Goal: Task Accomplishment & Management: Manage account settings

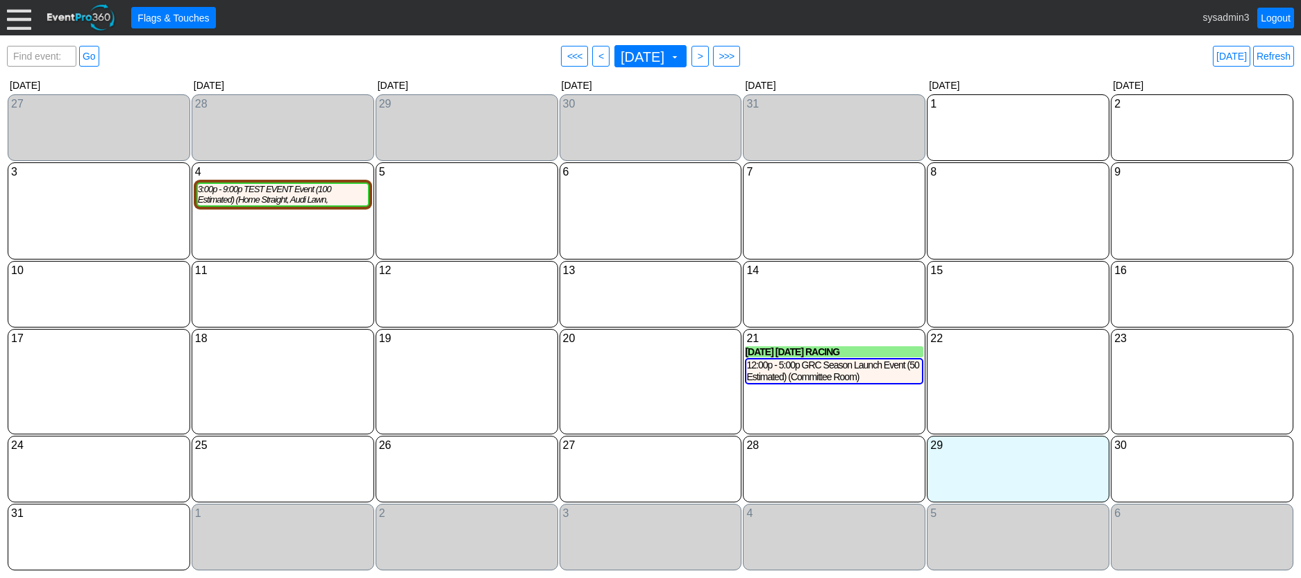
click at [21, 13] on div at bounding box center [19, 18] width 24 height 24
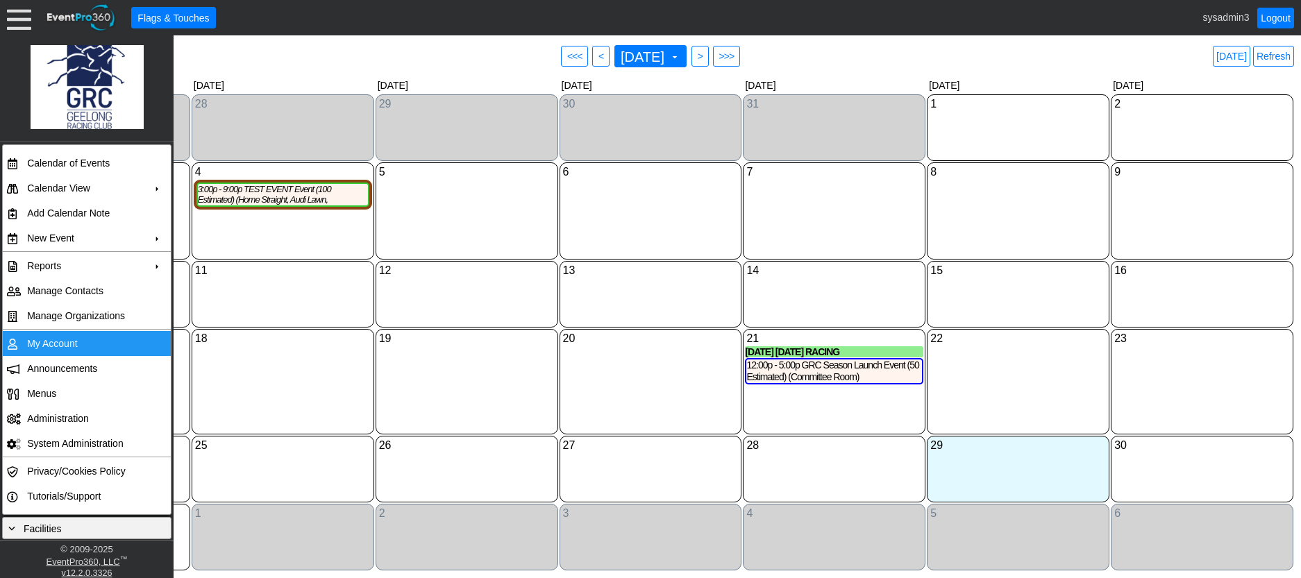
click at [50, 346] on td "My Account" at bounding box center [84, 343] width 124 height 25
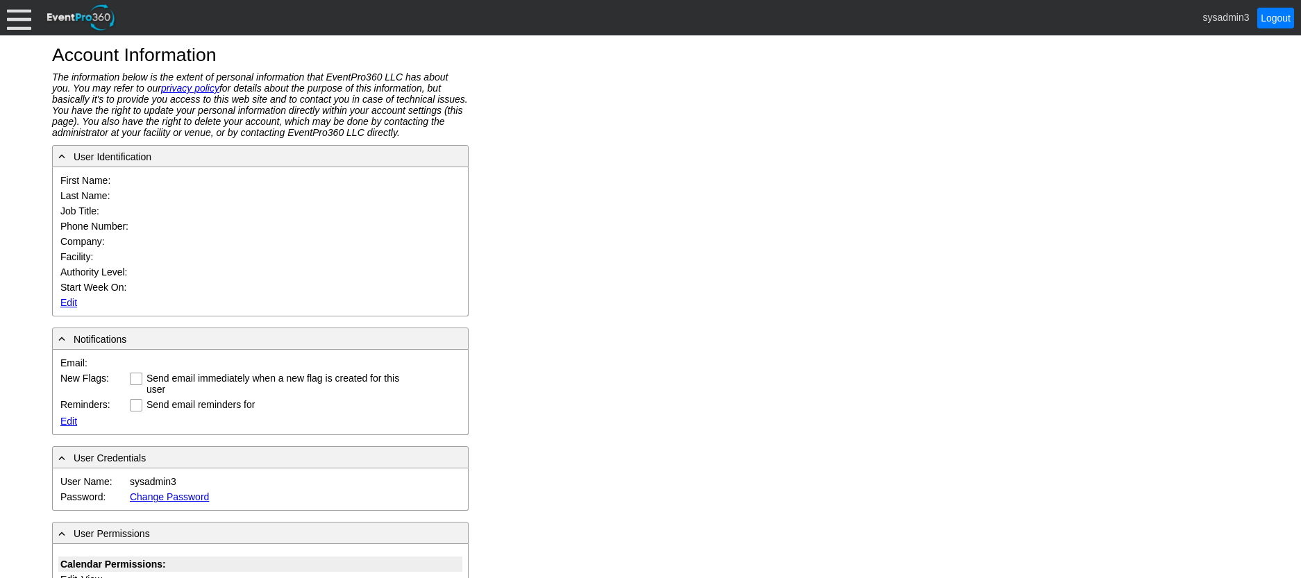
type input "System"
type input "Administrator"
type input "System Administrator"
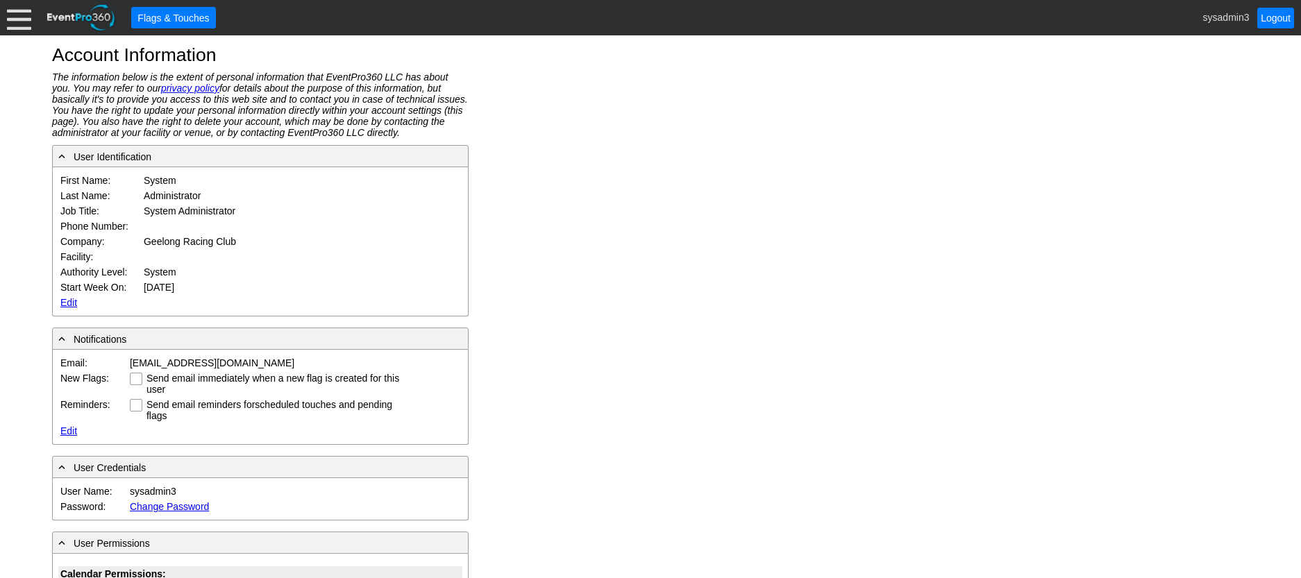
click at [69, 300] on link "Edit" at bounding box center [68, 302] width 17 height 11
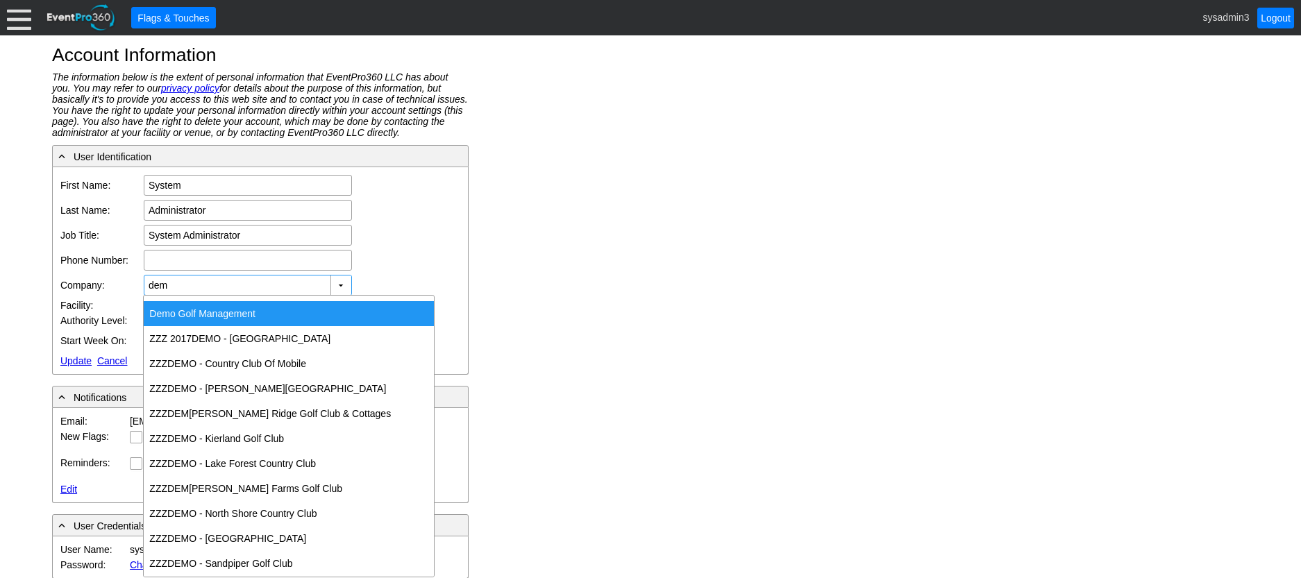
click at [196, 312] on div "Dem o Golf Management" at bounding box center [289, 313] width 290 height 25
type input "Demo Golf Management"
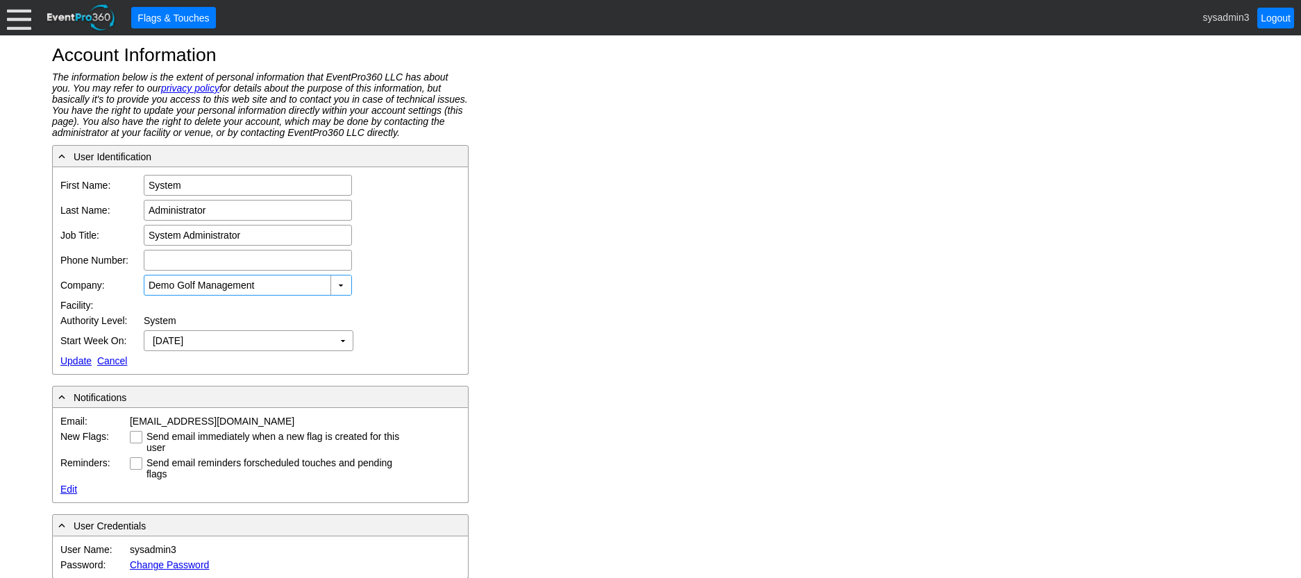
click at [67, 362] on link "Update" at bounding box center [75, 360] width 31 height 11
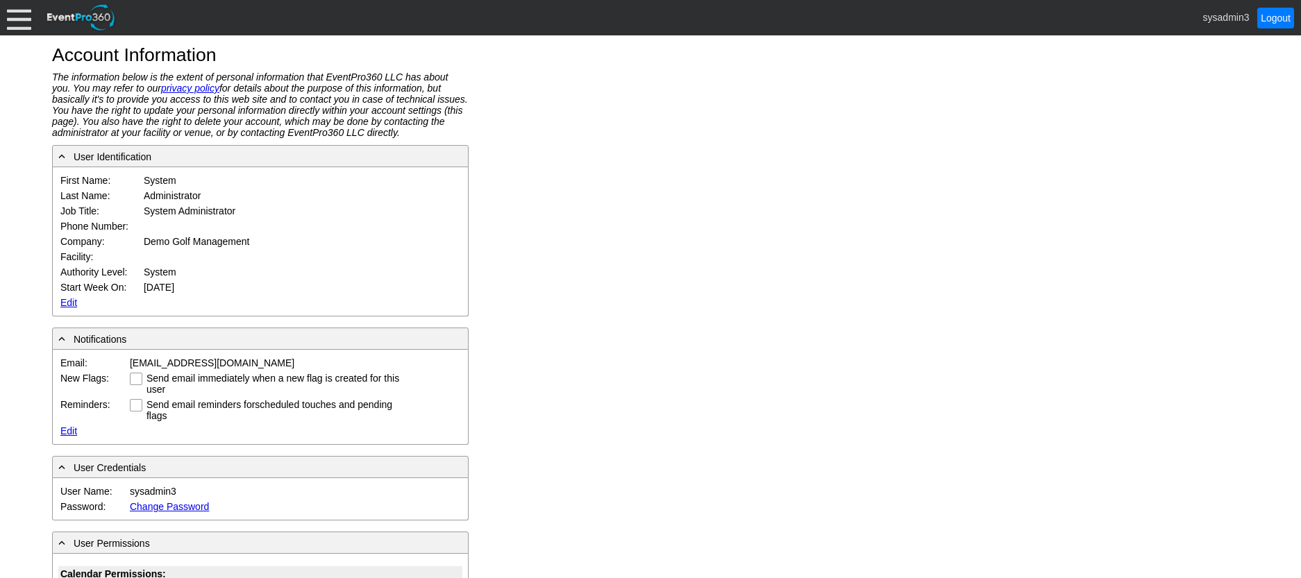
click at [22, 16] on div at bounding box center [19, 18] width 24 height 24
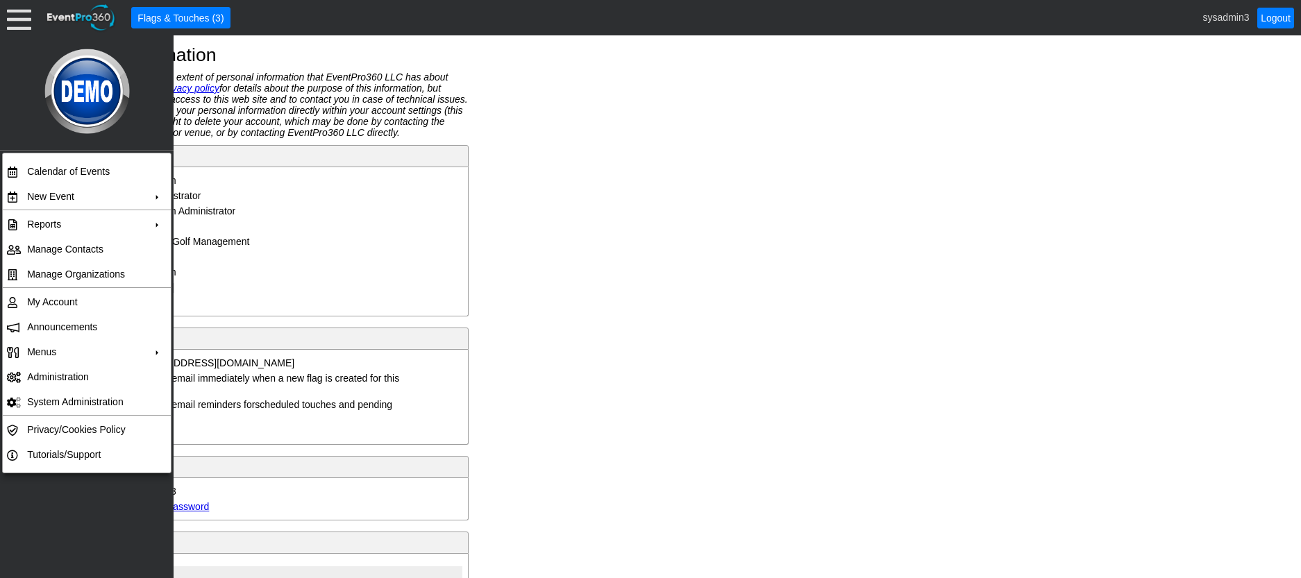
click at [78, 157] on table "Calendar of Events + New Event + Reports + Manage Contacts + Manage Organizatio…" at bounding box center [86, 313] width 169 height 321
click at [75, 169] on td "Calendar of Events" at bounding box center [84, 171] width 124 height 25
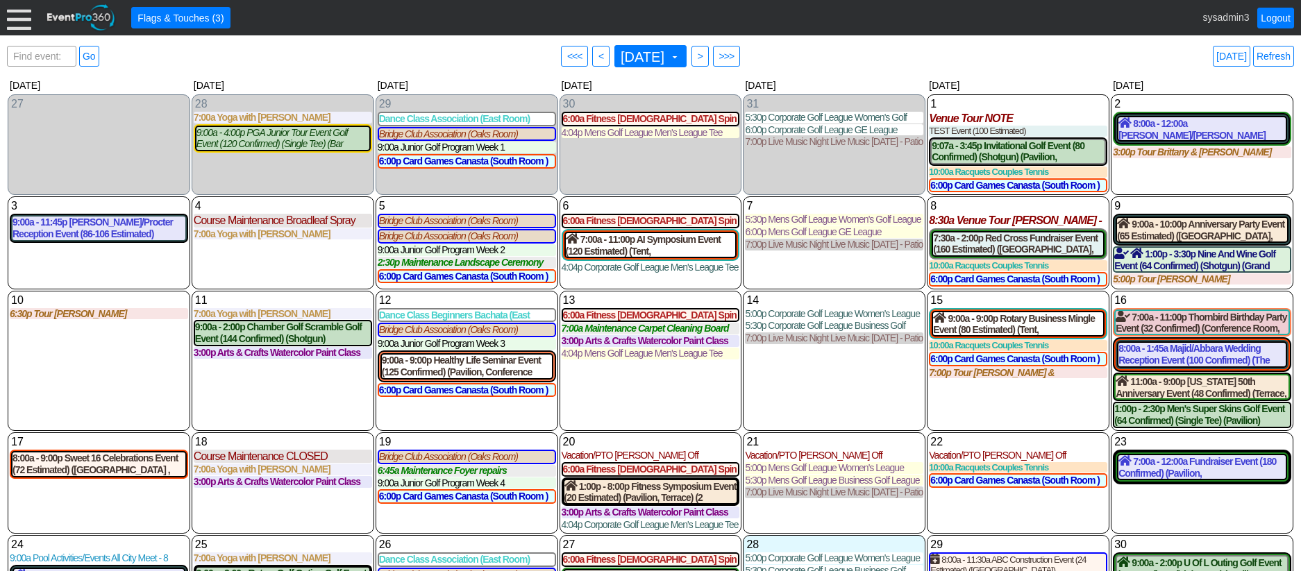
click at [21, 21] on div at bounding box center [19, 18] width 24 height 24
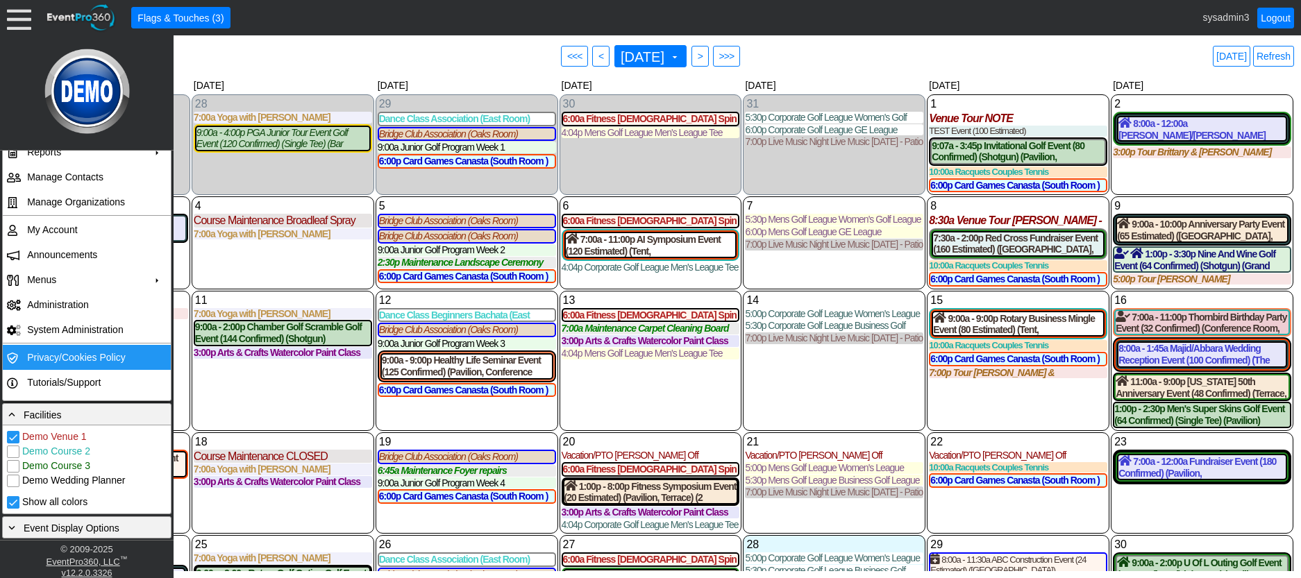
scroll to position [220, 0]
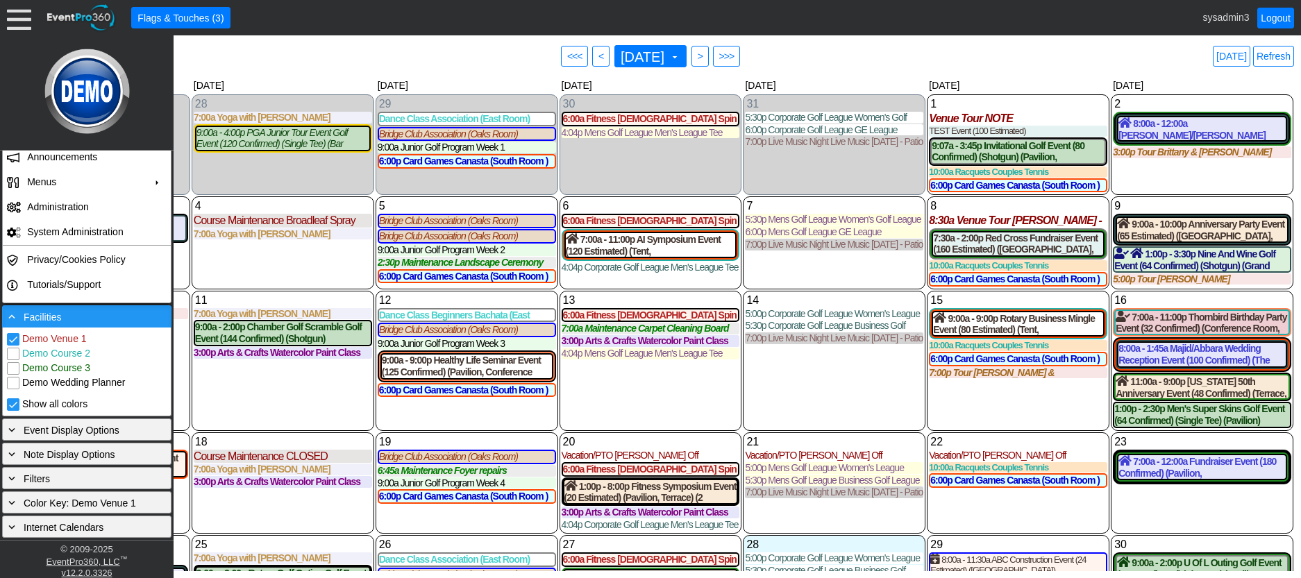
click at [83, 323] on div "- Facilities" at bounding box center [87, 316] width 162 height 15
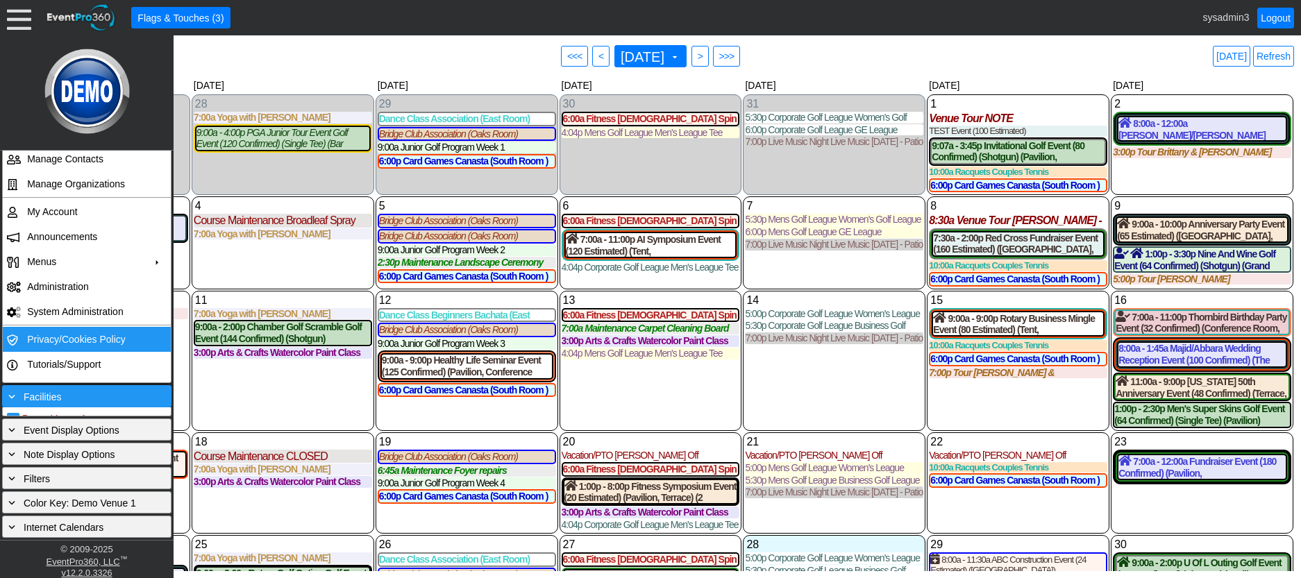
scroll to position [131, 0]
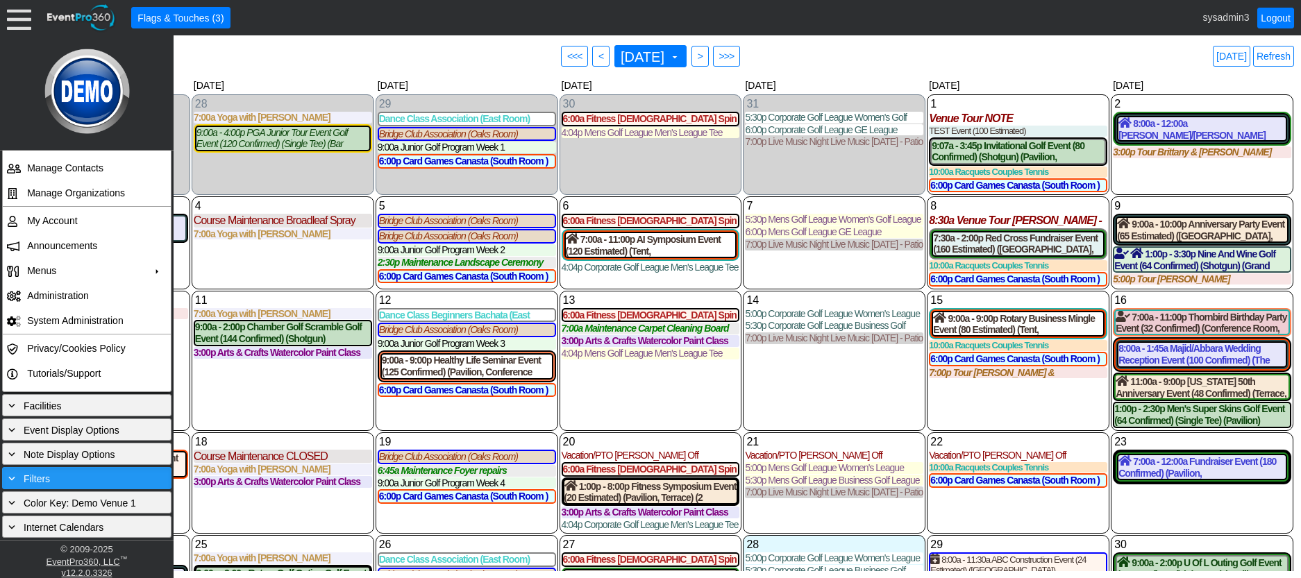
click at [71, 471] on div "+ Filters" at bounding box center [87, 478] width 162 height 15
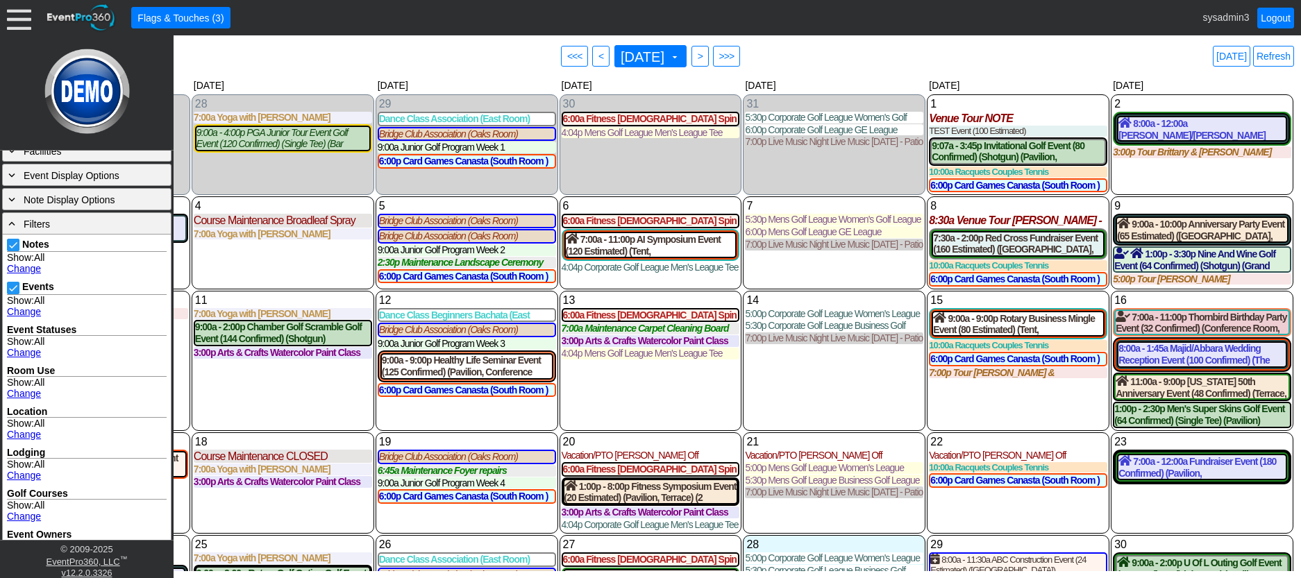
scroll to position [339, 0]
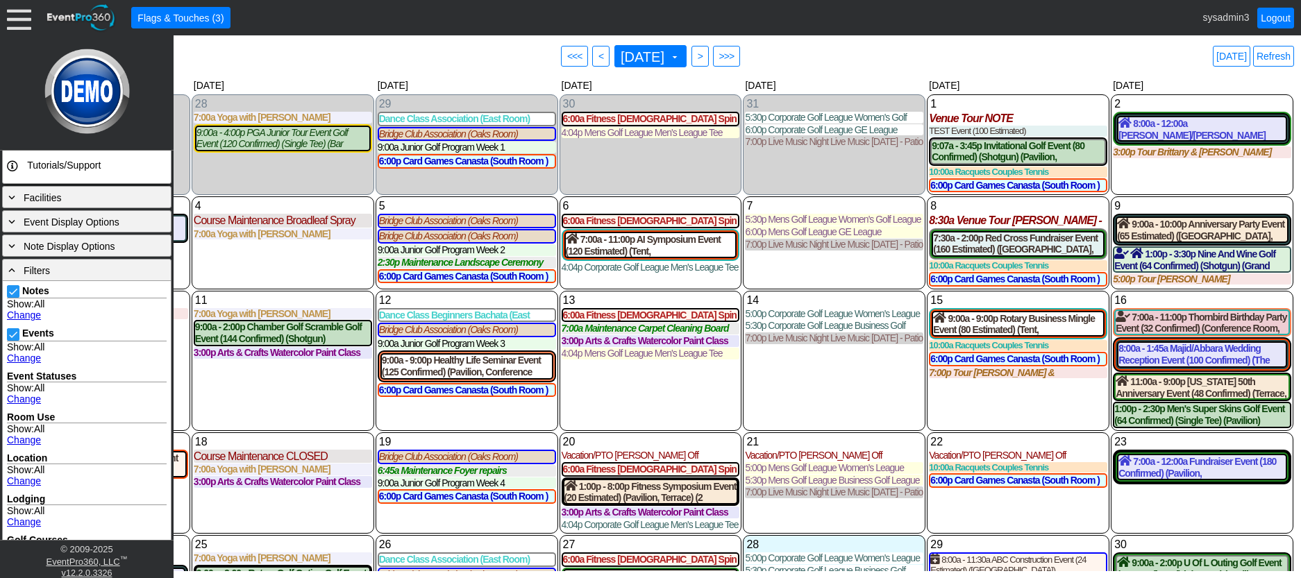
click at [24, 316] on link "Change" at bounding box center [24, 315] width 34 height 11
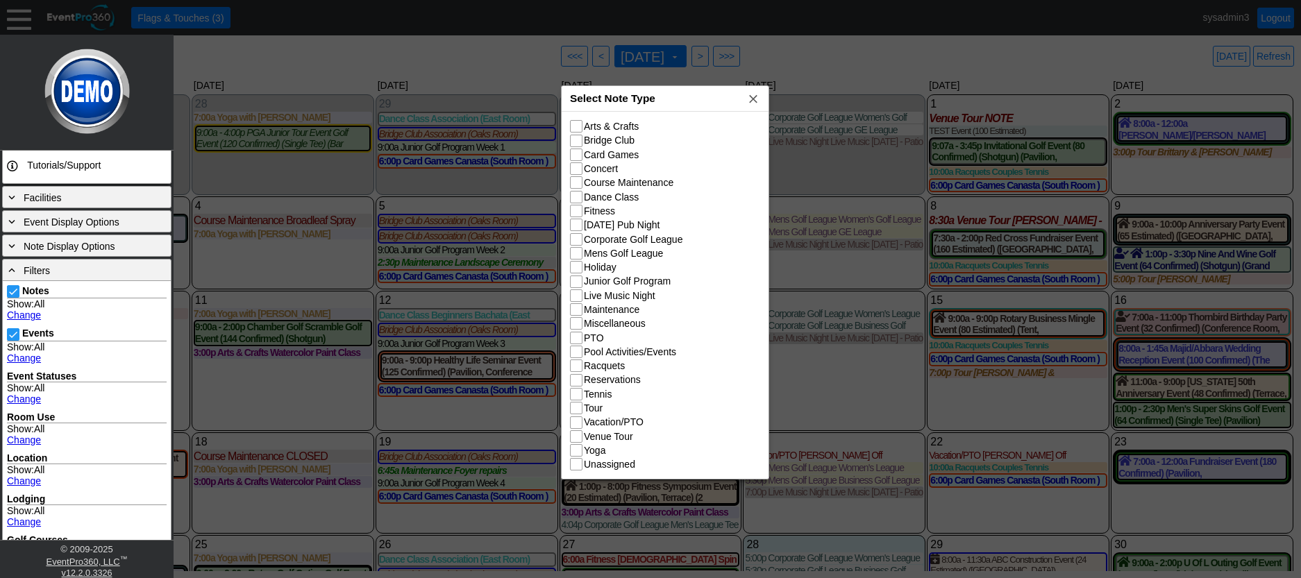
click at [677, 101] on div "Select Note Type x" at bounding box center [664, 99] width 207 height 26
click at [575, 185] on input "Course Maintenance" at bounding box center [577, 184] width 14 height 14
checkbox input "true"
click at [580, 213] on input "Fitness" at bounding box center [577, 212] width 14 height 14
checkbox input "true"
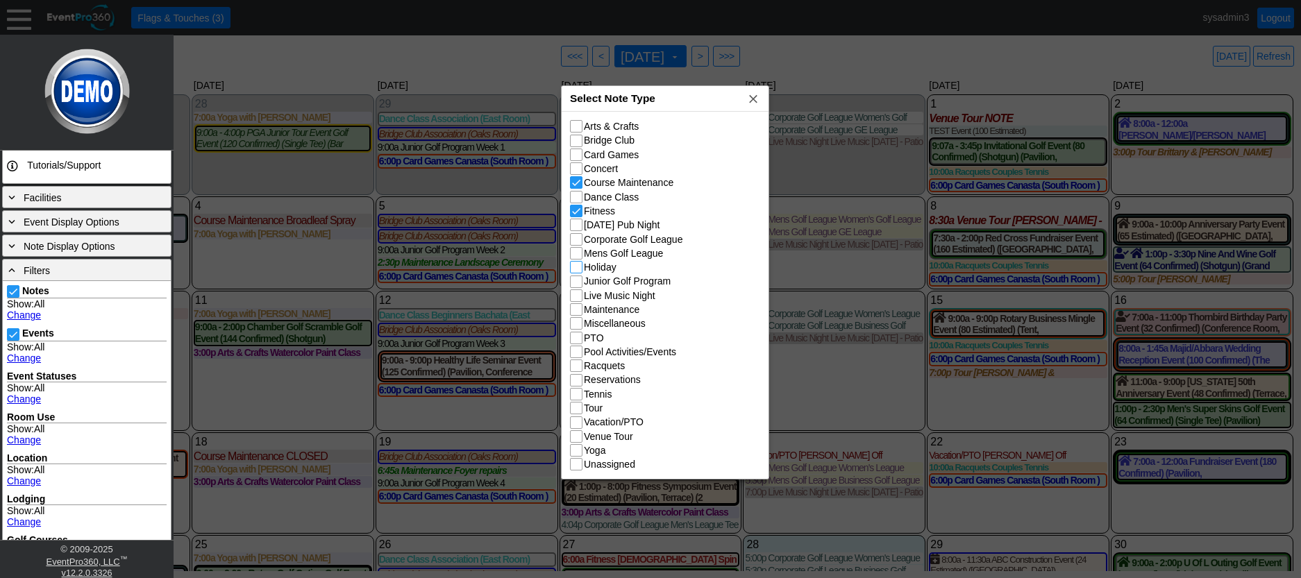
click at [575, 271] on input "Holiday" at bounding box center [577, 269] width 14 height 14
checkbox input "true"
click at [577, 280] on input "Junior Golf Program" at bounding box center [577, 283] width 14 height 14
checkbox input "true"
click at [577, 294] on input "Live Music Night" at bounding box center [577, 297] width 14 height 14
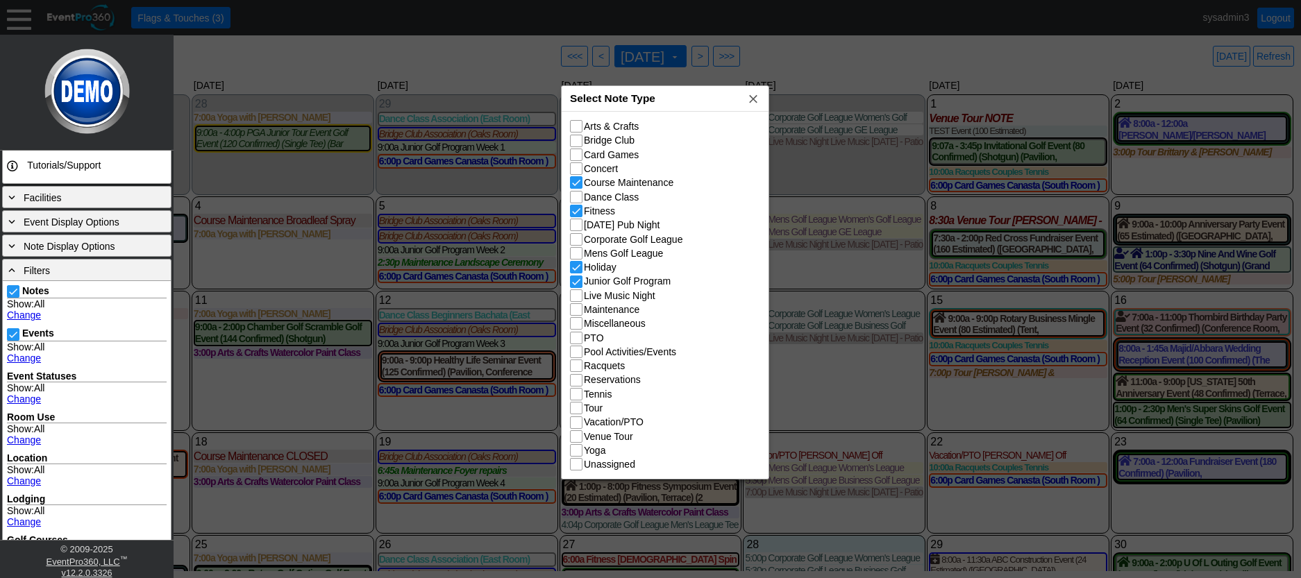
checkbox input "true"
click at [580, 312] on input "Maintenance" at bounding box center [577, 311] width 14 height 14
checkbox input "true"
click at [580, 328] on input "Miscellaneous" at bounding box center [577, 325] width 14 height 14
checkbox input "true"
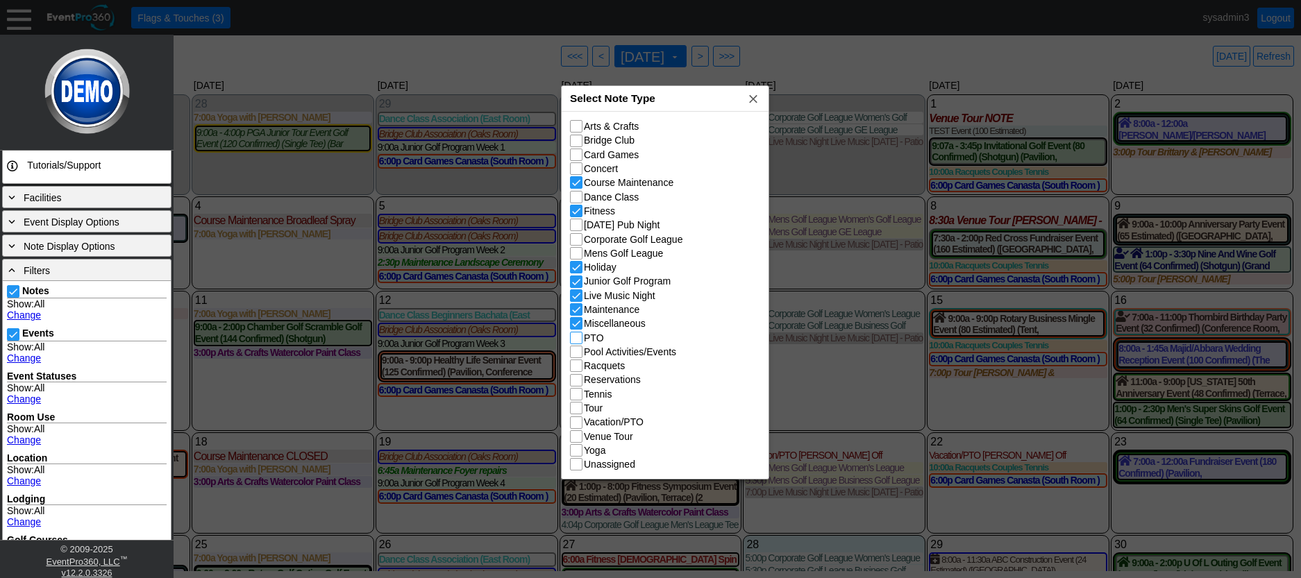
click at [577, 341] on input "PTO" at bounding box center [577, 339] width 14 height 14
checkbox input "true"
click at [580, 413] on input "Tour" at bounding box center [577, 410] width 14 height 14
checkbox input "true"
click at [580, 425] on input "Vacation/PTO" at bounding box center [577, 424] width 14 height 14
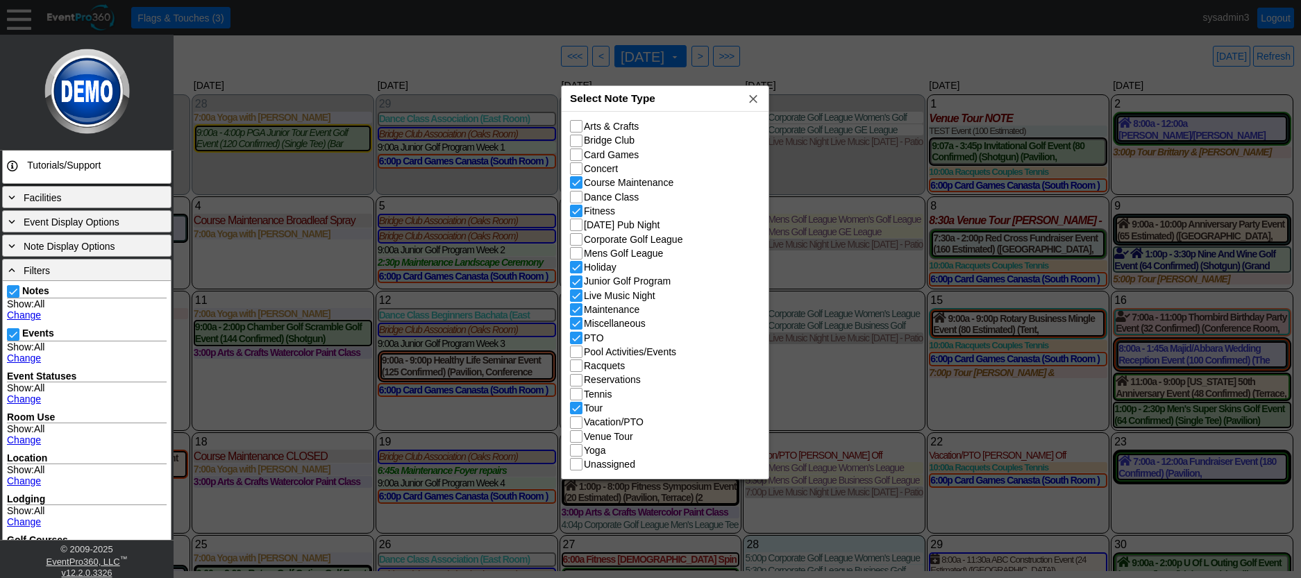
checkbox input "true"
click at [572, 437] on input "Venue Tour" at bounding box center [577, 438] width 14 height 14
checkbox input "true"
click at [582, 453] on input "Yoga" at bounding box center [577, 452] width 14 height 14
checkbox input "true"
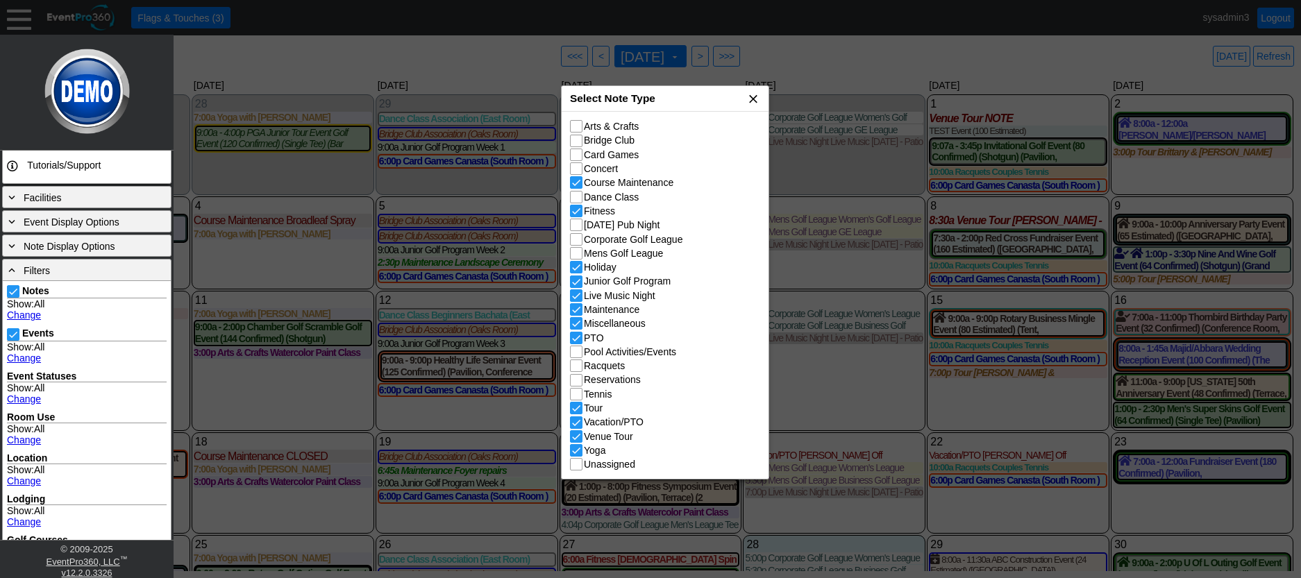
click at [753, 97] on span "x" at bounding box center [753, 99] width 14 height 14
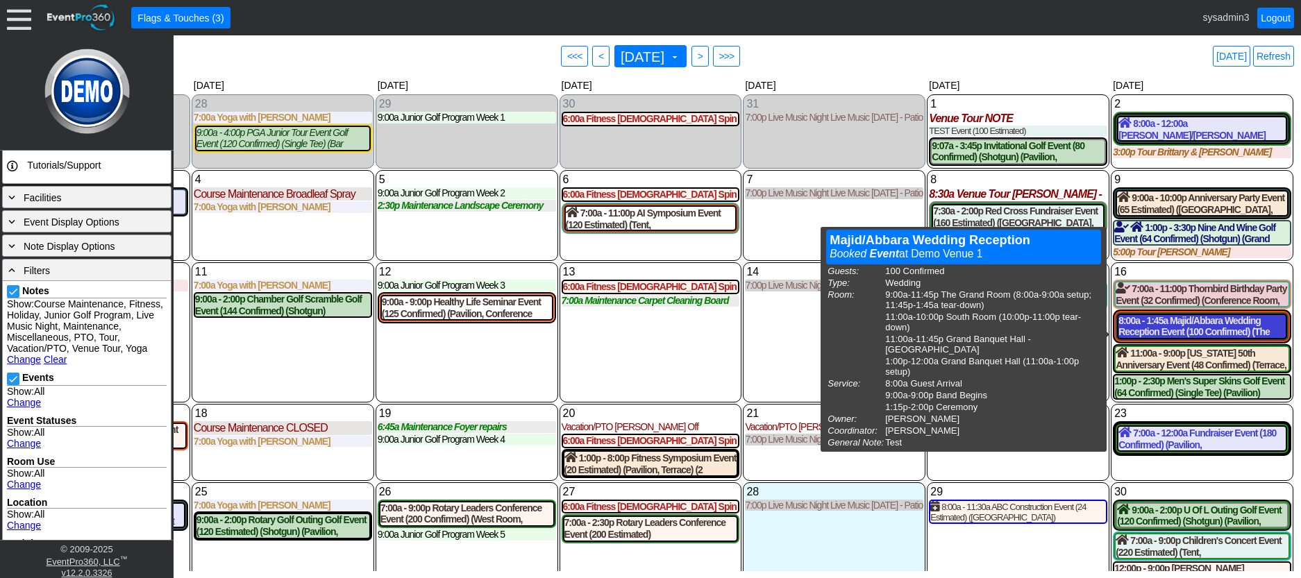
click at [1169, 333] on div "8:00a - 1:45a Majid/Abbara Wedding Reception Event (100 Confirmed) (The Grand R…" at bounding box center [1201, 327] width 167 height 24
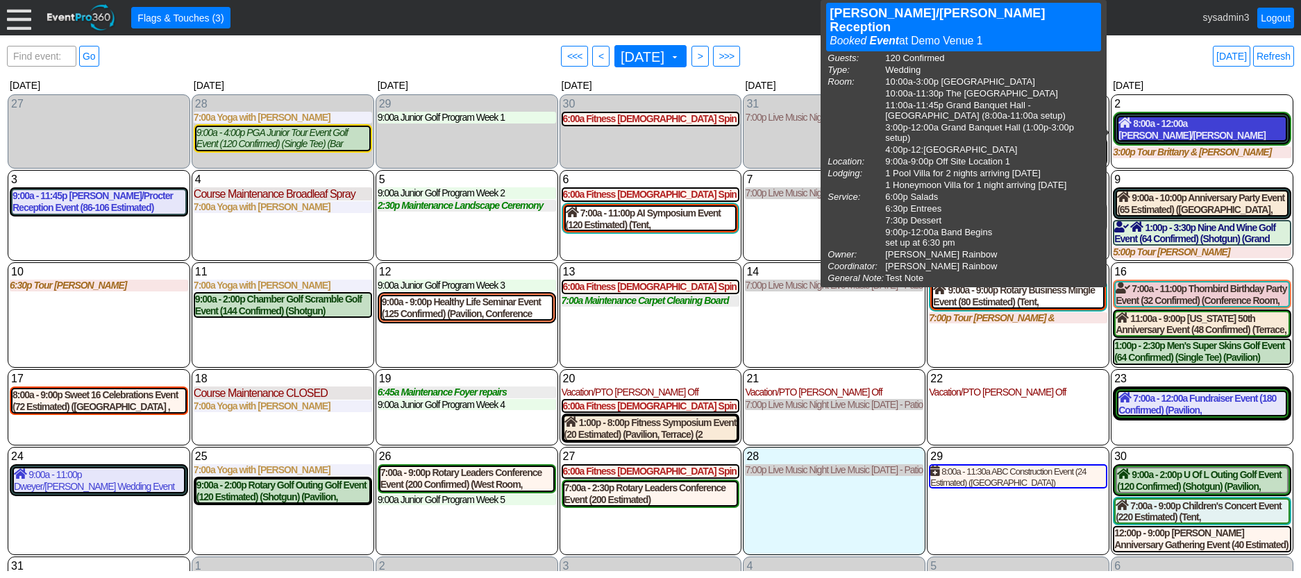
click at [1183, 130] on div "8:00a - 12:00a Ortiz/Fernandez Reception Event (120 Confirmed) (West Room, The …" at bounding box center [1201, 129] width 167 height 24
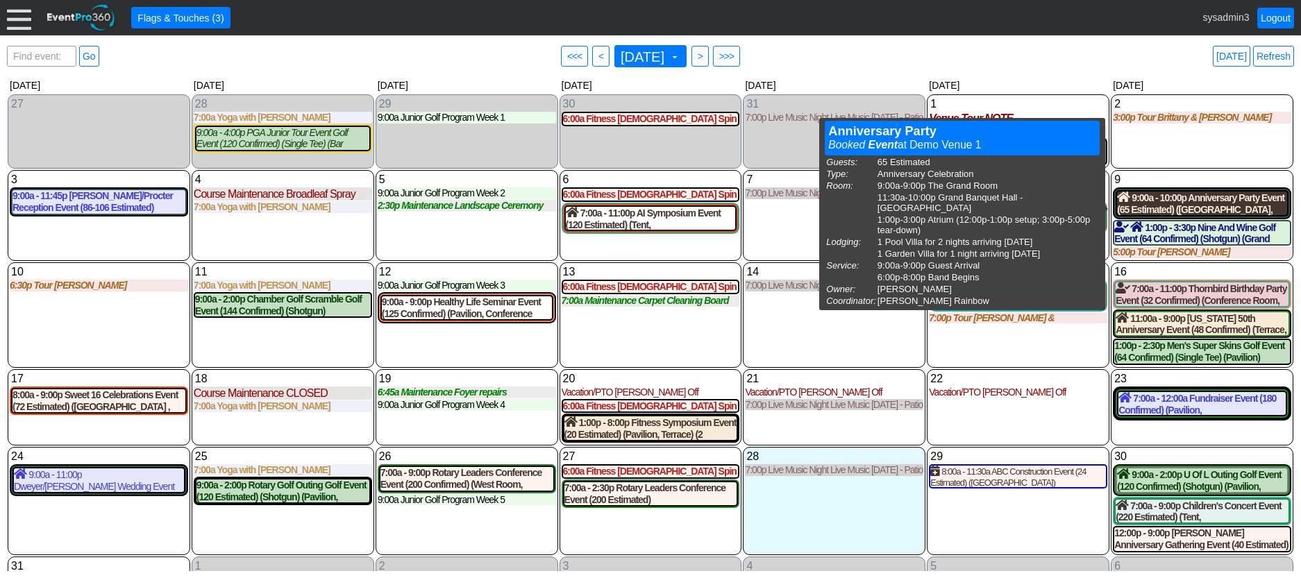
click at [1215, 203] on div "9:00a - 10:00p Anniversary Party Event (65 Estimated) (The Grand Room, Grand Ba…" at bounding box center [1202, 204] width 170 height 24
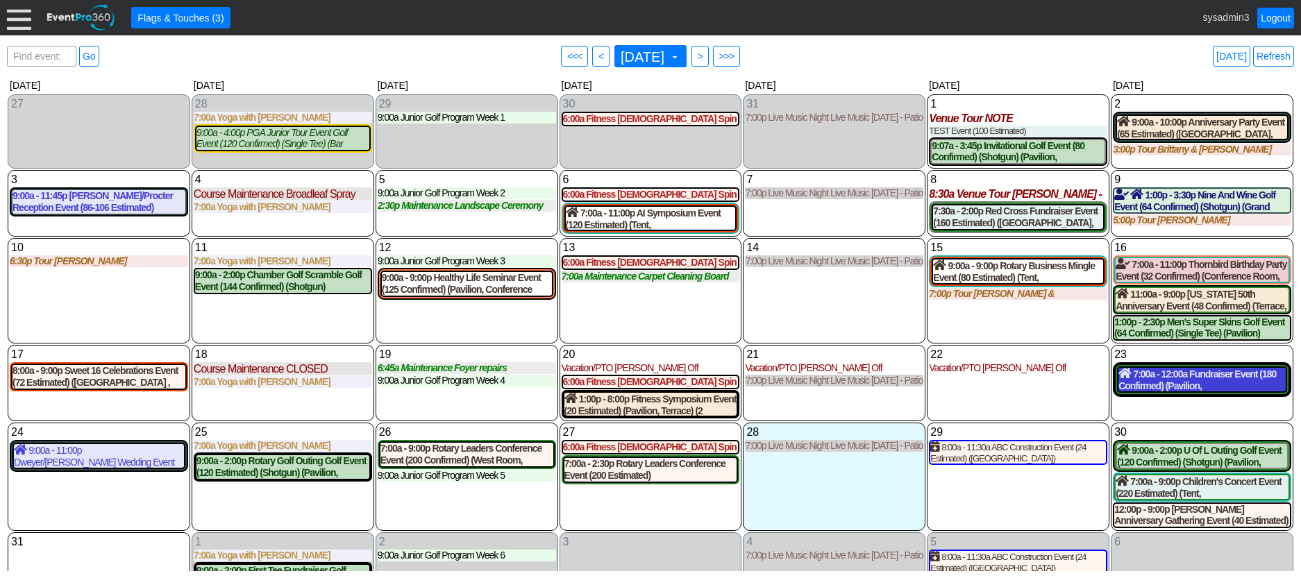
click at [1189, 391] on div "7:00a - 12:00a Fundraiser Event (180 Confirmed) (Pavilion, Grand Banquet Hall, …" at bounding box center [1201, 380] width 167 height 24
click at [1268, 55] on link "Refresh" at bounding box center [1273, 56] width 41 height 21
click at [16, 15] on div at bounding box center [19, 18] width 24 height 24
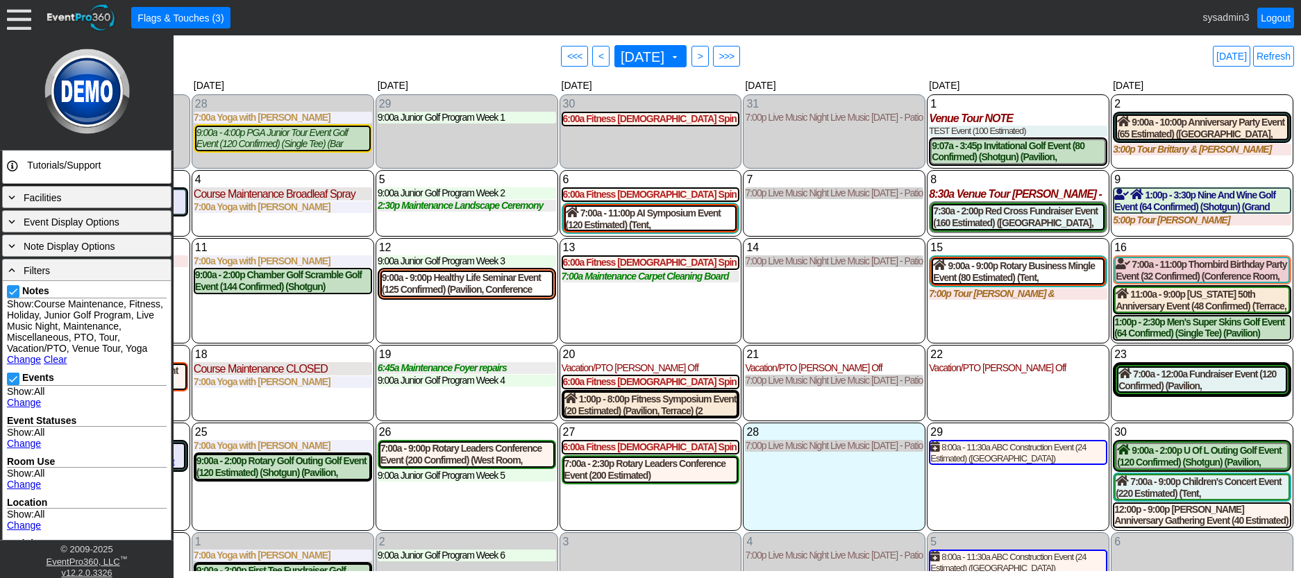
click at [19, 365] on link "Change" at bounding box center [24, 359] width 34 height 11
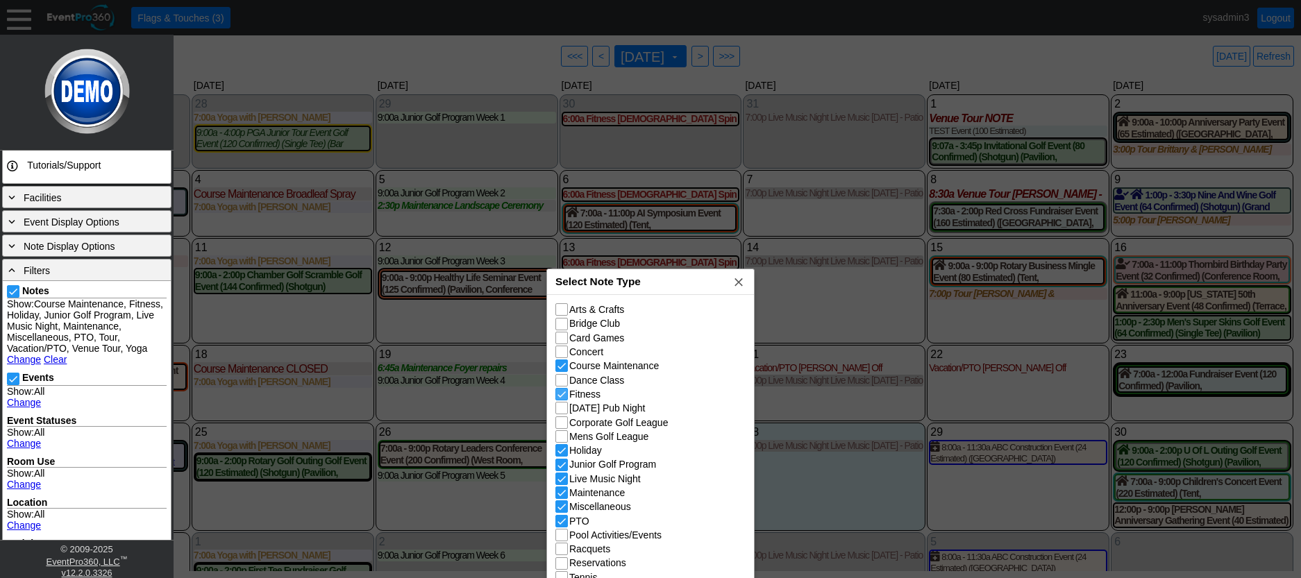
click at [559, 393] on input "Fitness" at bounding box center [563, 396] width 14 height 14
checkbox input "false"
click at [741, 282] on span "x" at bounding box center [739, 282] width 14 height 14
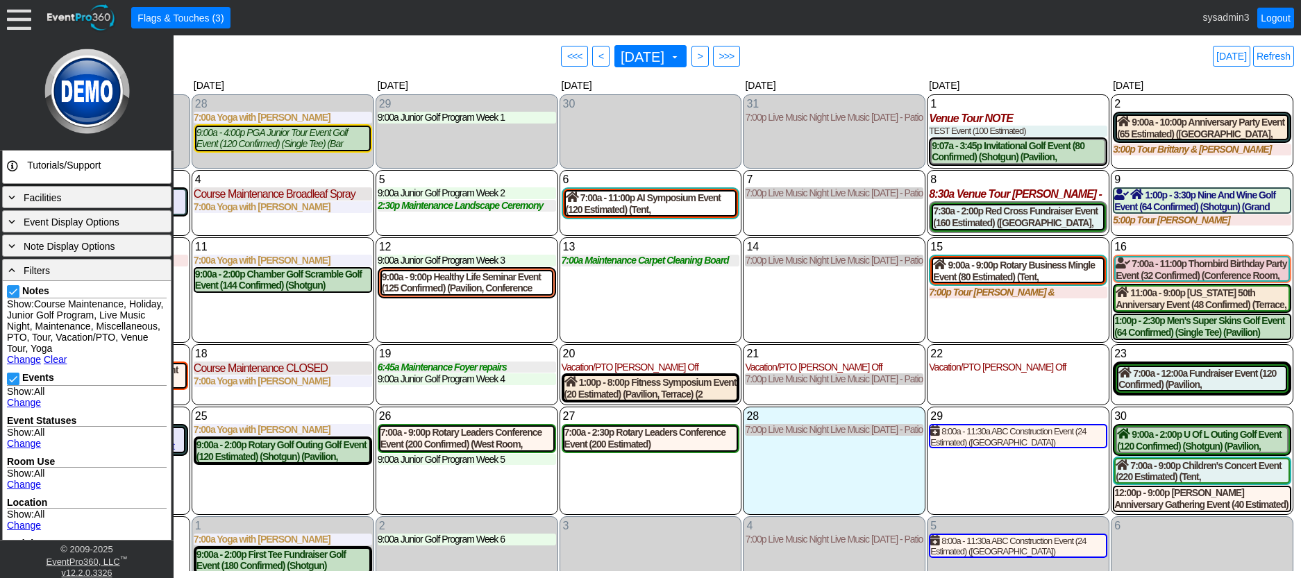
click at [686, 324] on div "13 Wednesday 7:00a Maintenance Carpet Cleaning Board Rooms Carpet Cleaning Boar…" at bounding box center [650, 289] width 183 height 105
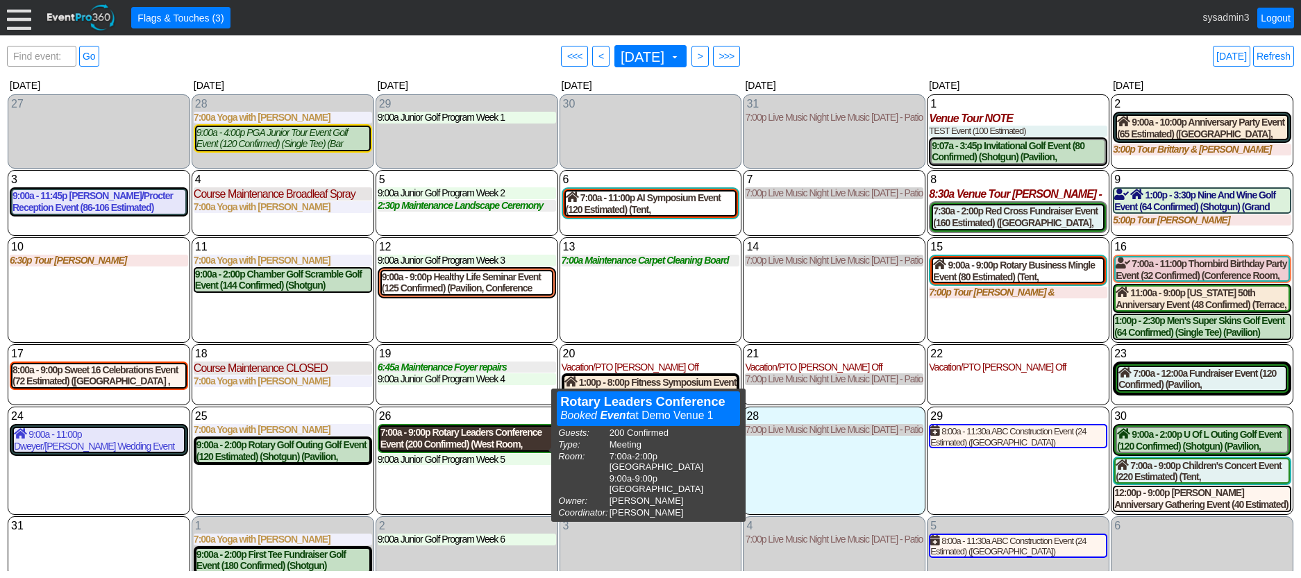
click at [478, 450] on div "7:00a - 9:00p Rotary Leaders Conference Event (200 Confirmed) (West Room, Grand…" at bounding box center [466, 439] width 173 height 24
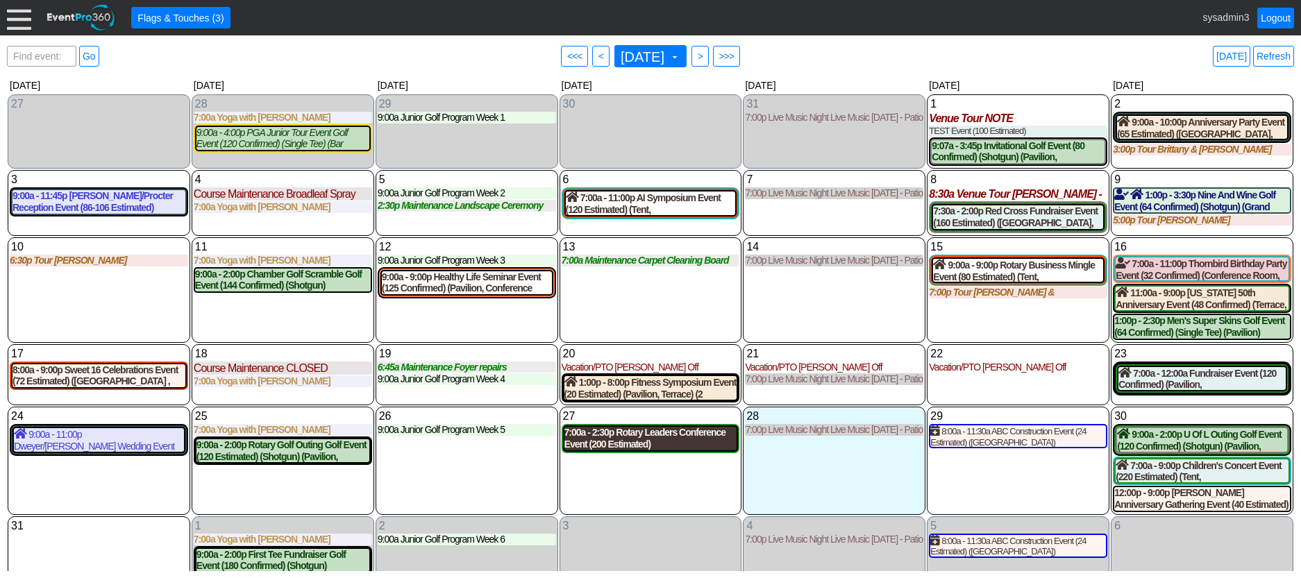
click at [667, 450] on div "7:00a - 2:30p Rotary Leaders Conference Event (200 Estimated) (West Room, Grand…" at bounding box center [650, 439] width 173 height 24
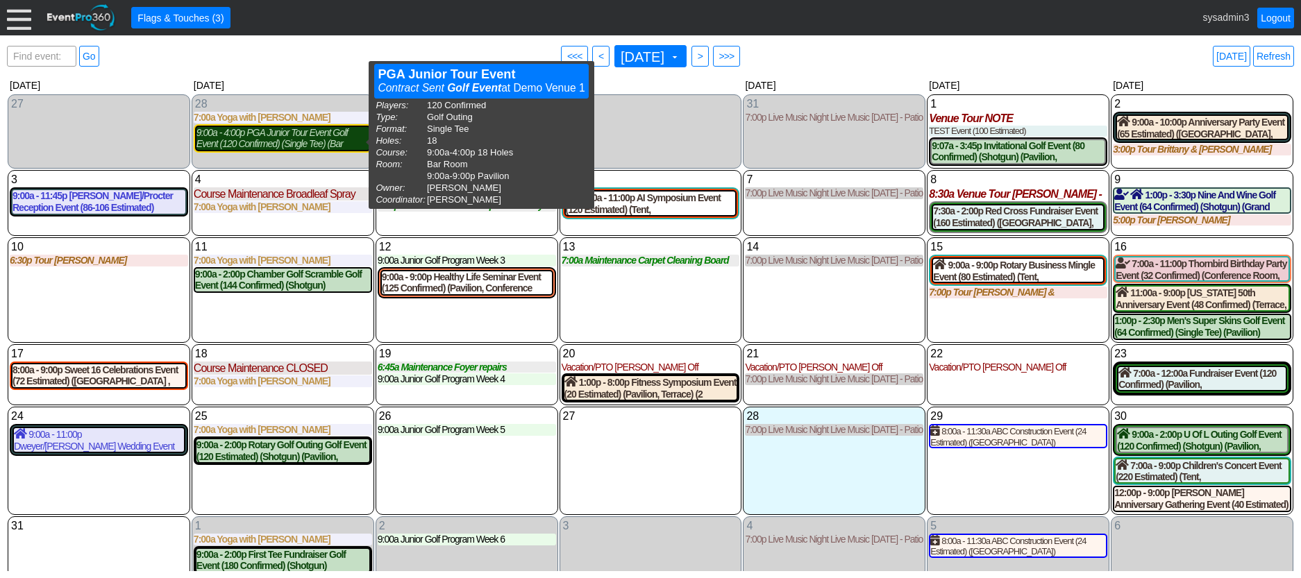
click at [303, 142] on div "9:00a - 4:00p PGA Junior Tour Event Golf Event (120 Confirmed) (Single Tee) (Ba…" at bounding box center [282, 139] width 173 height 24
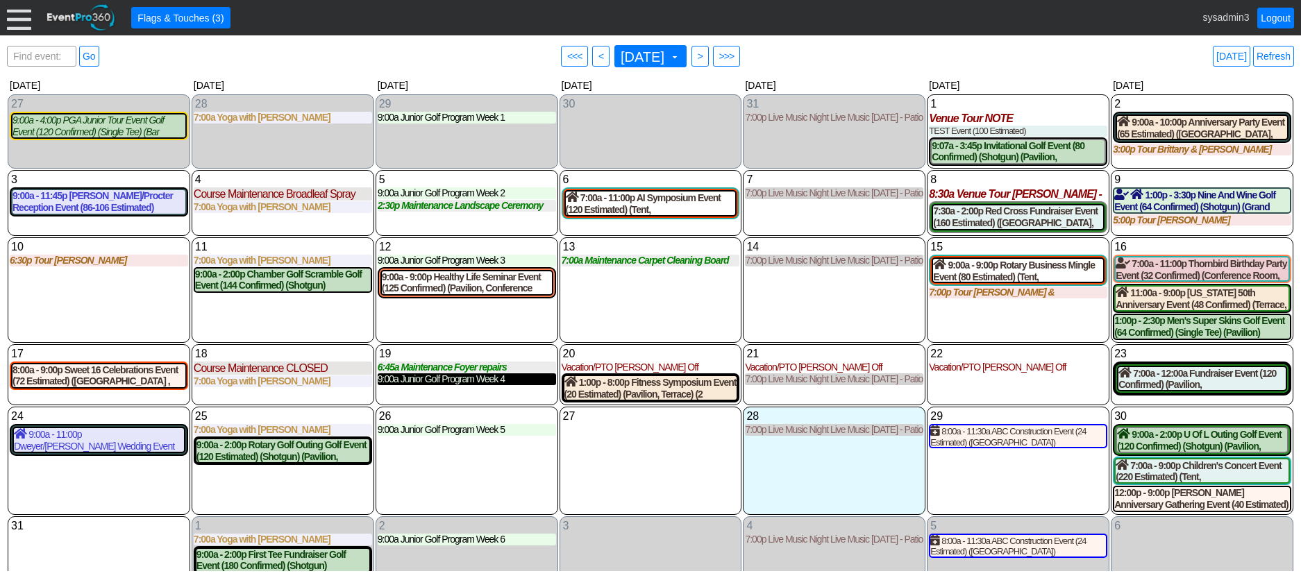
scroll to position [22, 0]
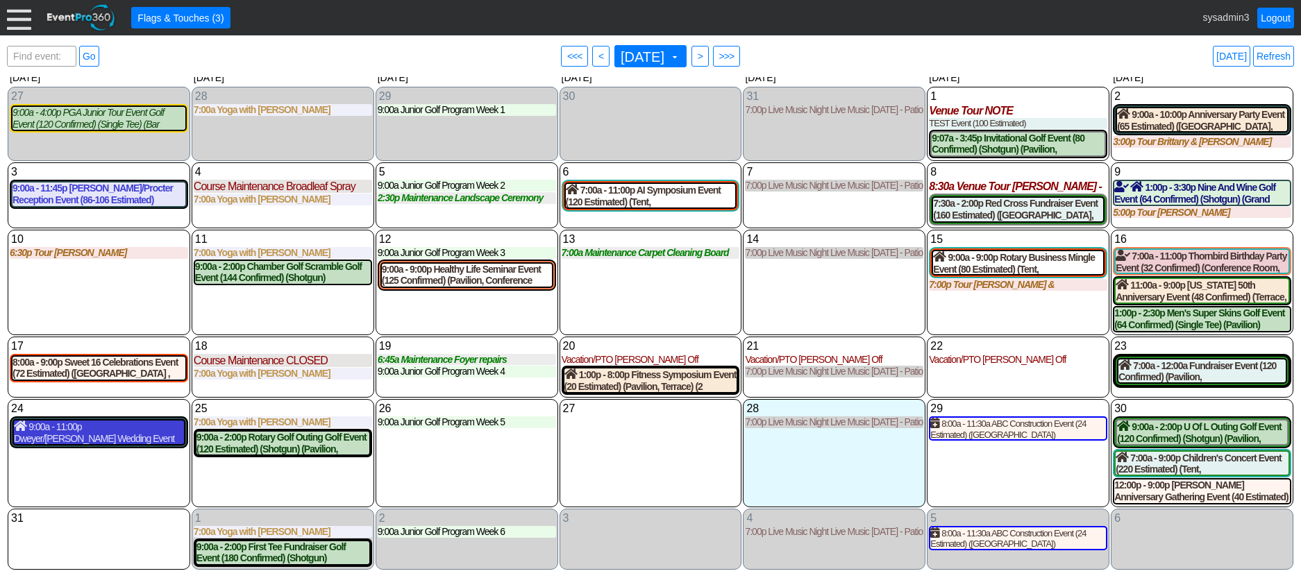
click at [129, 434] on div "9:00a - 11:00p Dweyer/Hutchinson Wedding Event (120 Estimated) (The Grand Room,…" at bounding box center [99, 433] width 170 height 24
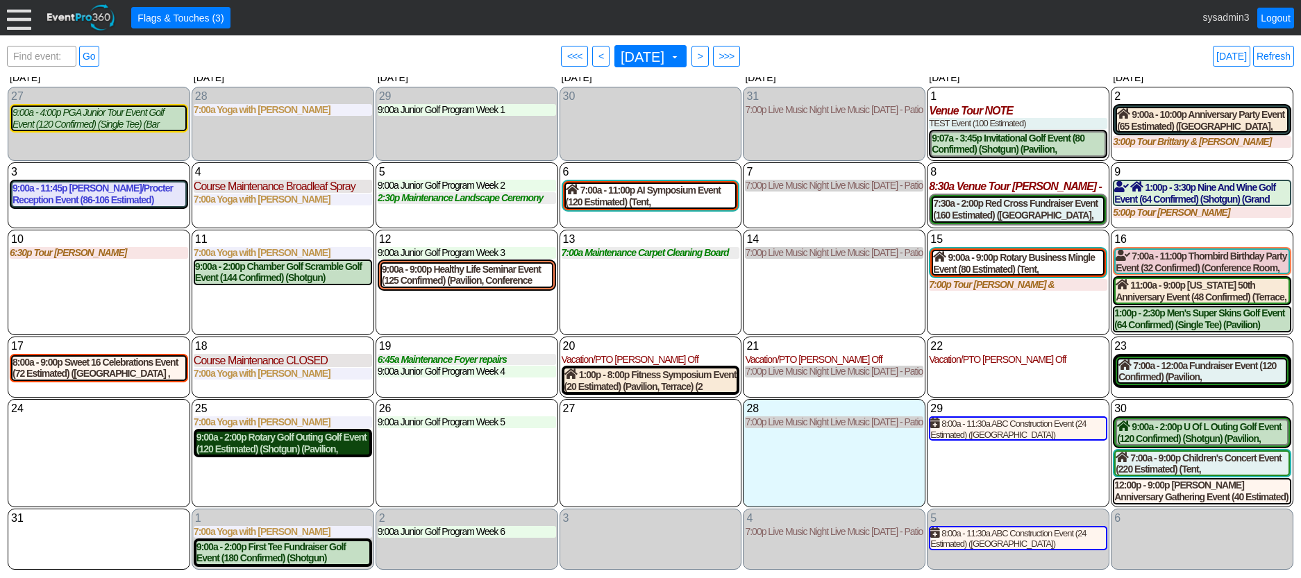
click at [309, 452] on div "9:00a - 2:00p Rotary Golf Outing Golf Event (120 Estimated) (Shotgun) (Pavilion…" at bounding box center [282, 444] width 173 height 24
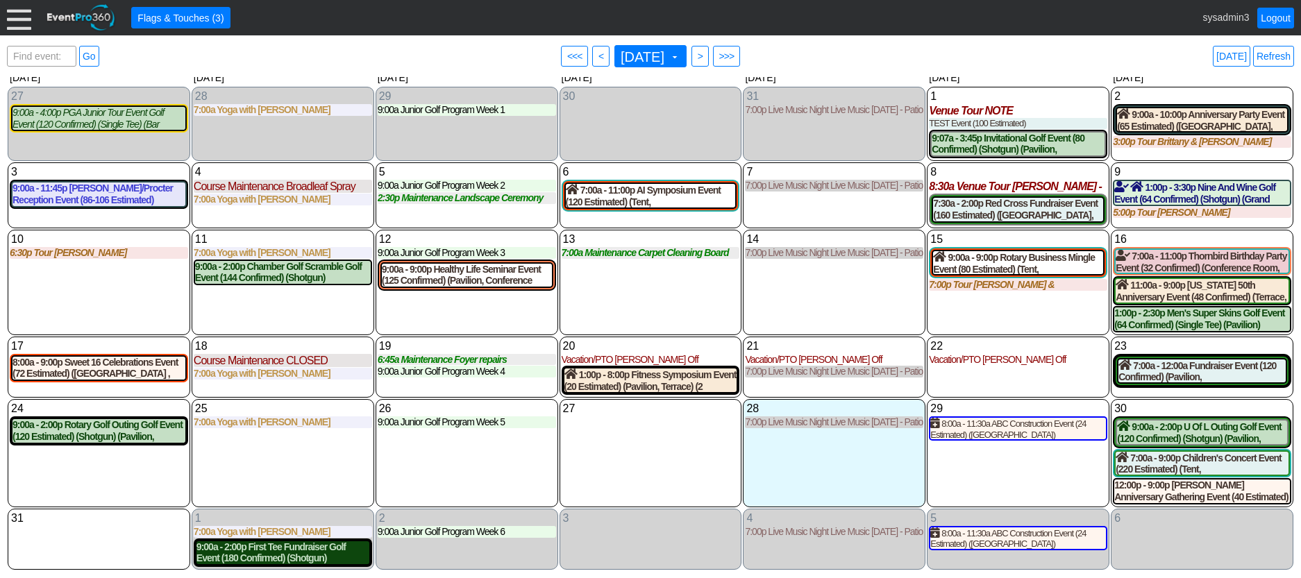
click at [307, 555] on div "9:00a - 2:00p First Tee Fundraiser Golf Event (180 Confirmed) (Shotgun) (Grand …" at bounding box center [282, 553] width 173 height 24
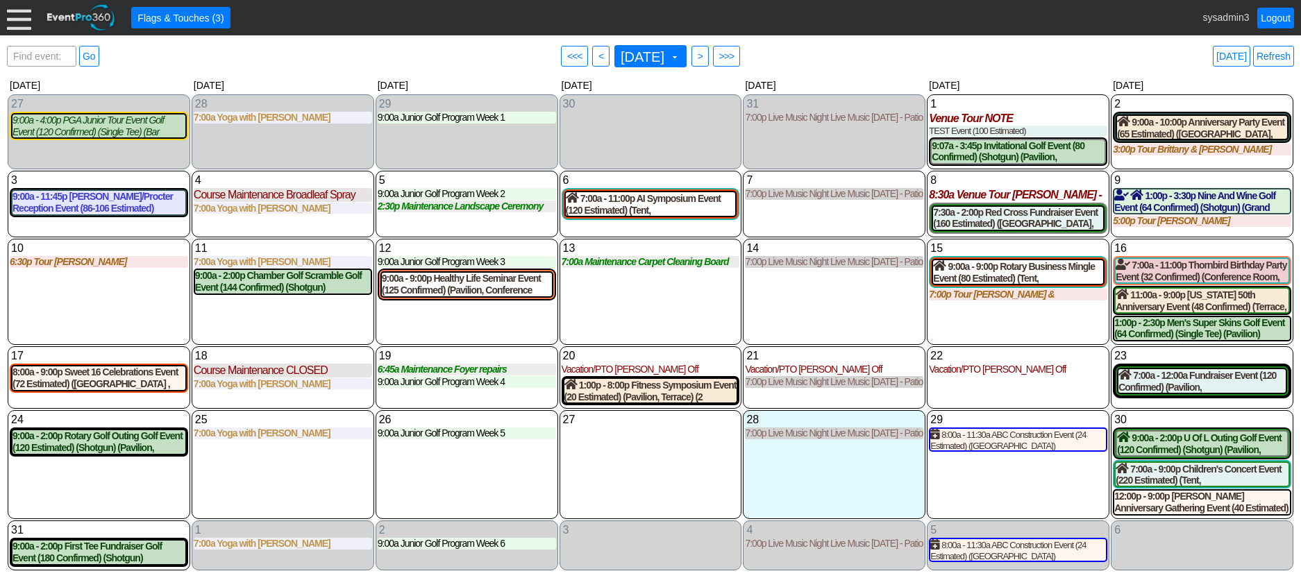
scroll to position [10, 0]
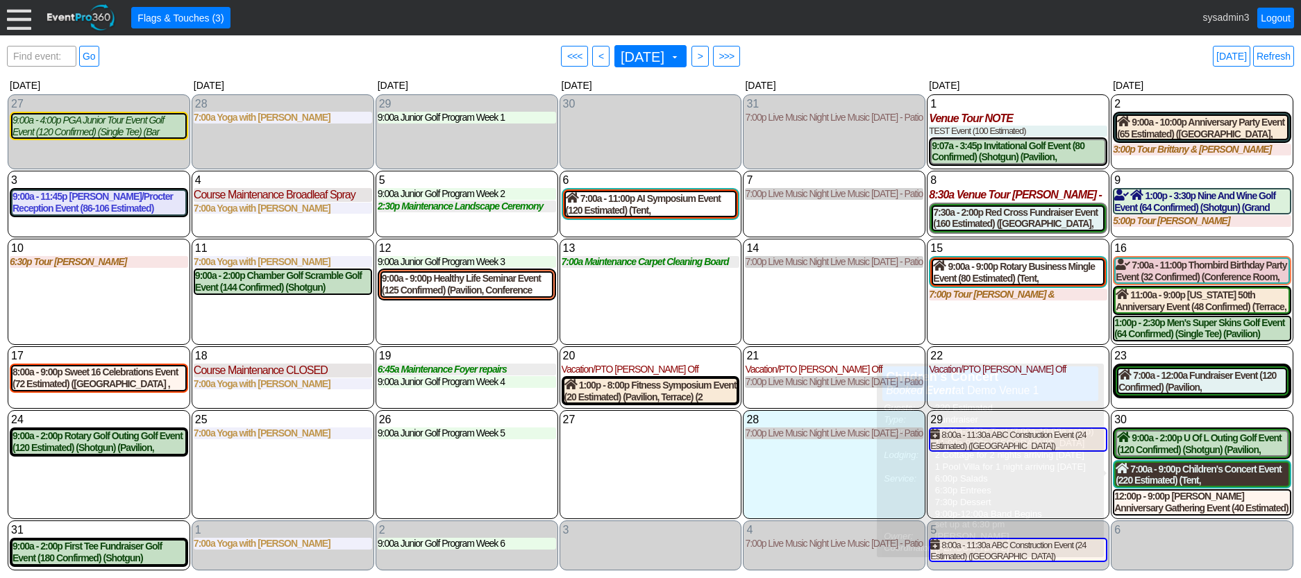
click at [1160, 476] on div "7:00a - 9:00p Children's Concert Event (220 Estimated) (Tent, West Room) (2 Cot…" at bounding box center [1201, 475] width 173 height 24
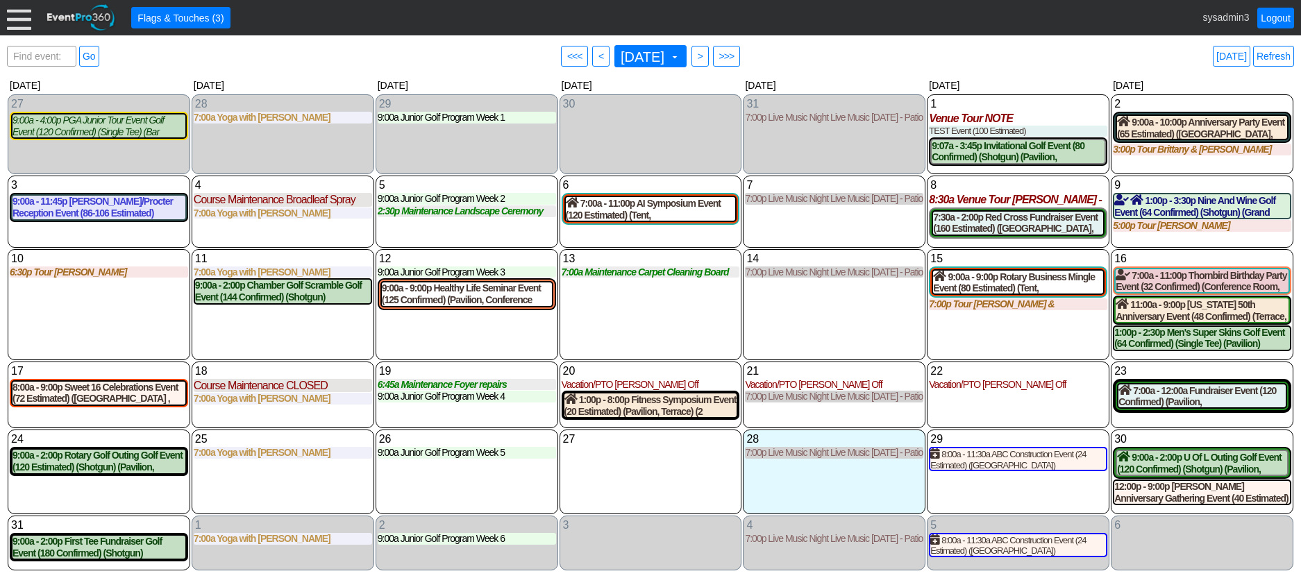
scroll to position [0, 0]
click at [1165, 493] on div "12:00p - 9:00p Jackson Anniversary Gathering Event (40 Estimated) (Board Room)" at bounding box center [1202, 493] width 176 height 24
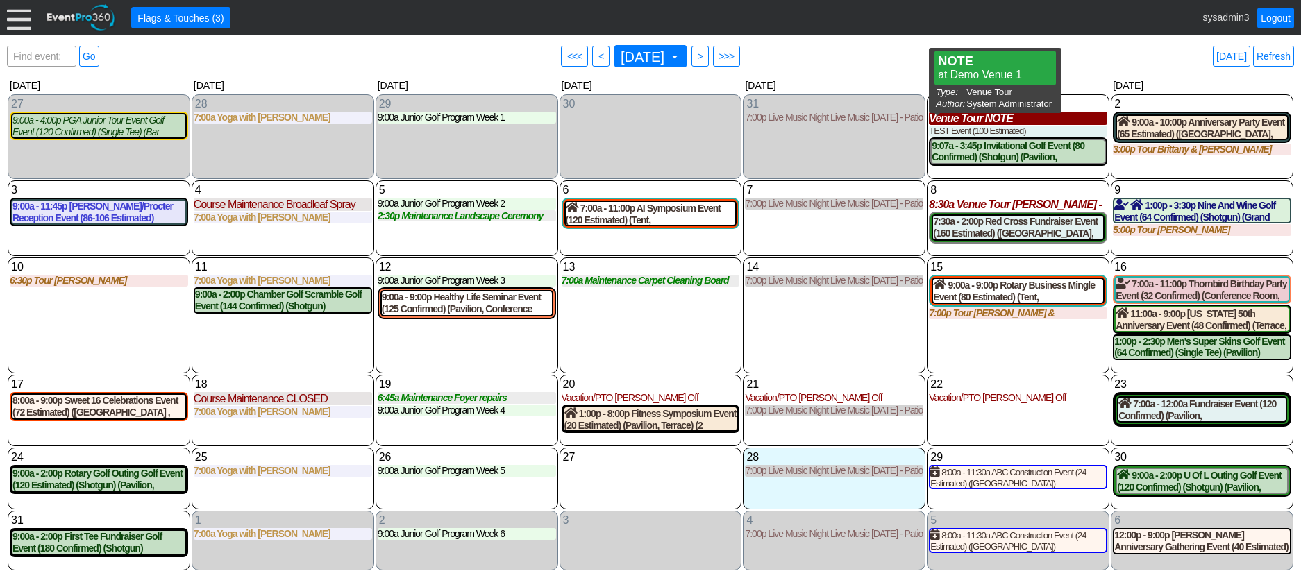
click at [994, 122] on div "Venue Tour NOTE" at bounding box center [1018, 118] width 178 height 13
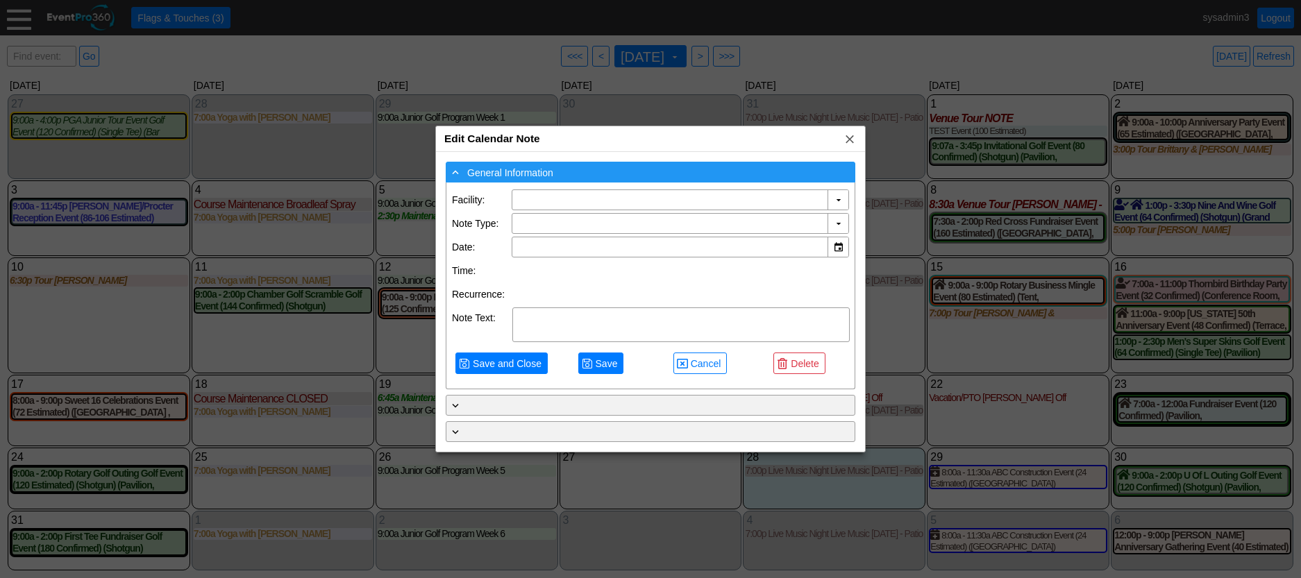
type input "Demo Venue 1"
type input "[DATE]"
type textarea "NOTE"
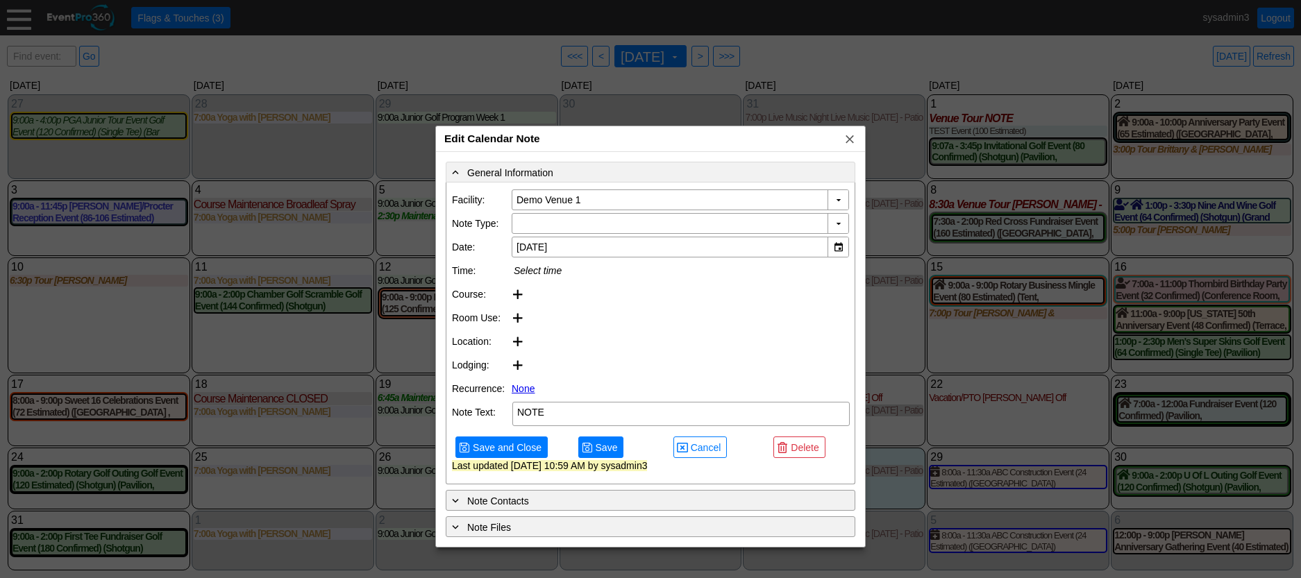
type input "Venue Tour"
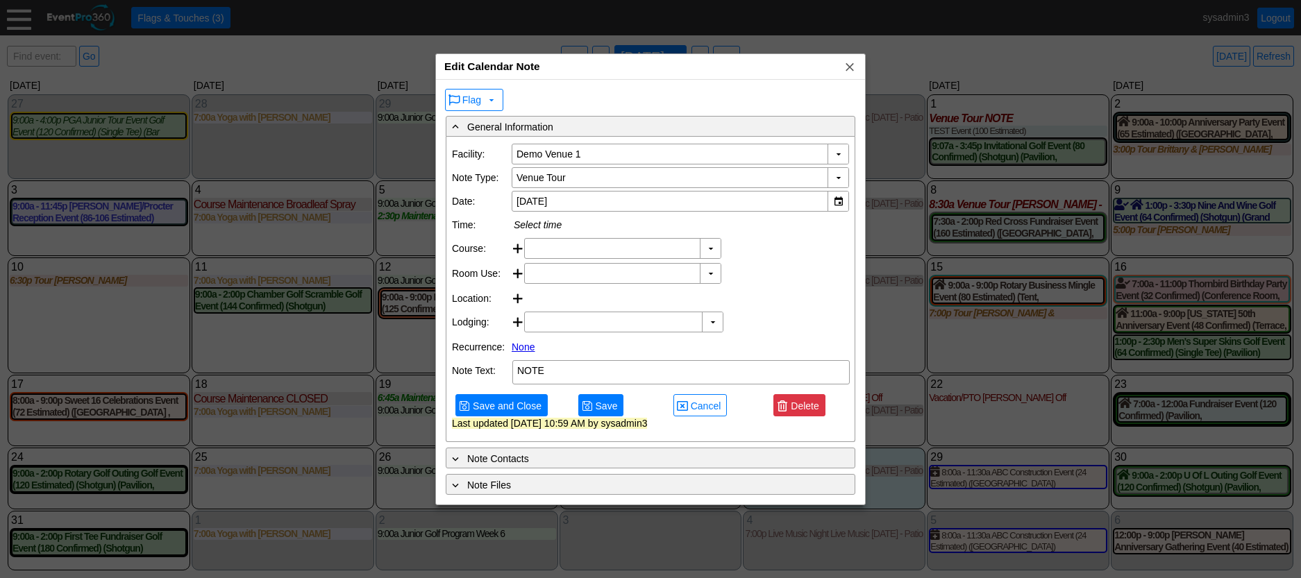
click at [809, 413] on span "Delete" at bounding box center [804, 406] width 33 height 14
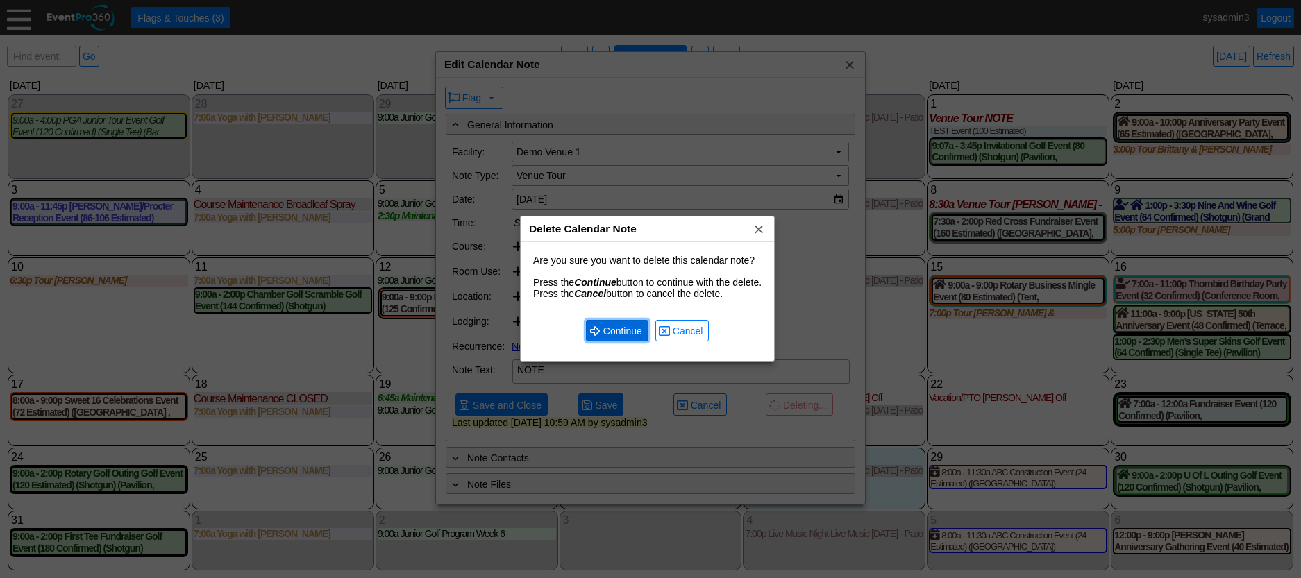
click at [632, 334] on span "Continue" at bounding box center [622, 331] width 44 height 14
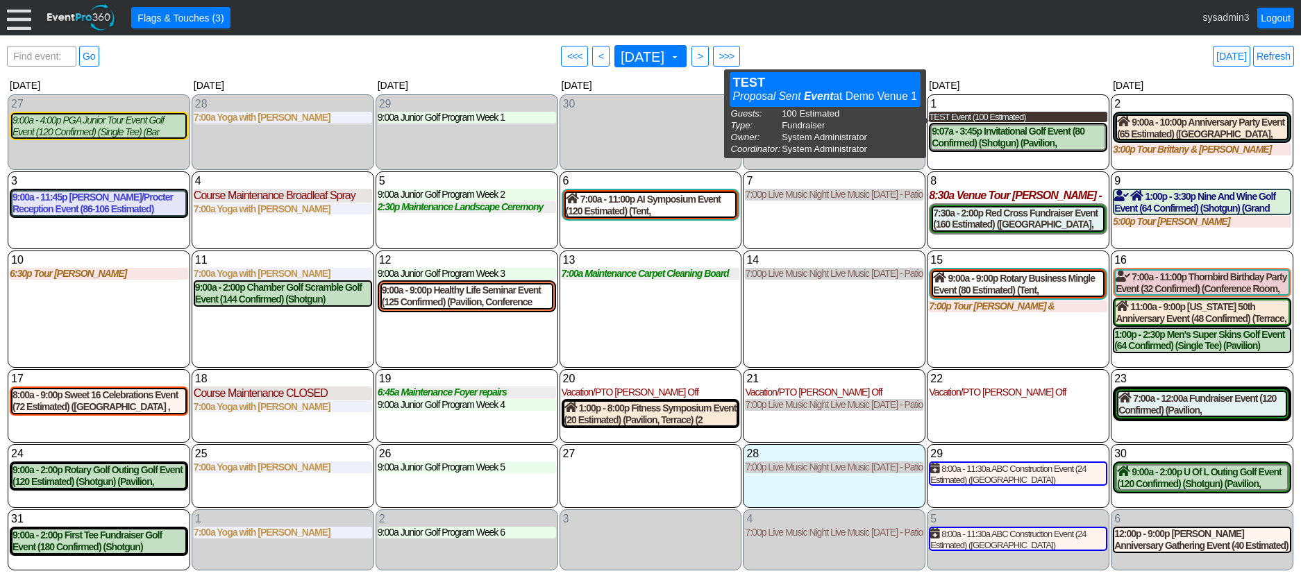
click at [1002, 117] on div "TEST Event (100 Estimated)" at bounding box center [1018, 117] width 178 height 11
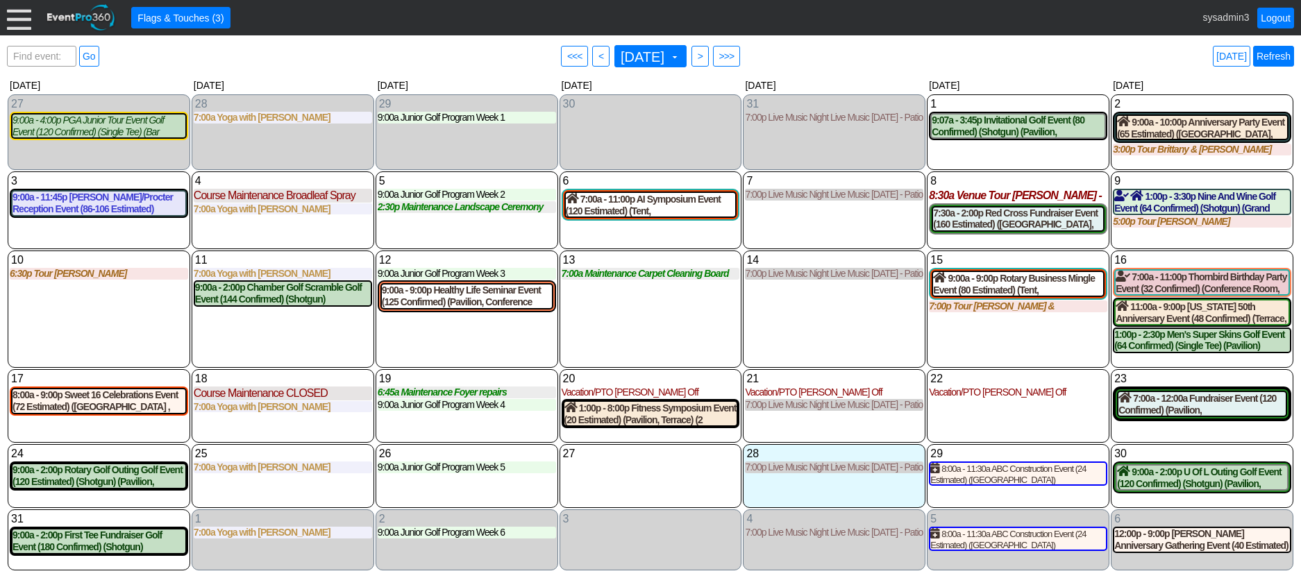
click at [1274, 64] on link "Refresh" at bounding box center [1273, 56] width 41 height 21
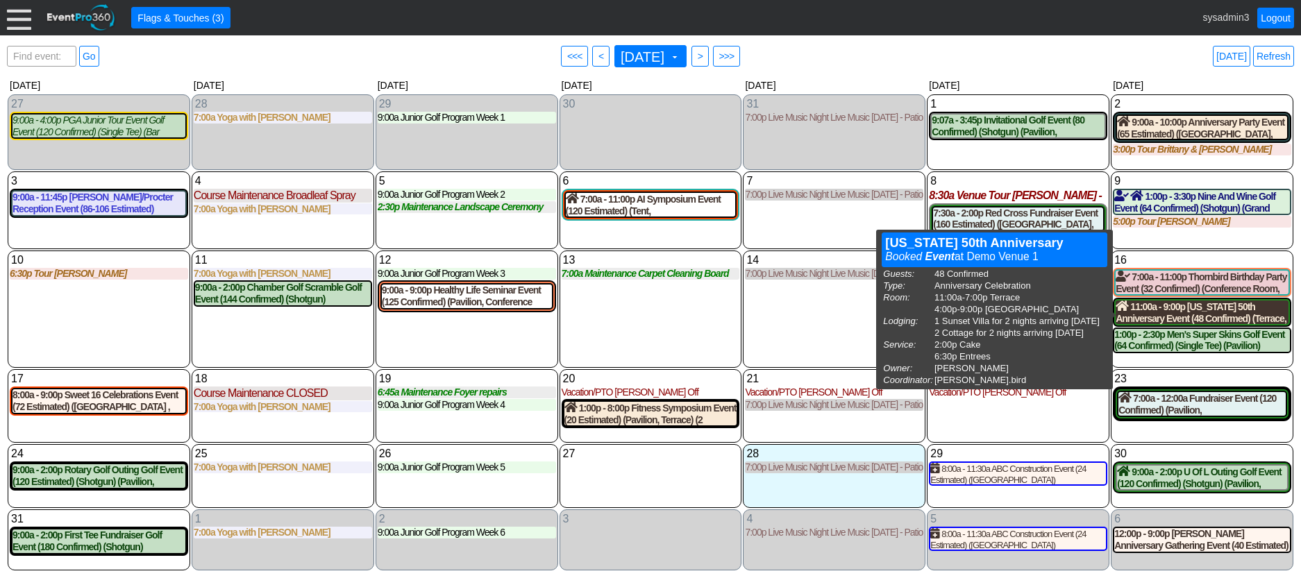
click at [1203, 315] on div "11:00a - 9:00p Maine 50th Anniversary Event (48 Confirmed) (Terrace, West Room)…" at bounding box center [1201, 313] width 173 height 24
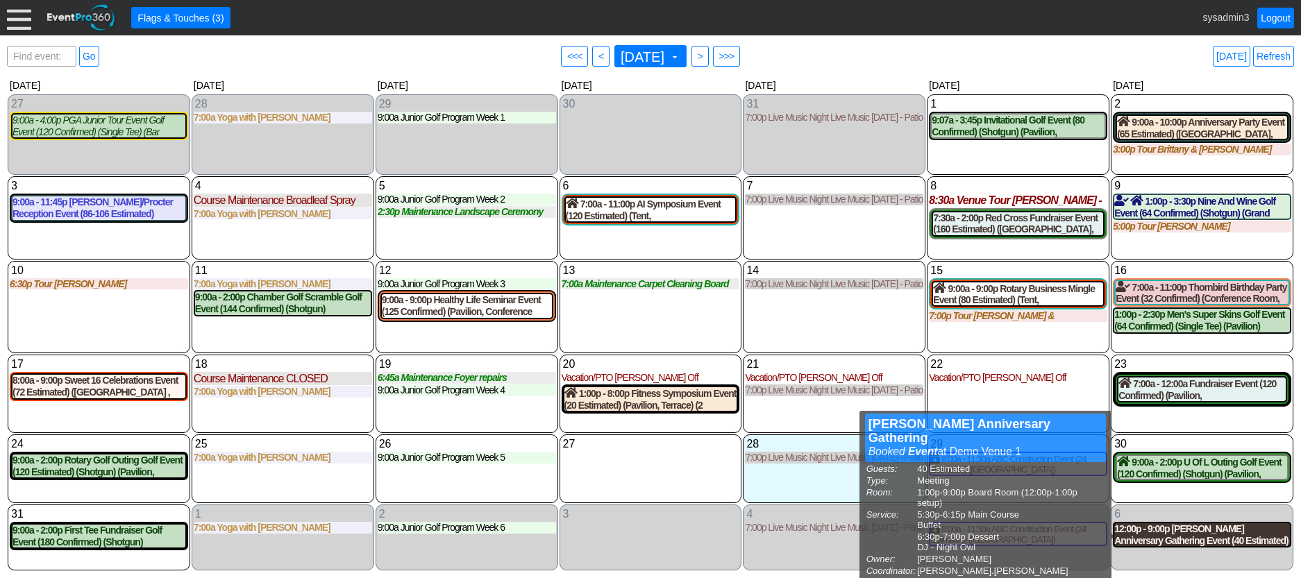
click at [1177, 536] on div "12:00p - 9:00p Jackson Anniversary Gathering Event (40 Estimated) (Board Room)" at bounding box center [1202, 535] width 176 height 24
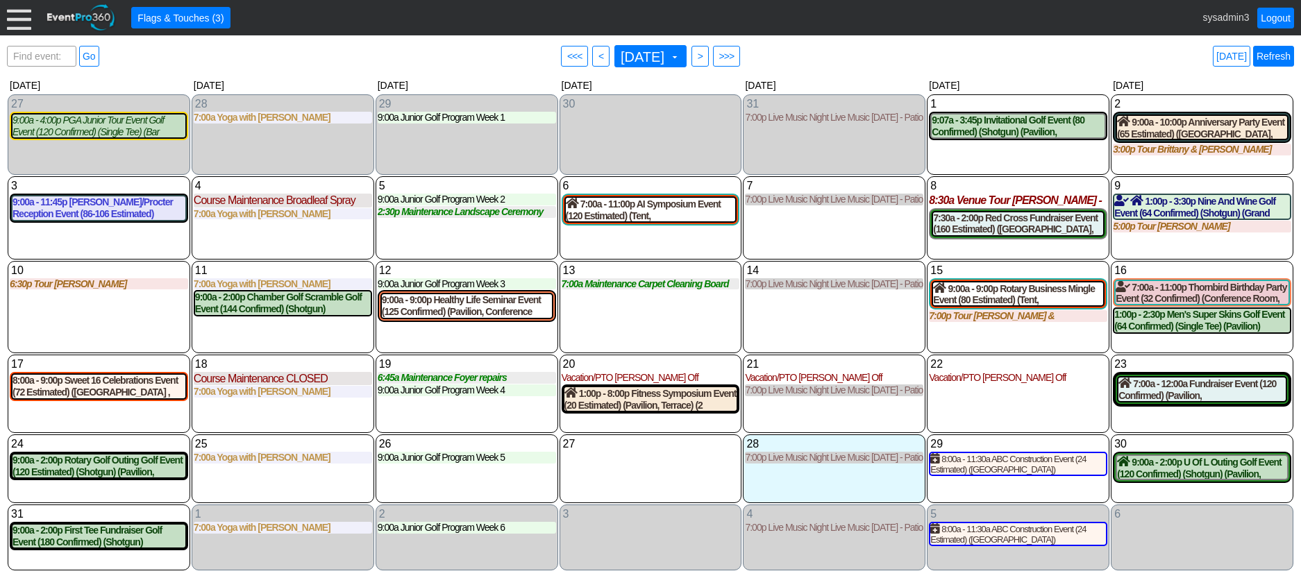
click at [1272, 57] on link "Refresh" at bounding box center [1273, 56] width 41 height 21
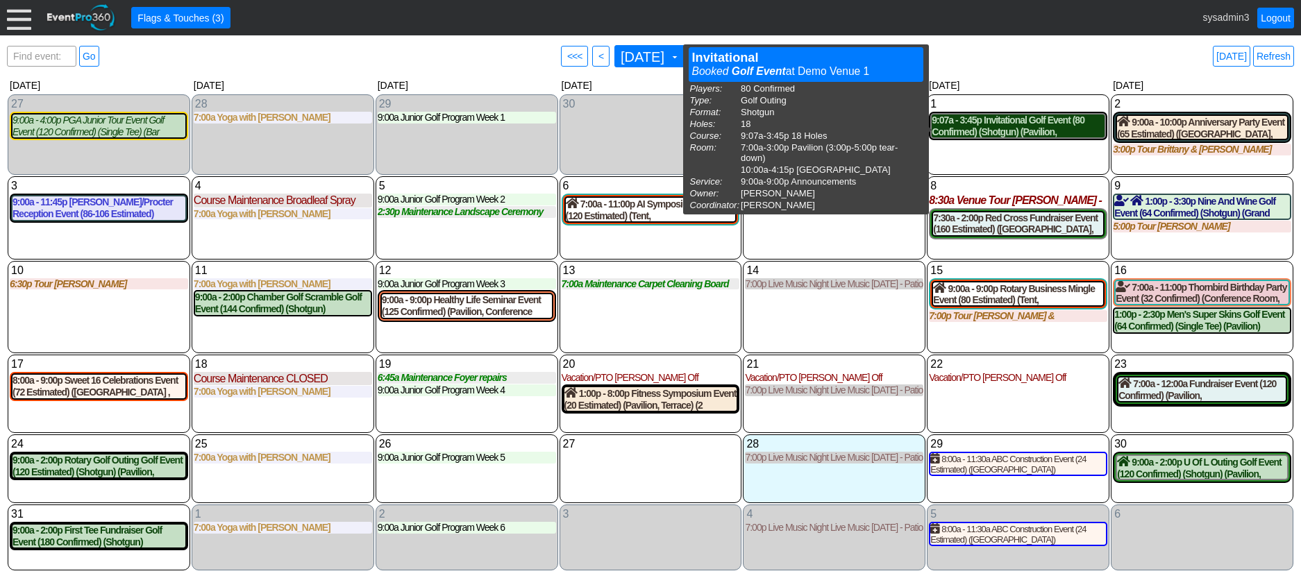
click at [996, 124] on div "9:07a - 3:45p Invitational Golf Event (80 Confirmed) (Shotgun) (Pavilion, East …" at bounding box center [1017, 127] width 173 height 24
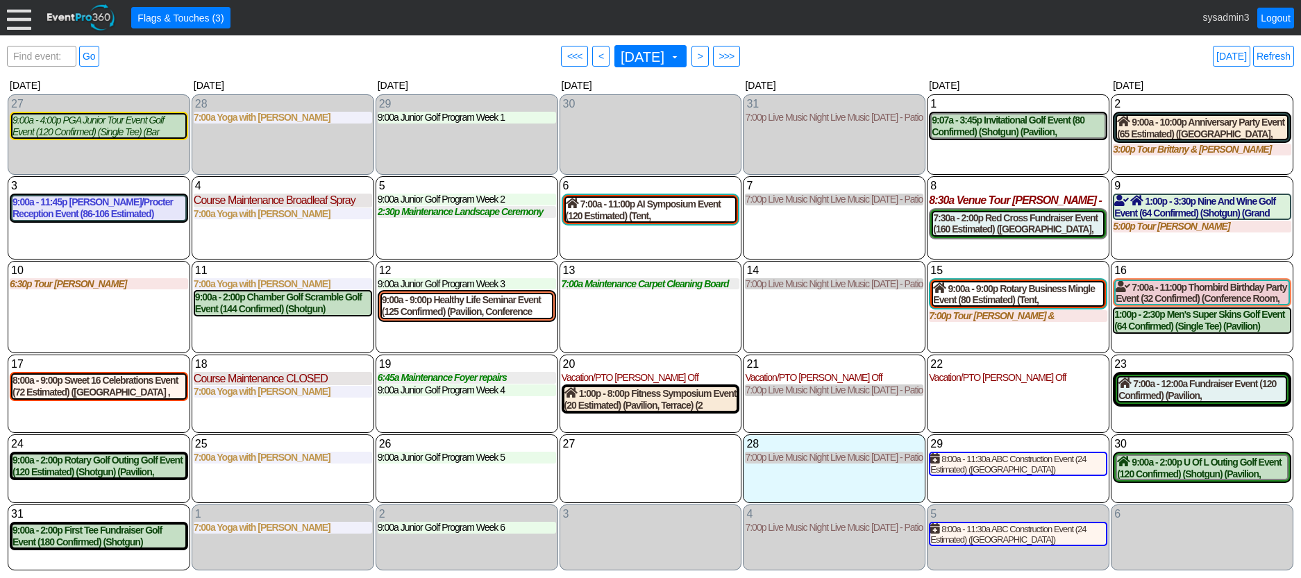
click at [863, 239] on div "7 Thursday 7:00p Live Music Night Live Music Thursday - Patio Room Live Music T…" at bounding box center [834, 217] width 183 height 83
click at [1279, 56] on link "Refresh" at bounding box center [1273, 56] width 41 height 21
click at [1273, 10] on link "Logout" at bounding box center [1275, 18] width 37 height 21
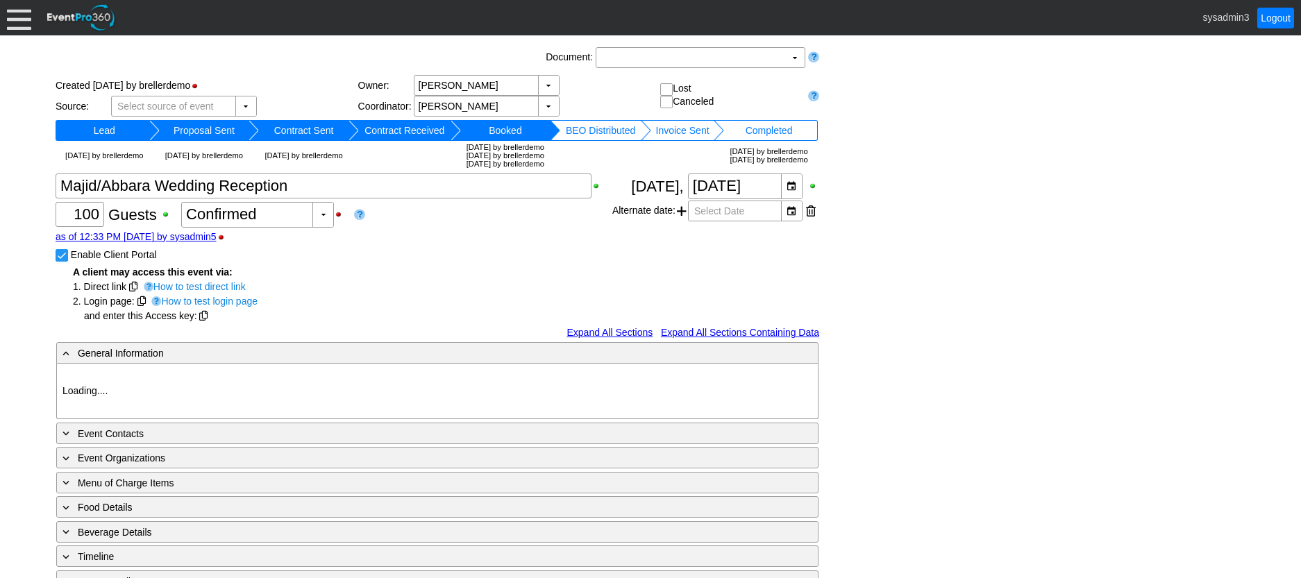
type input "Demo Venue 1"
type input "Wedding"
type input "93483"
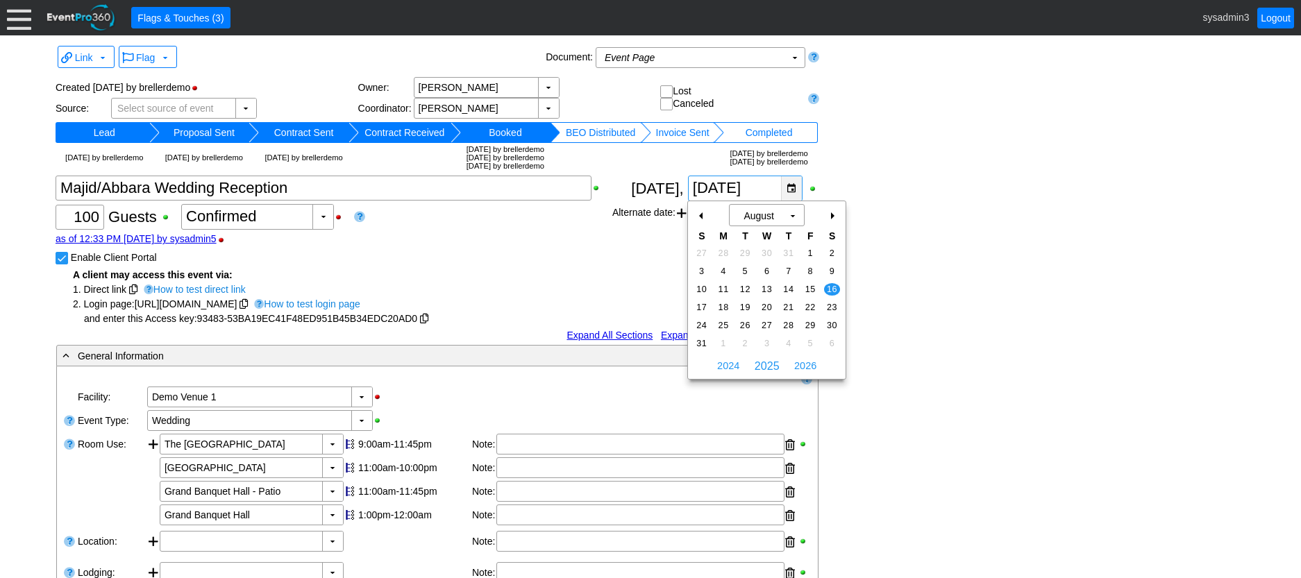
click at [793, 188] on div "▼" at bounding box center [791, 188] width 21 height 24
click at [830, 212] on div "+" at bounding box center [831, 216] width 22 height 24
click at [828, 288] on span "20" at bounding box center [832, 289] width 16 height 12
type input "9/20/2025"
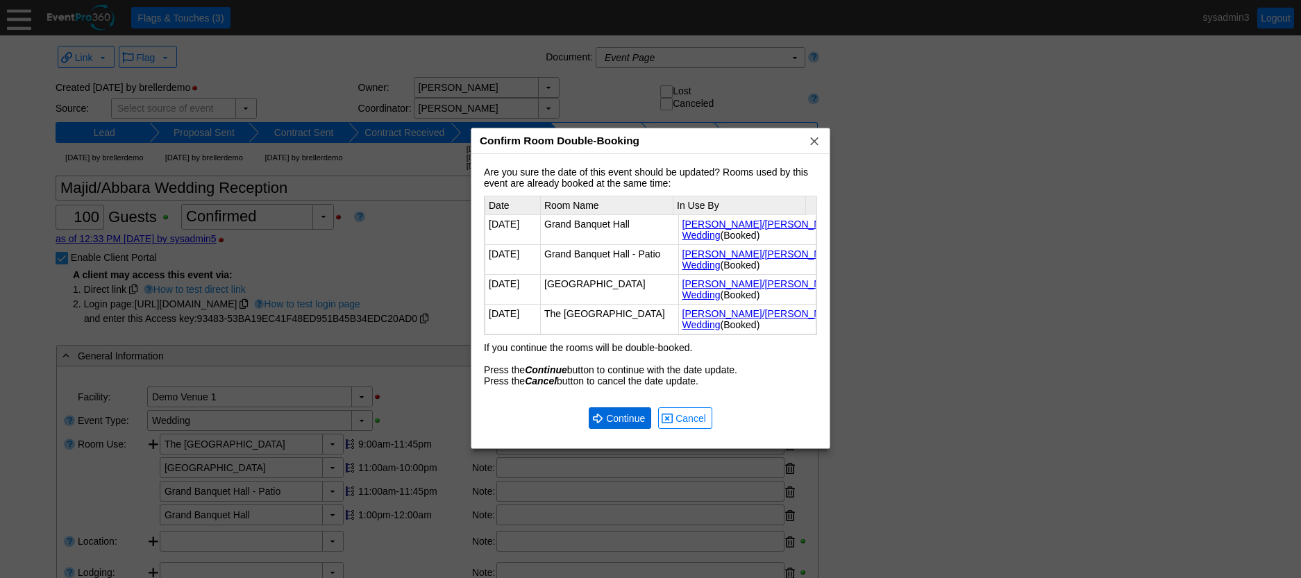
click at [629, 418] on span "Continue" at bounding box center [625, 419] width 44 height 14
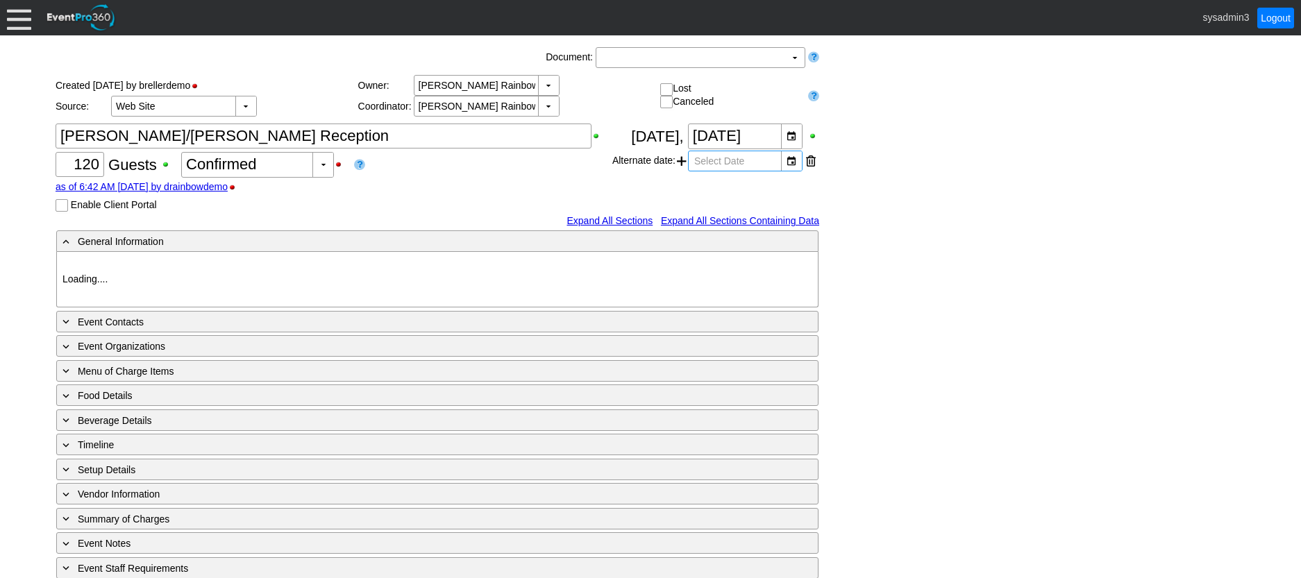
type input "Demo Venue 1"
type input "Wedding"
type input "426834"
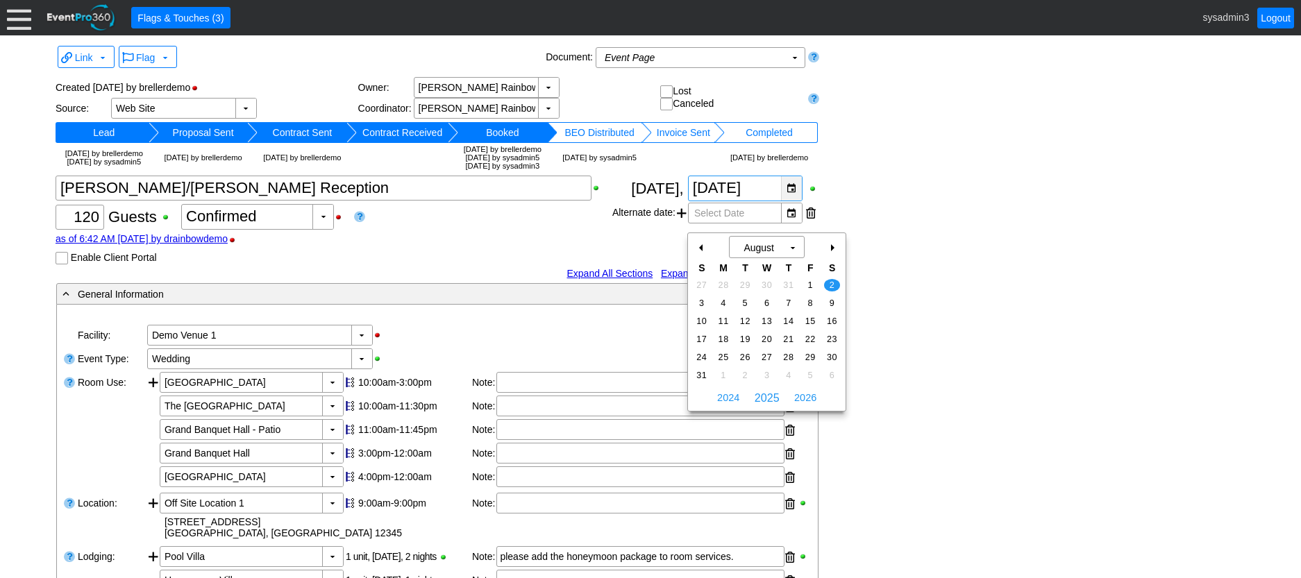
click at [795, 201] on div "▼" at bounding box center [791, 188] width 21 height 24
click at [832, 246] on div "+" at bounding box center [831, 248] width 22 height 24
click at [833, 301] on span "13" at bounding box center [832, 303] width 16 height 12
type input "9/13/2025"
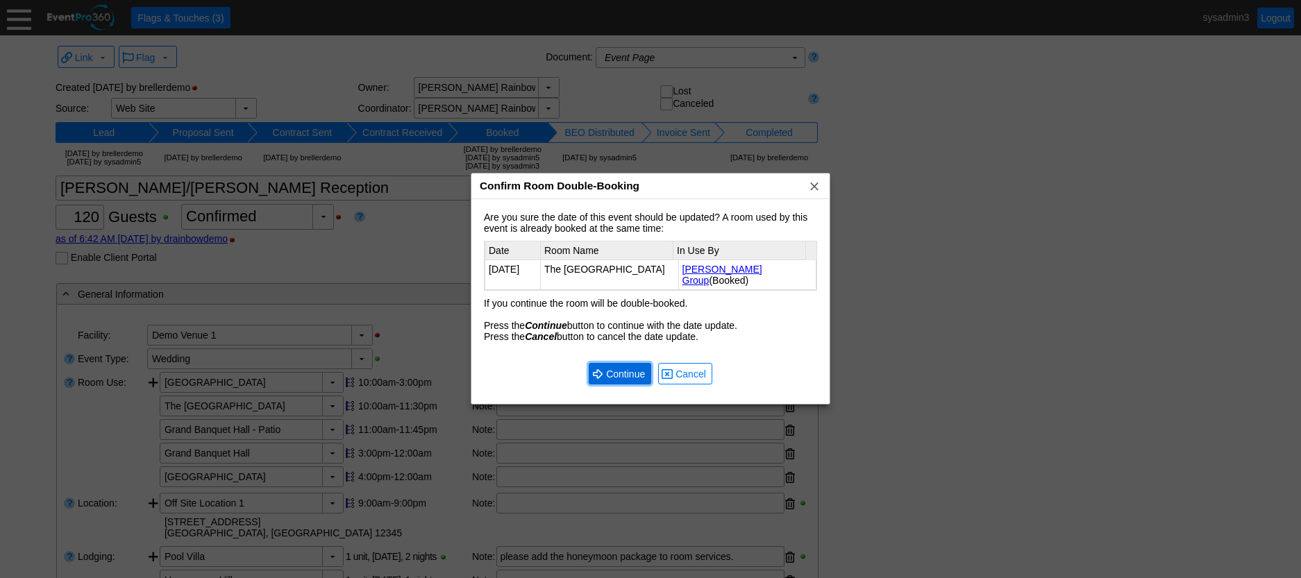
click at [633, 374] on span "Continue" at bounding box center [625, 374] width 44 height 14
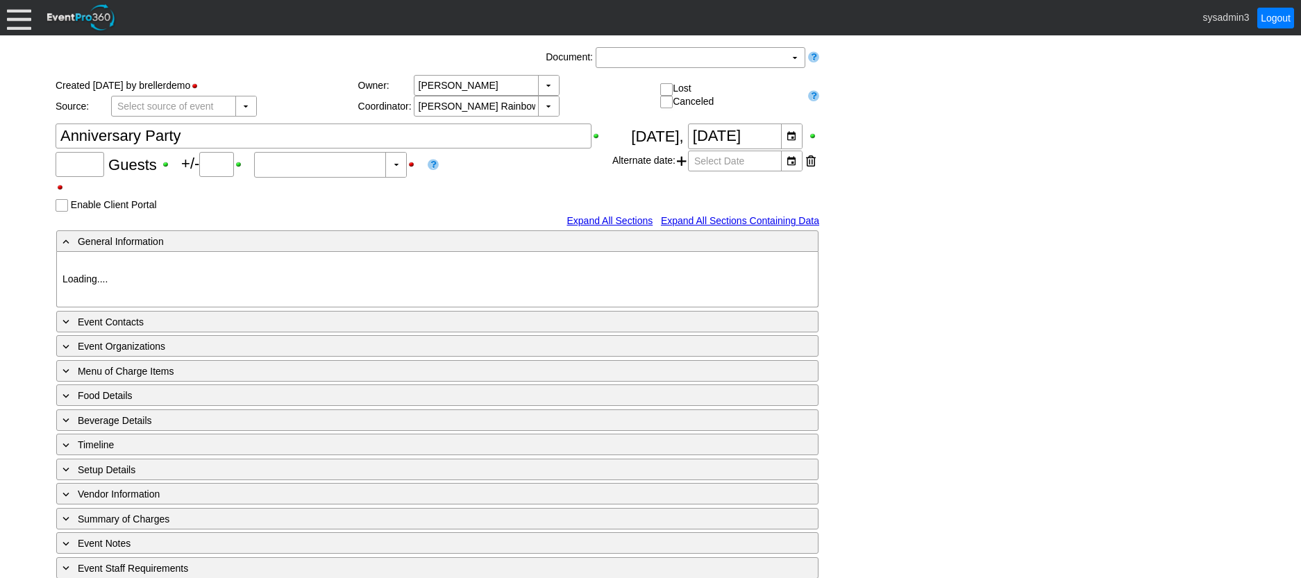
type input "65"
type input "0"
type input "Estimated"
type input "Demo Venue 1"
type input "Anniversary Celebration"
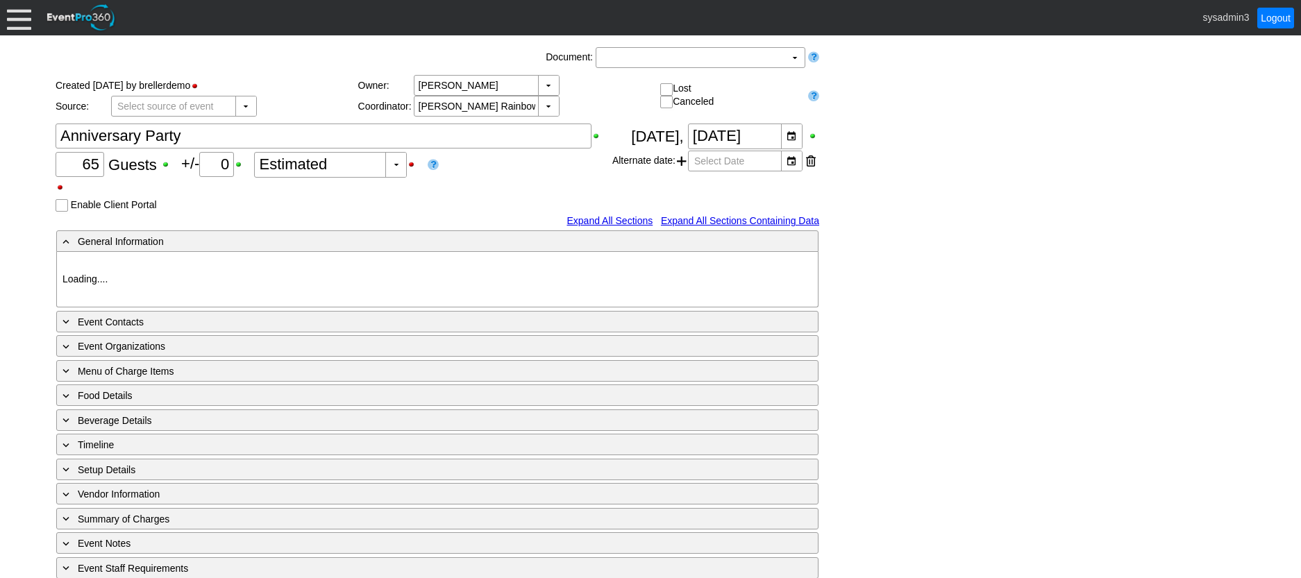
type input "608389"
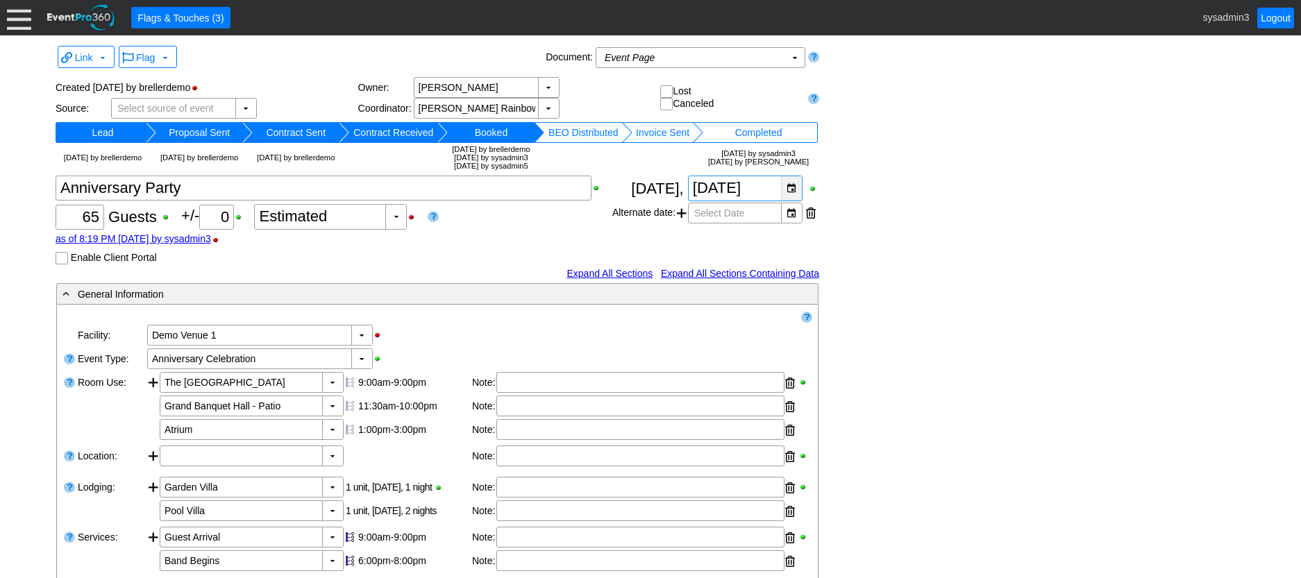
click at [795, 201] on div "▼" at bounding box center [791, 188] width 21 height 24
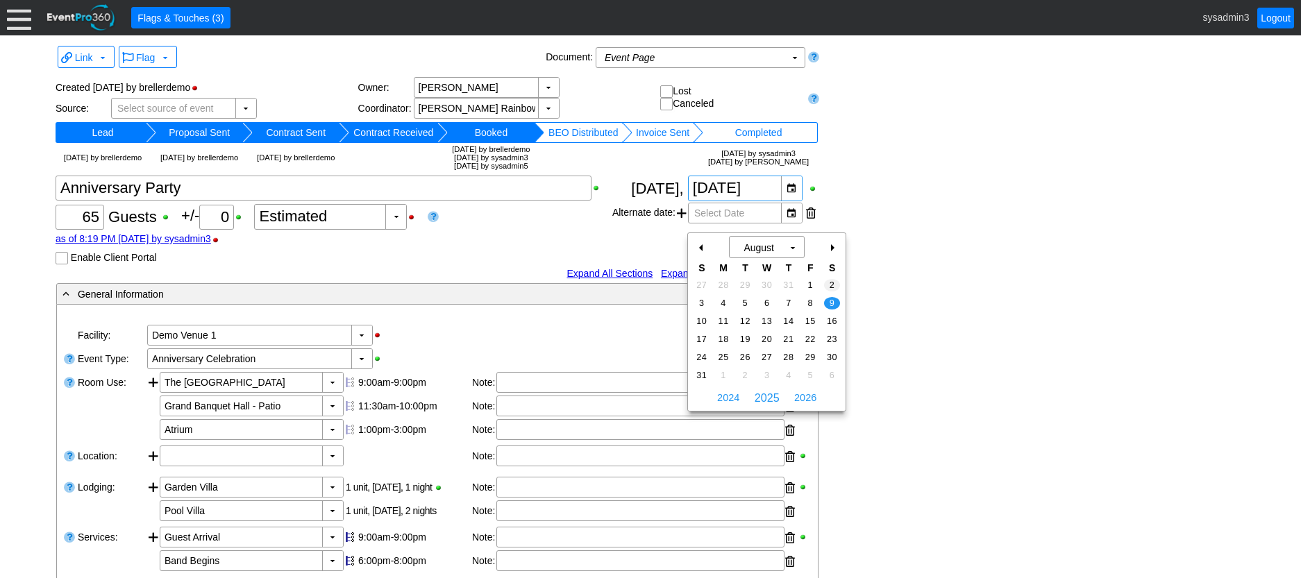
click at [827, 284] on span "2" at bounding box center [832, 285] width 16 height 12
type input "[DATE]"
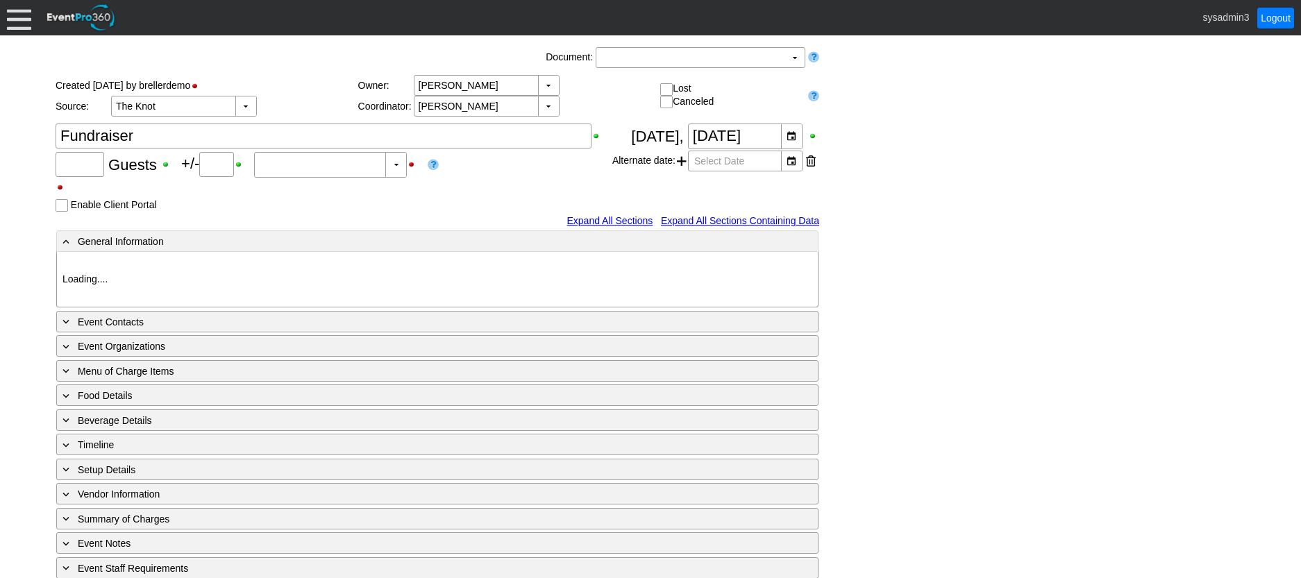
type input "180"
type input "Confirmed"
type input "Demo Venue 1"
type input "Wedding"
type input "[URL][DOMAIN_NAME]"
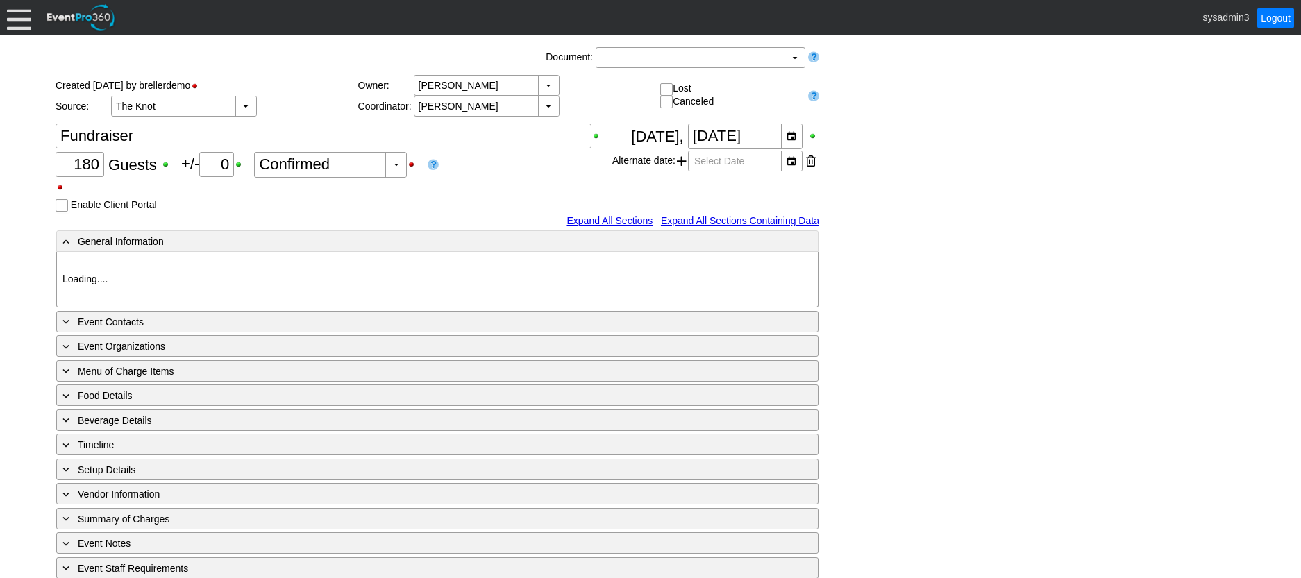
type input "675609"
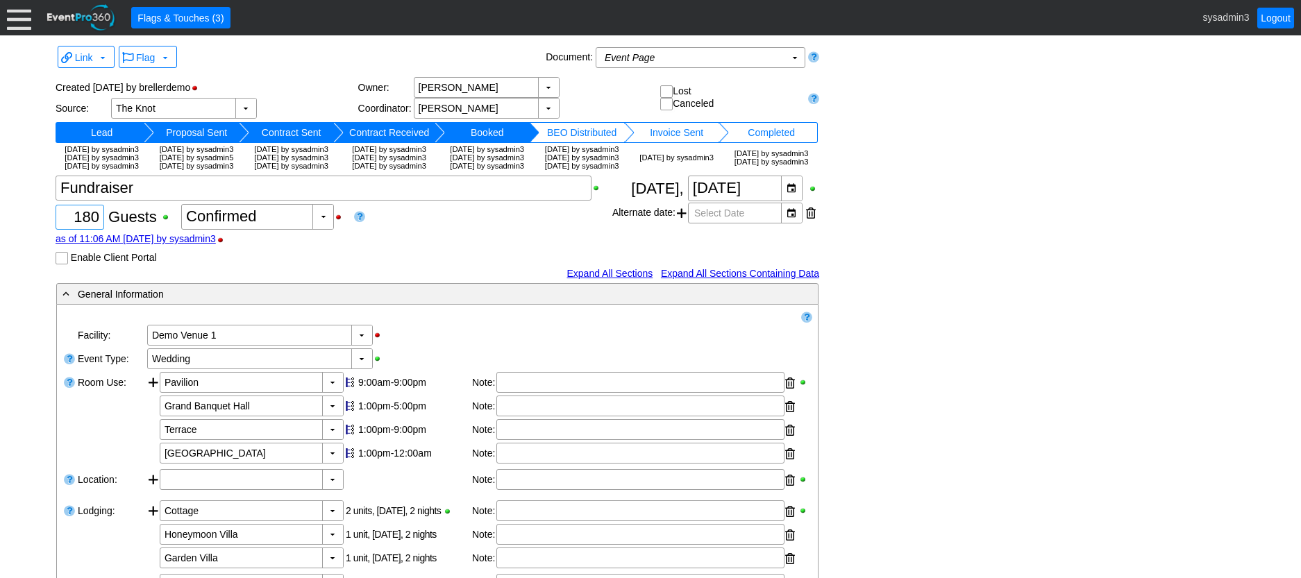
click at [96, 229] on input "180" at bounding box center [79, 217] width 39 height 24
type input "1"
type input "120"
click at [922, 287] on div "Link ▼ Flag ▼ Document: Event Page Χ ▼ ● Print or PDF E-Sign ▼ Insert ▼ Save ▼ …" at bounding box center [650, 589] width 1197 height 1094
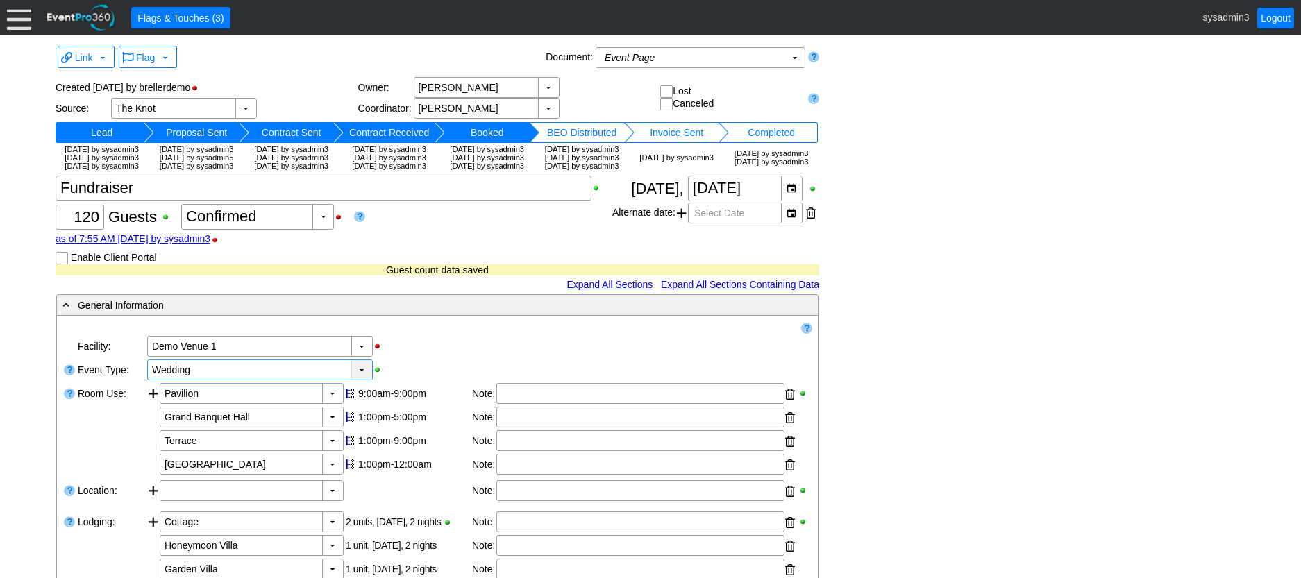
click at [358, 380] on div "▼" at bounding box center [361, 369] width 21 height 19
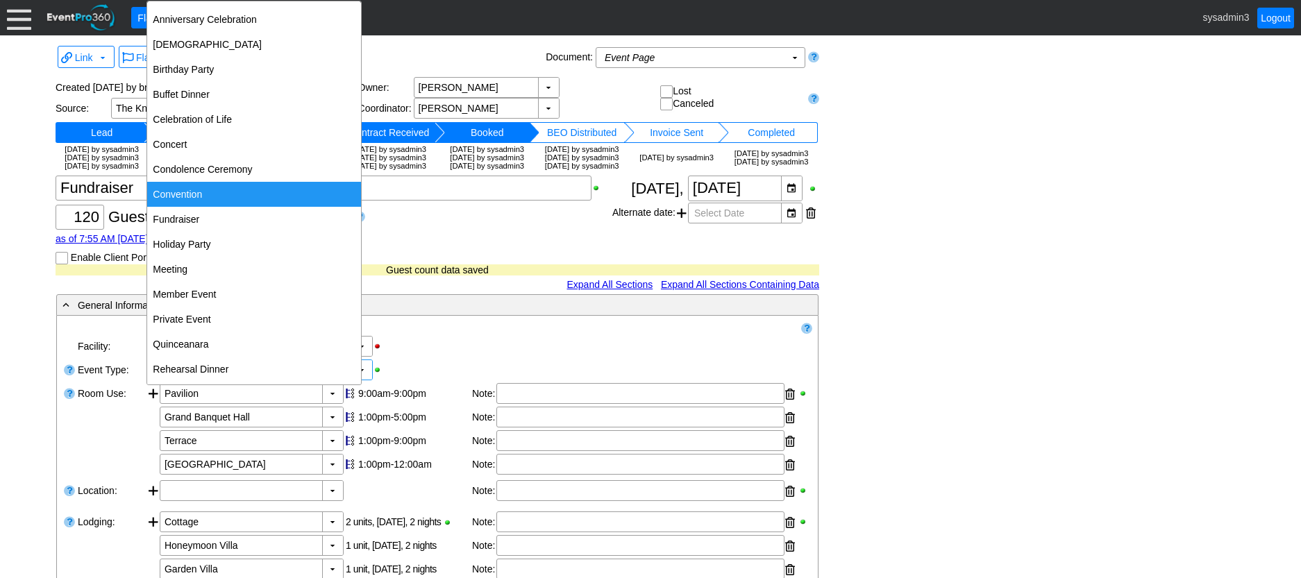
click at [185, 206] on div "Convention" at bounding box center [254, 194] width 214 height 25
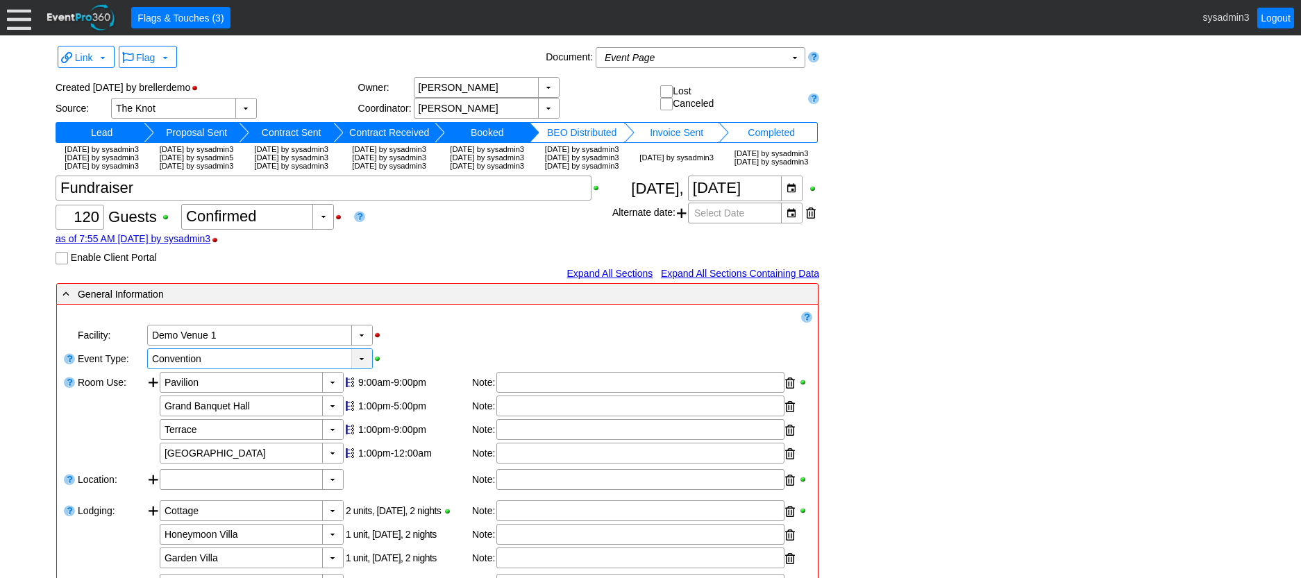
click at [353, 369] on div "▼" at bounding box center [361, 358] width 21 height 19
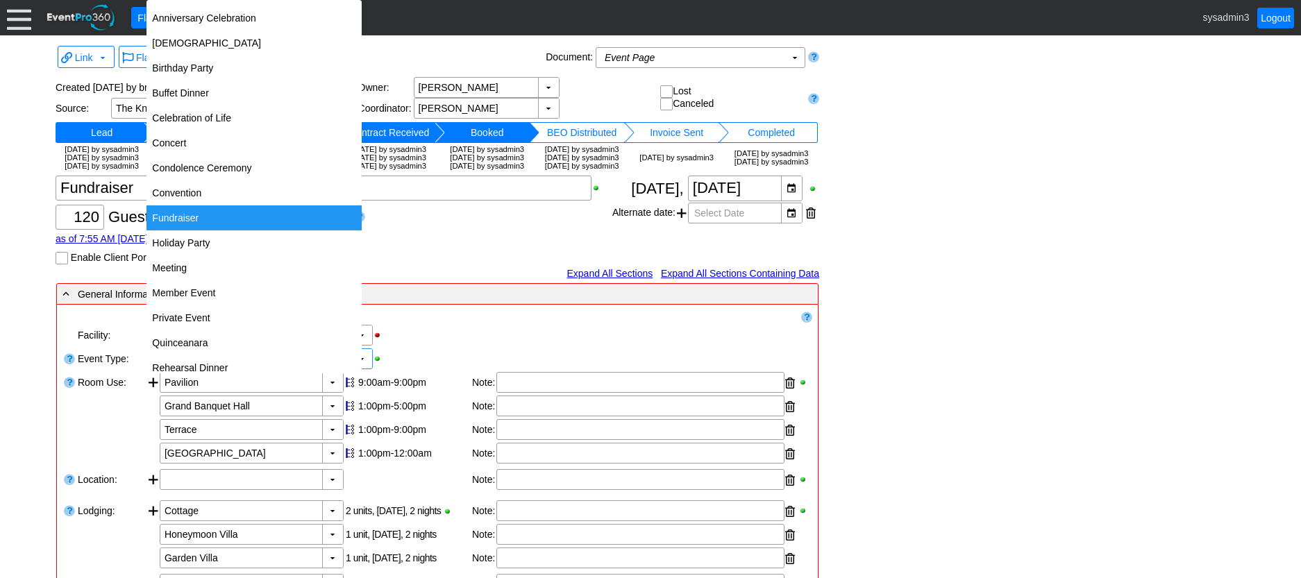
click at [171, 210] on div "Fundraiser" at bounding box center [253, 217] width 215 height 25
type input "Fundraiser"
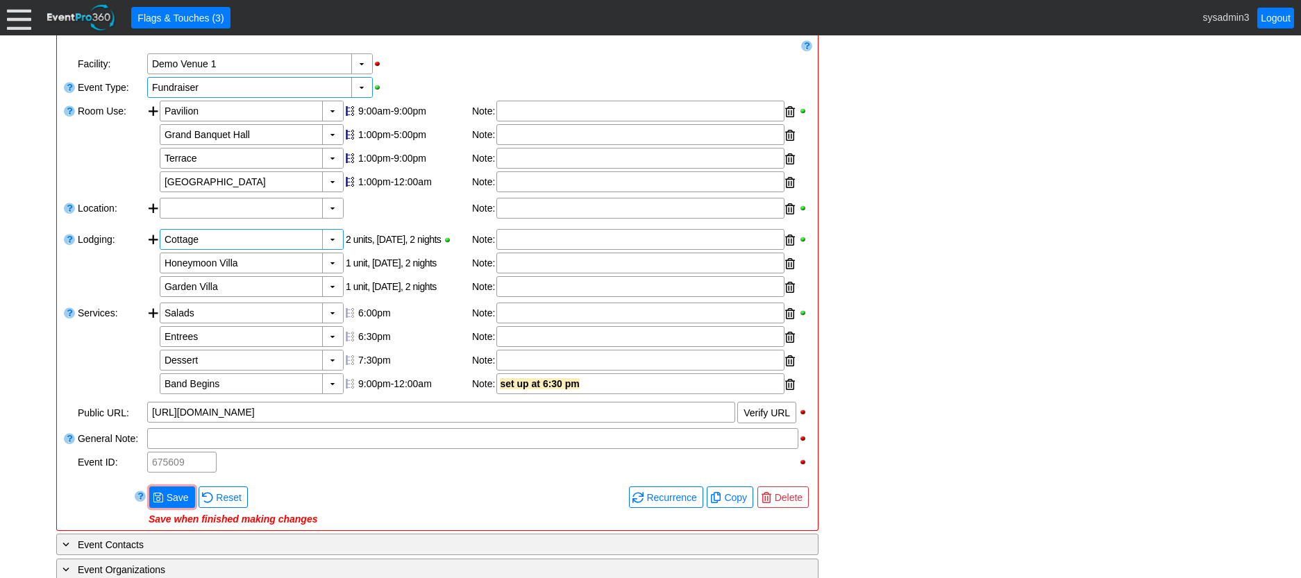
scroll to position [278, 0]
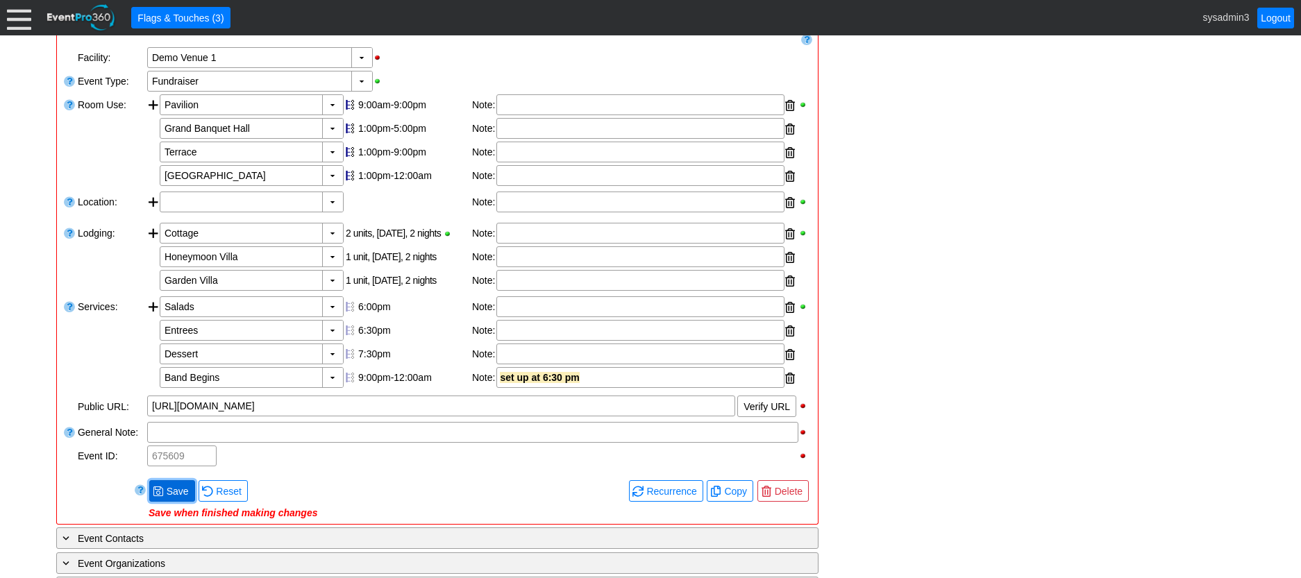
click at [174, 498] on span "Save" at bounding box center [178, 491] width 28 height 14
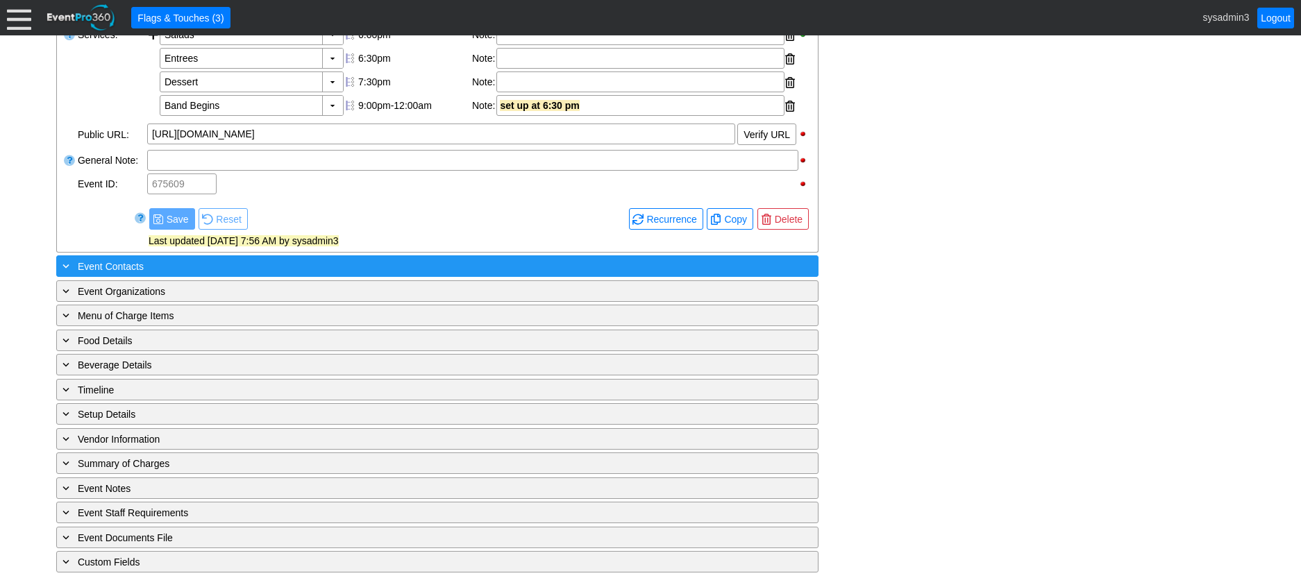
scroll to position [583, 0]
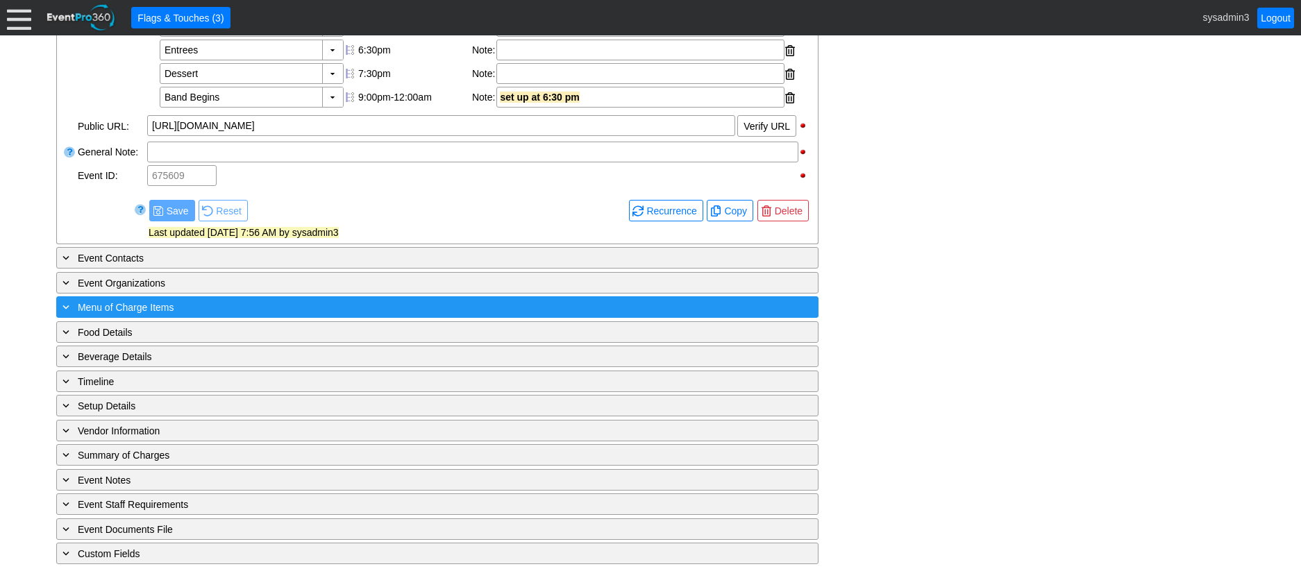
click at [228, 307] on div "+ Menu of Charge Items" at bounding box center [409, 307] width 698 height 16
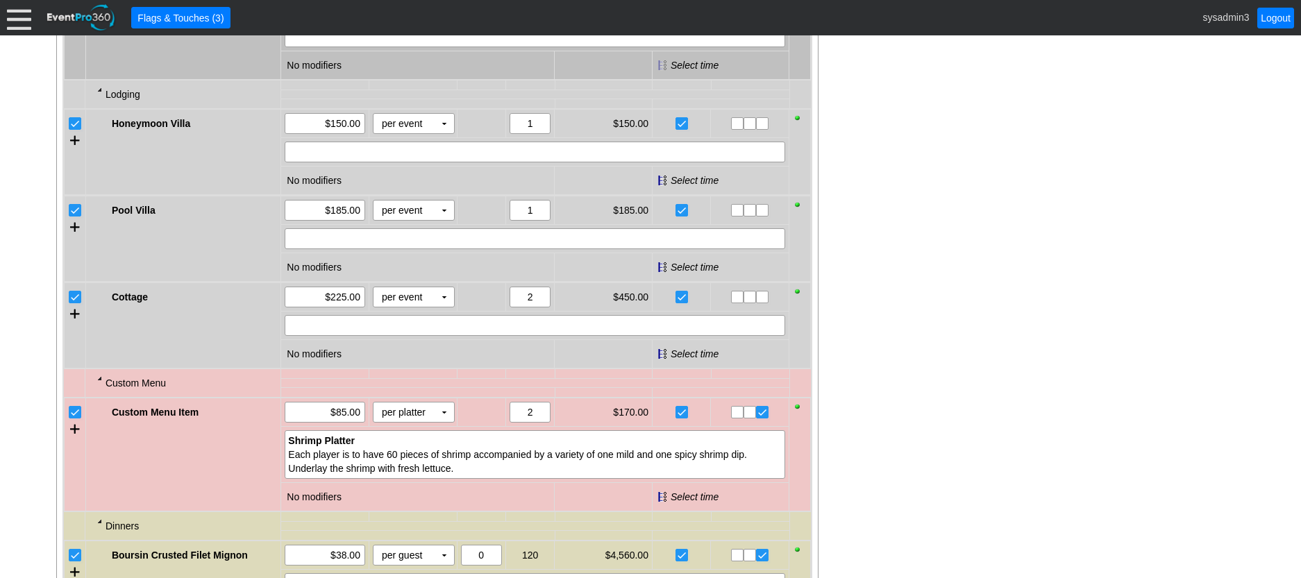
scroll to position [1138, 0]
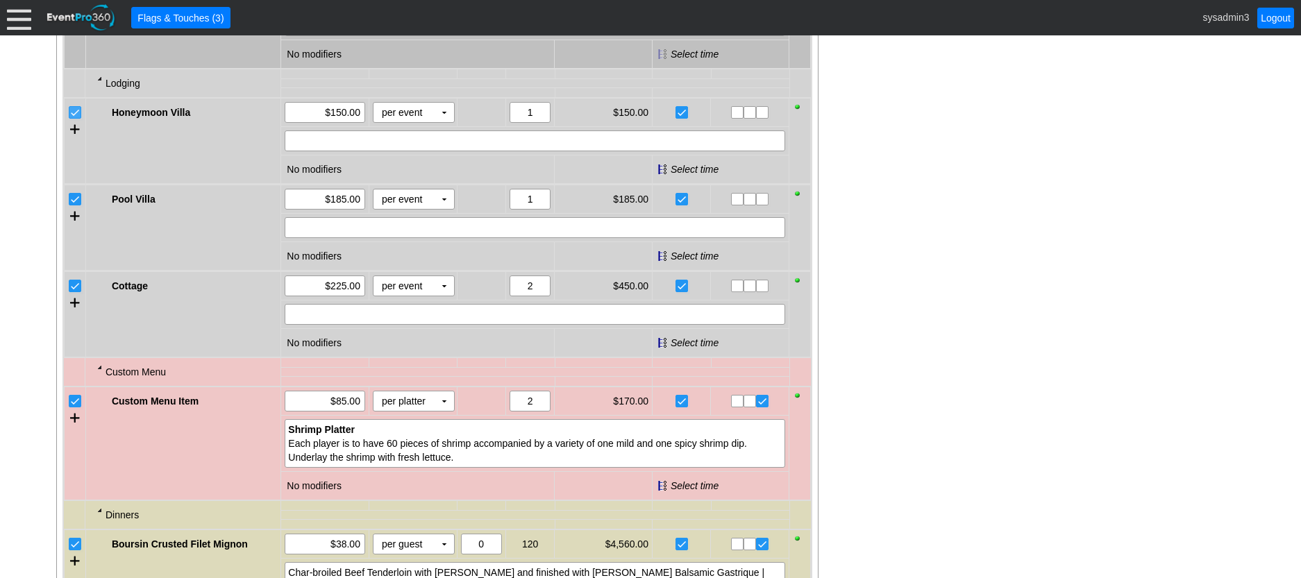
click at [74, 121] on input "checkbox" at bounding box center [76, 114] width 14 height 14
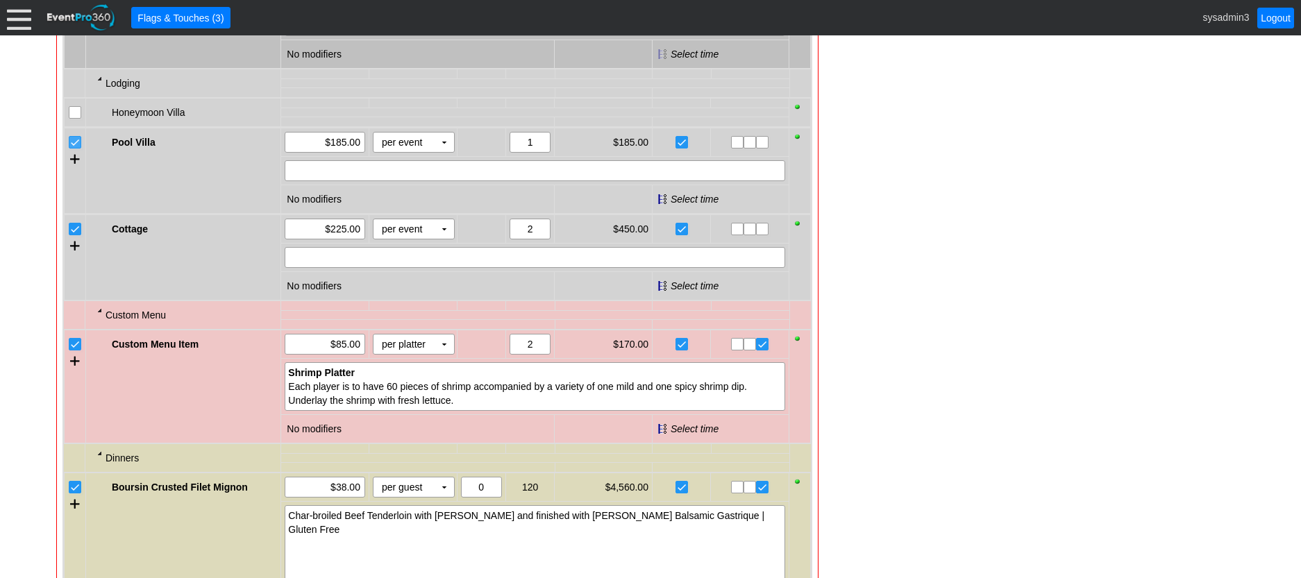
click at [75, 151] on input "checkbox" at bounding box center [76, 144] width 14 height 14
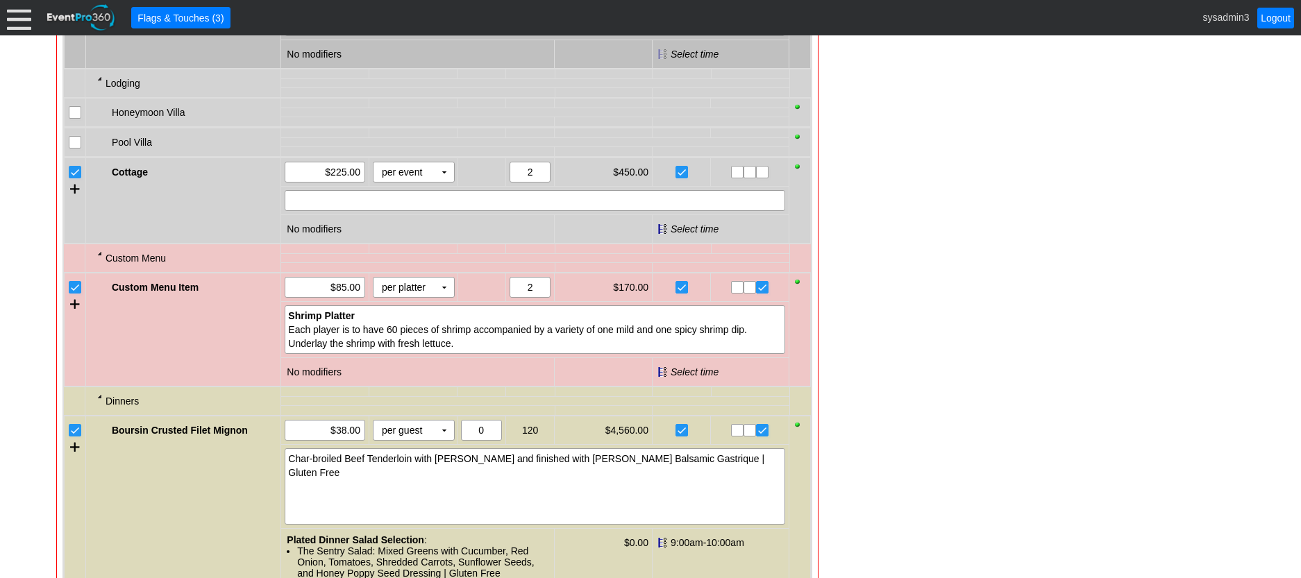
click at [72, 180] on input "checkbox" at bounding box center [76, 174] width 14 height 14
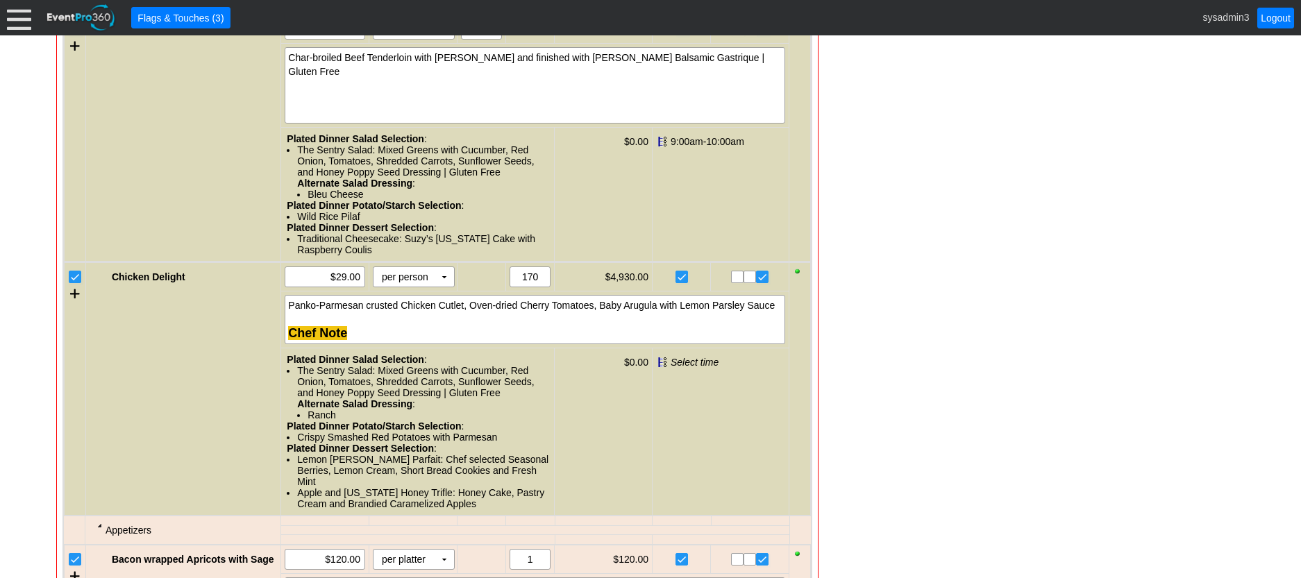
scroll to position [1485, 0]
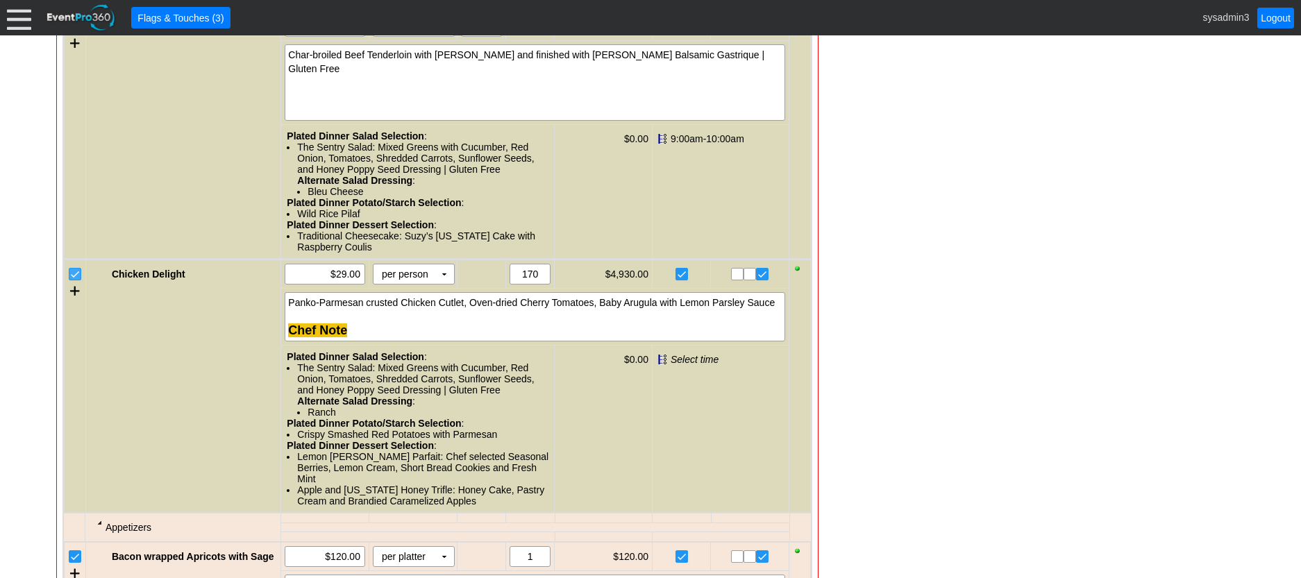
click at [74, 282] on input "checkbox" at bounding box center [76, 276] width 14 height 14
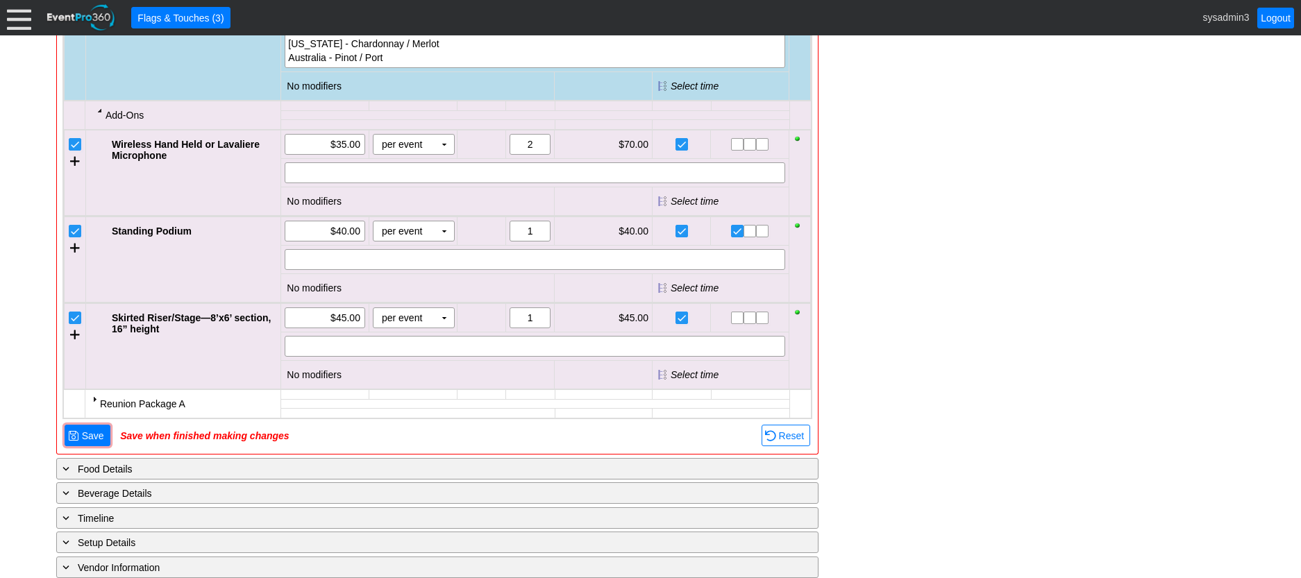
scroll to position [2179, 0]
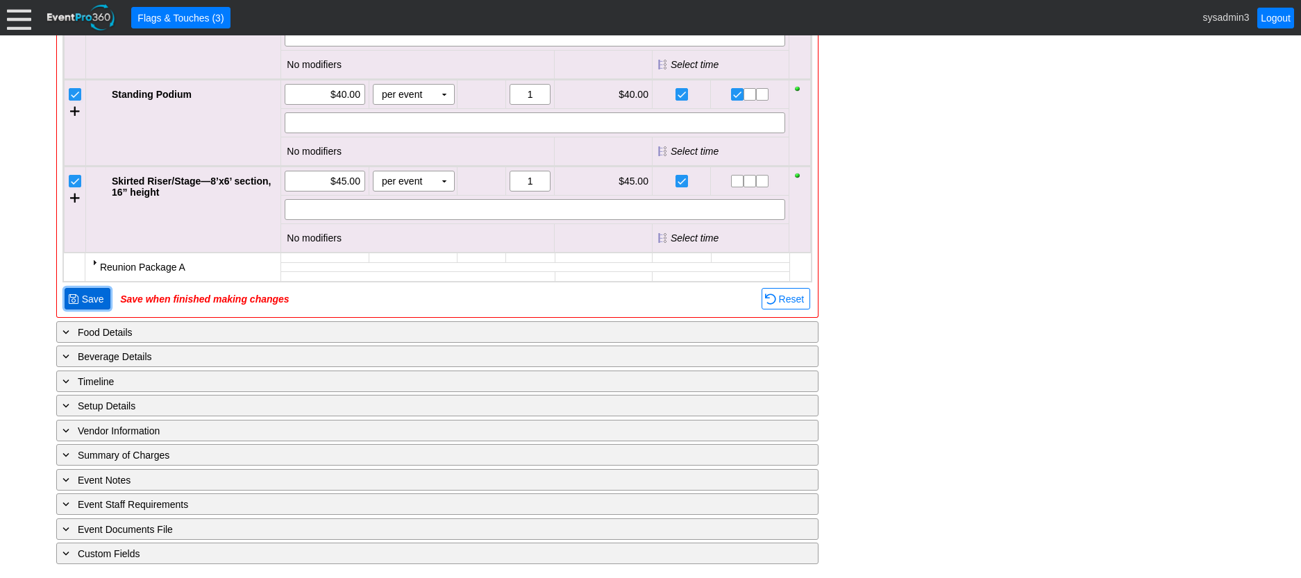
click at [101, 299] on span "Save" at bounding box center [93, 299] width 28 height 14
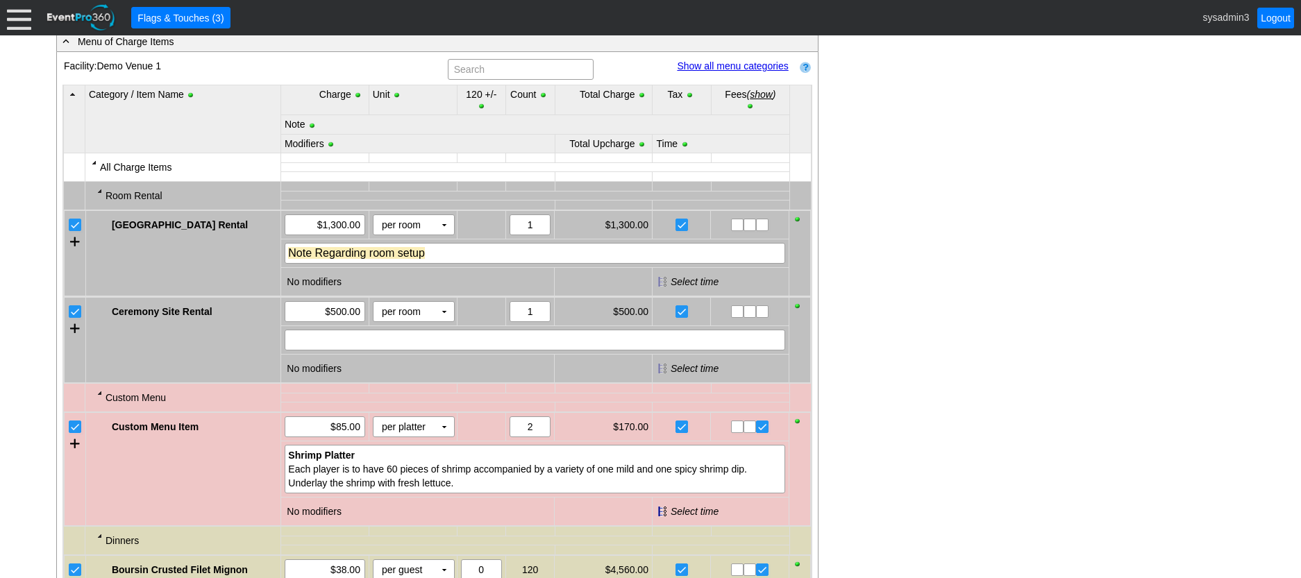
scroll to position [658, 0]
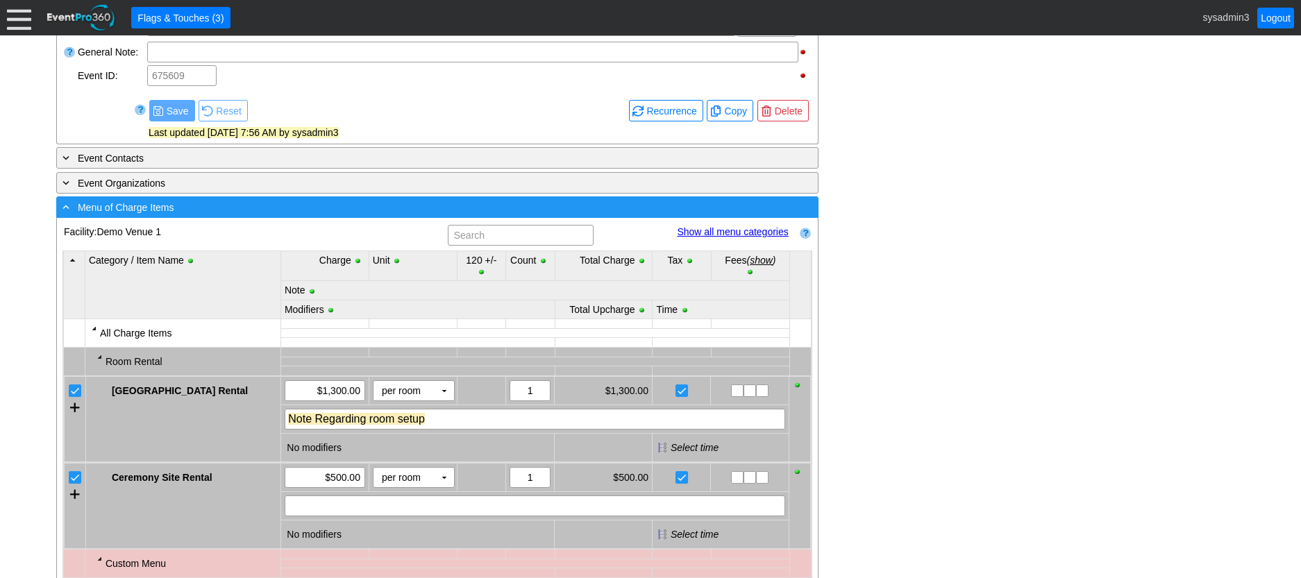
click at [265, 215] on div "- Menu of Charge Items" at bounding box center [409, 207] width 698 height 16
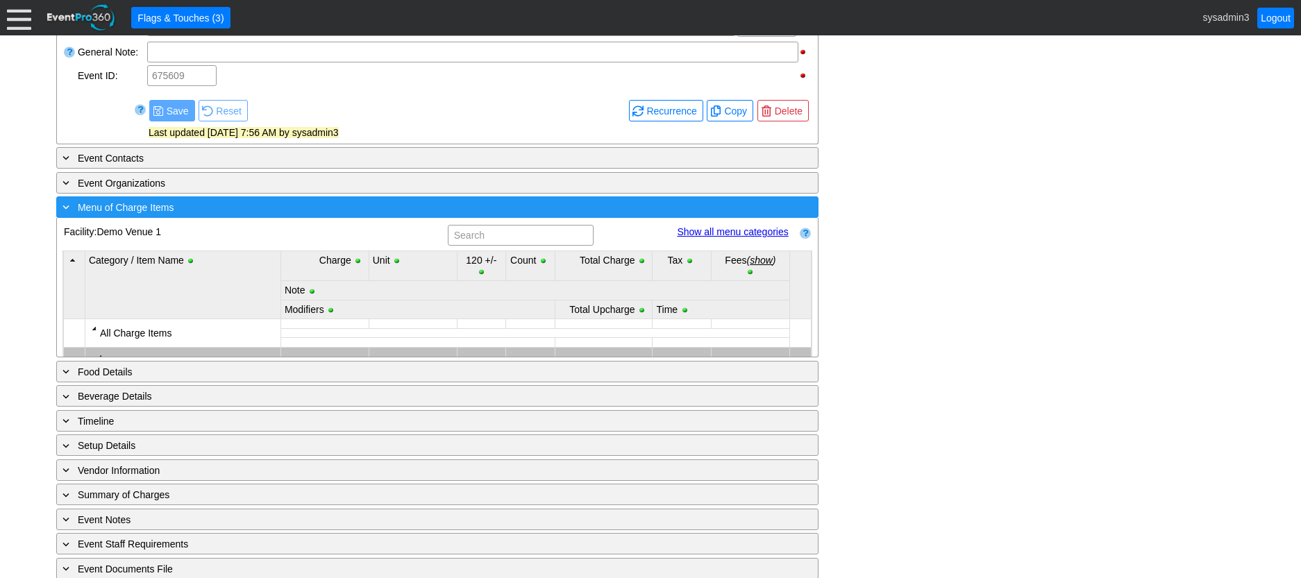
scroll to position [583, 0]
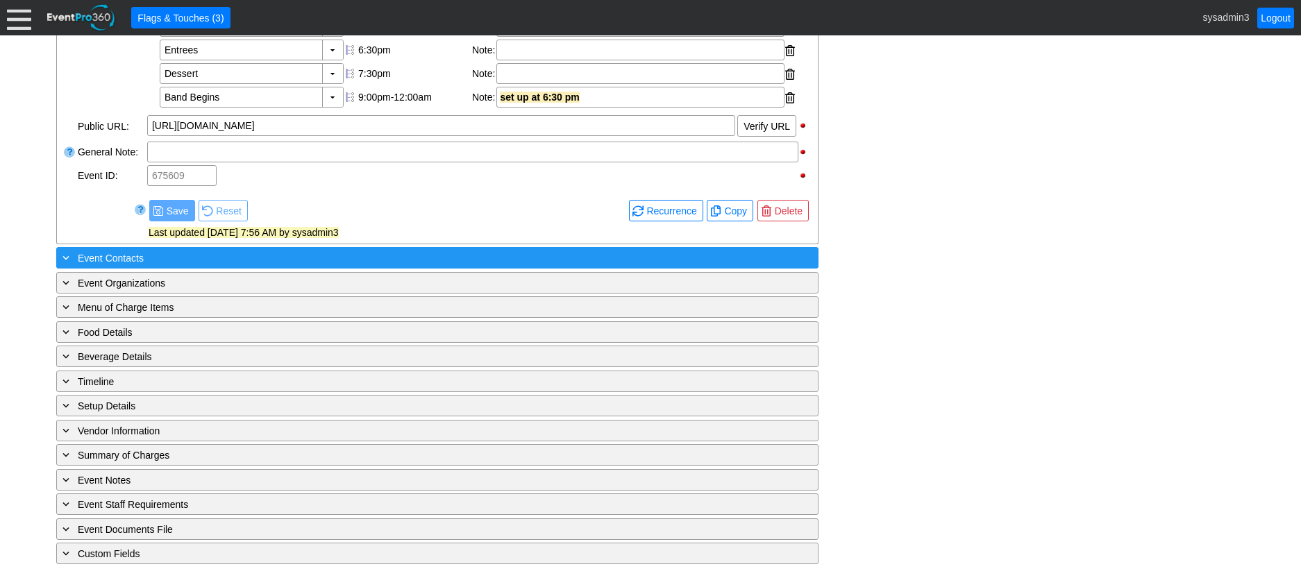
click at [249, 254] on div "+ Event Contacts" at bounding box center [409, 258] width 698 height 16
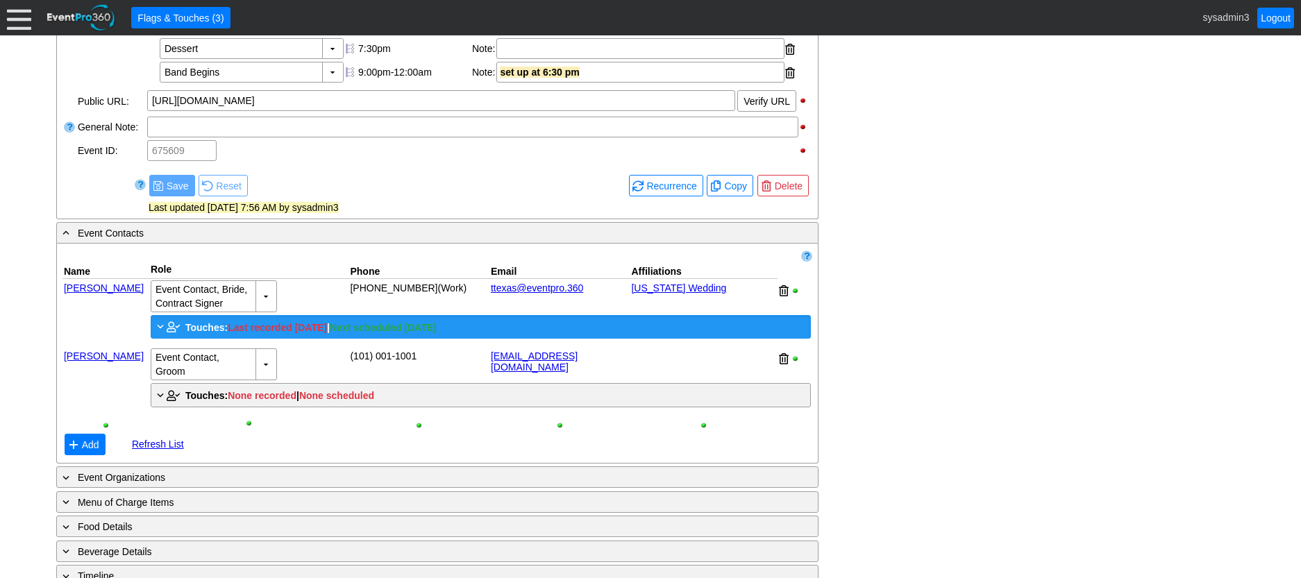
click at [194, 333] on span "Touches:" at bounding box center [206, 327] width 42 height 11
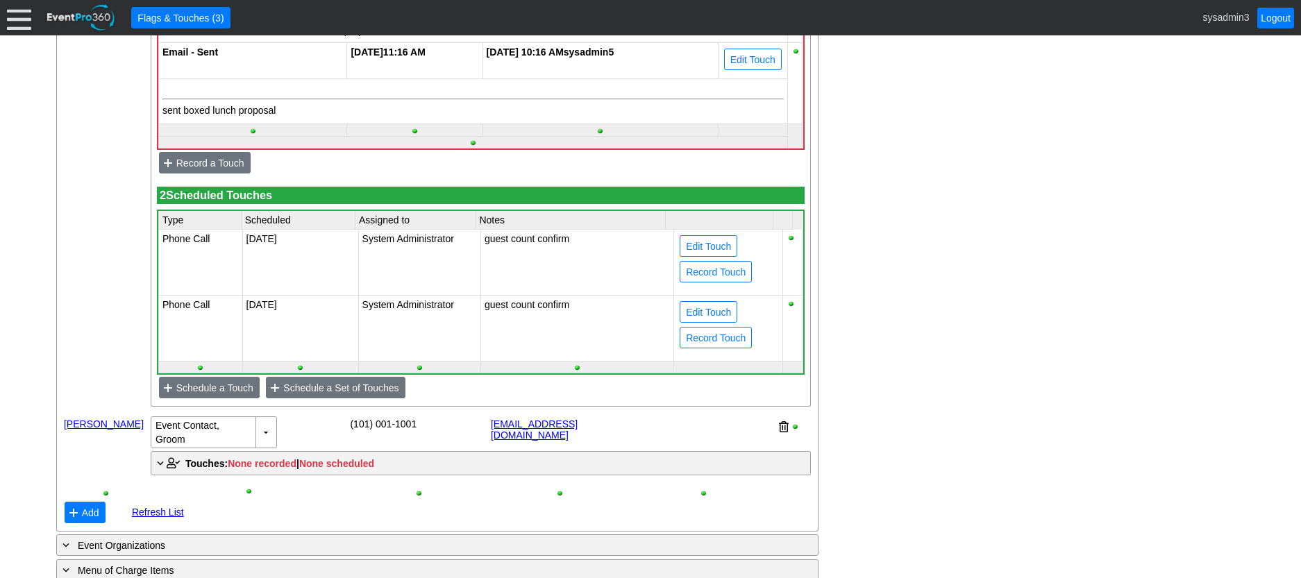
scroll to position [1069, 0]
click at [702, 256] on span "● Edit Touch" at bounding box center [708, 246] width 58 height 22
type input "Phone Call"
type input "[DATE]"
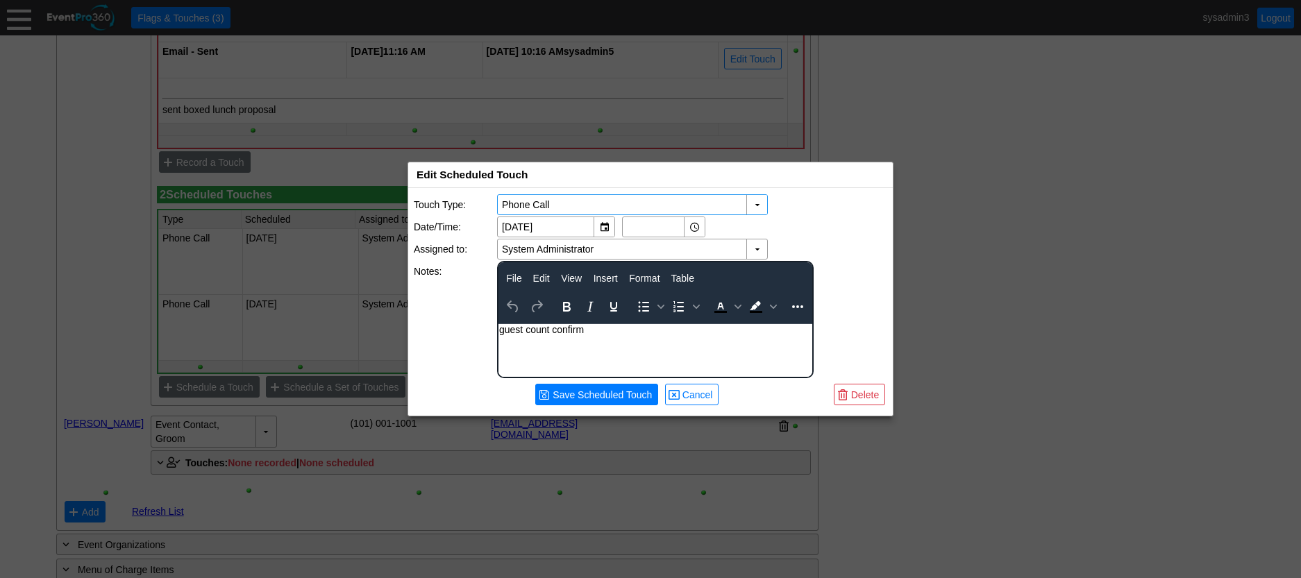
scroll to position [0, 0]
click at [857, 396] on span "Delete" at bounding box center [864, 395] width 33 height 14
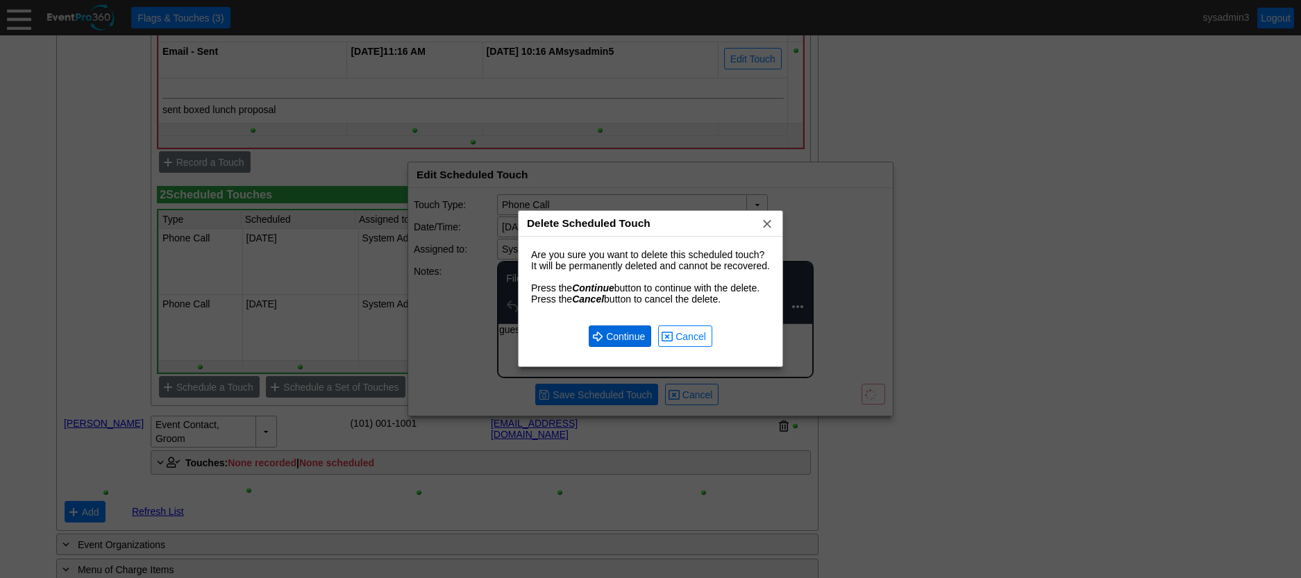
click at [636, 336] on span "Continue" at bounding box center [625, 337] width 44 height 14
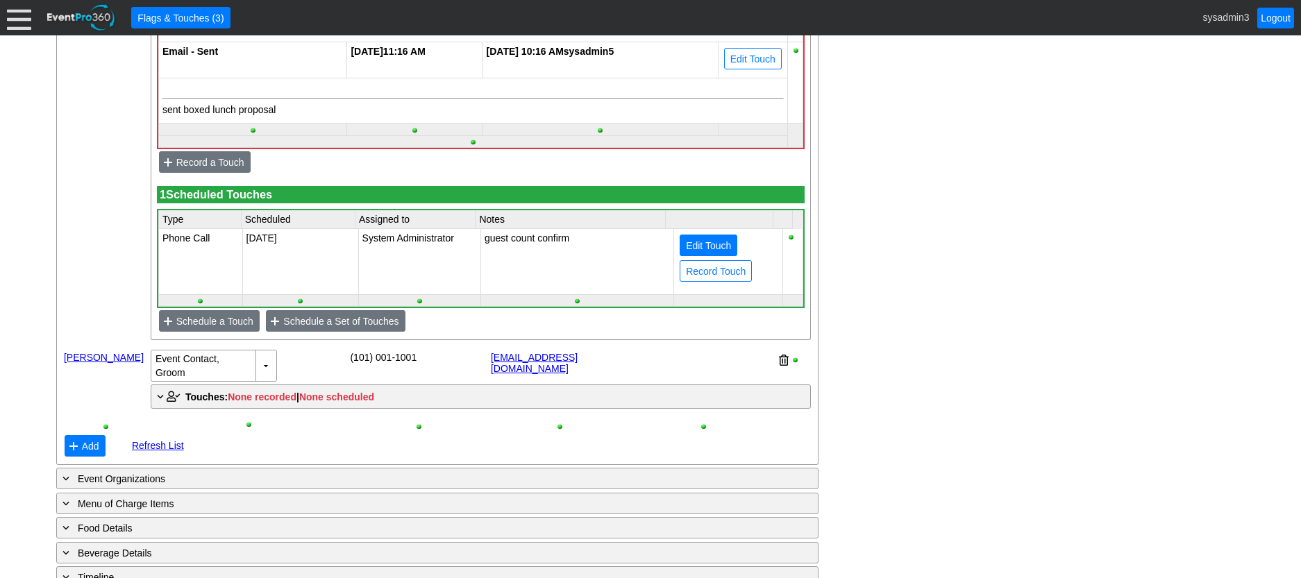
click at [713, 253] on span "Edit Touch" at bounding box center [708, 246] width 51 height 14
type input "Phone Call"
type input "5/11/2026"
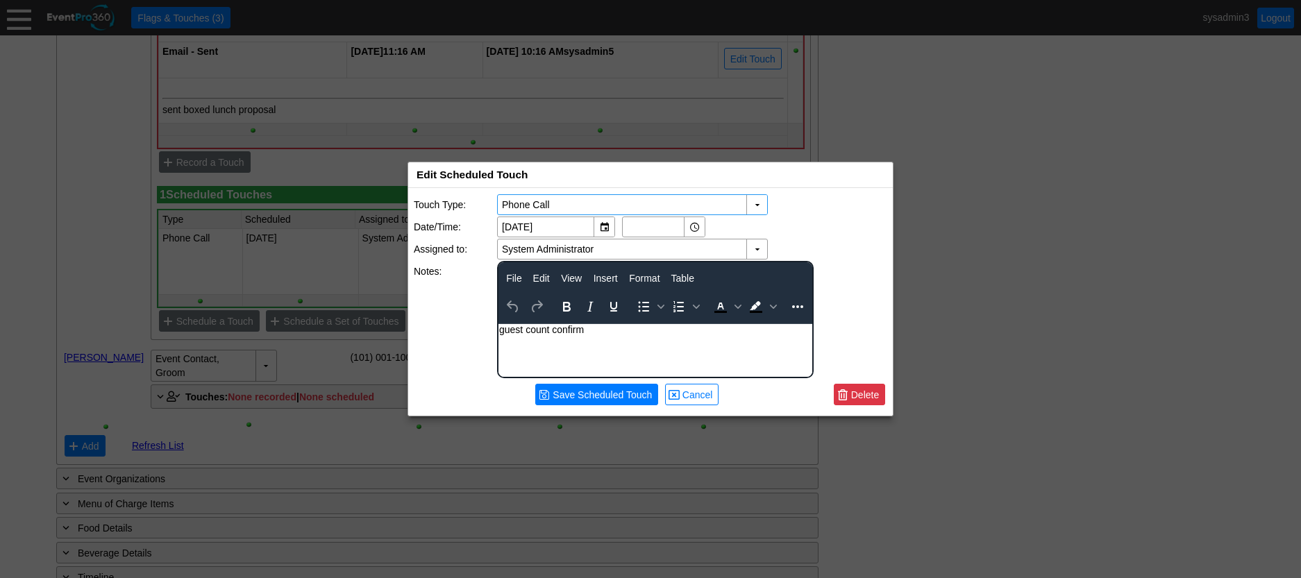
click at [871, 393] on span "Delete" at bounding box center [864, 395] width 33 height 14
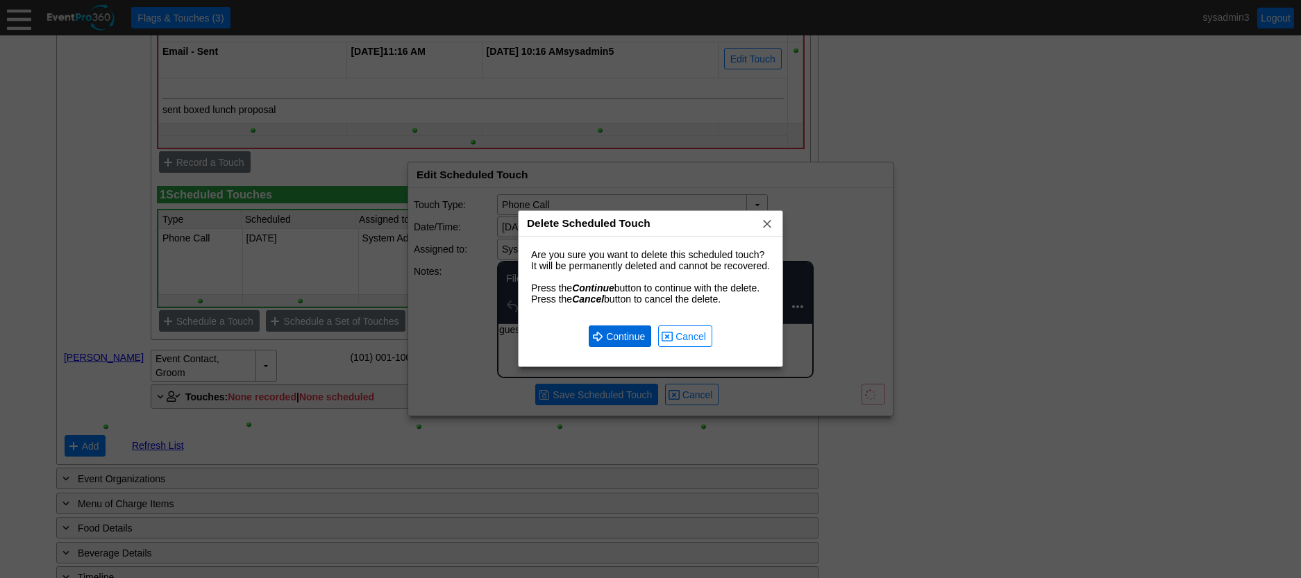
click at [616, 332] on span "Continue" at bounding box center [625, 337] width 44 height 14
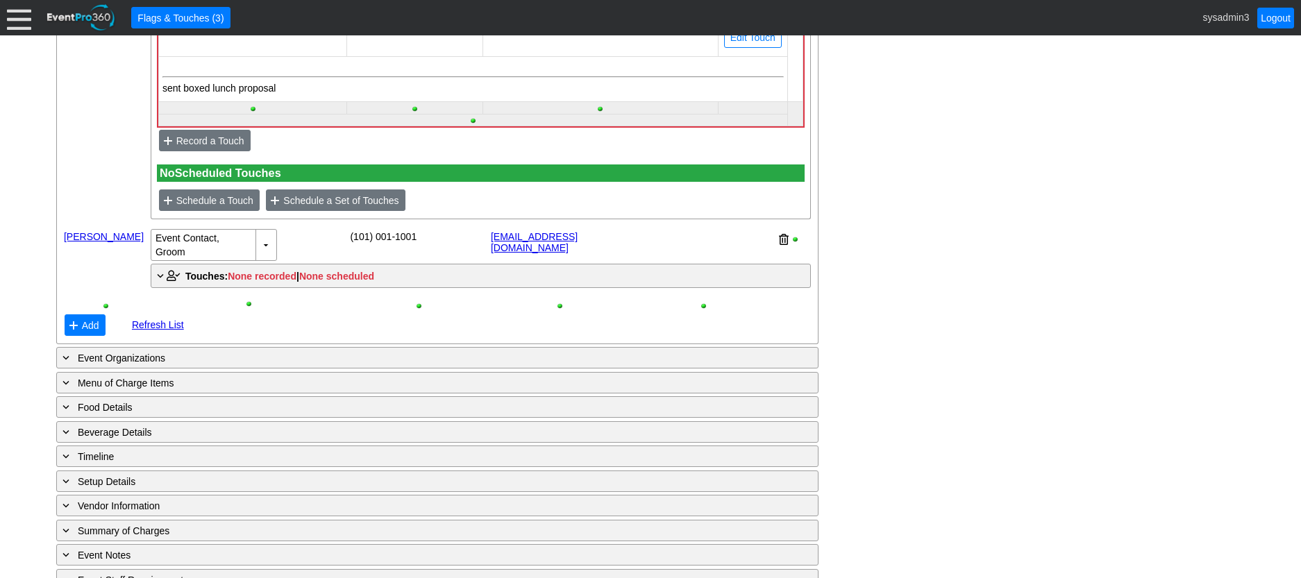
scroll to position [1191, 0]
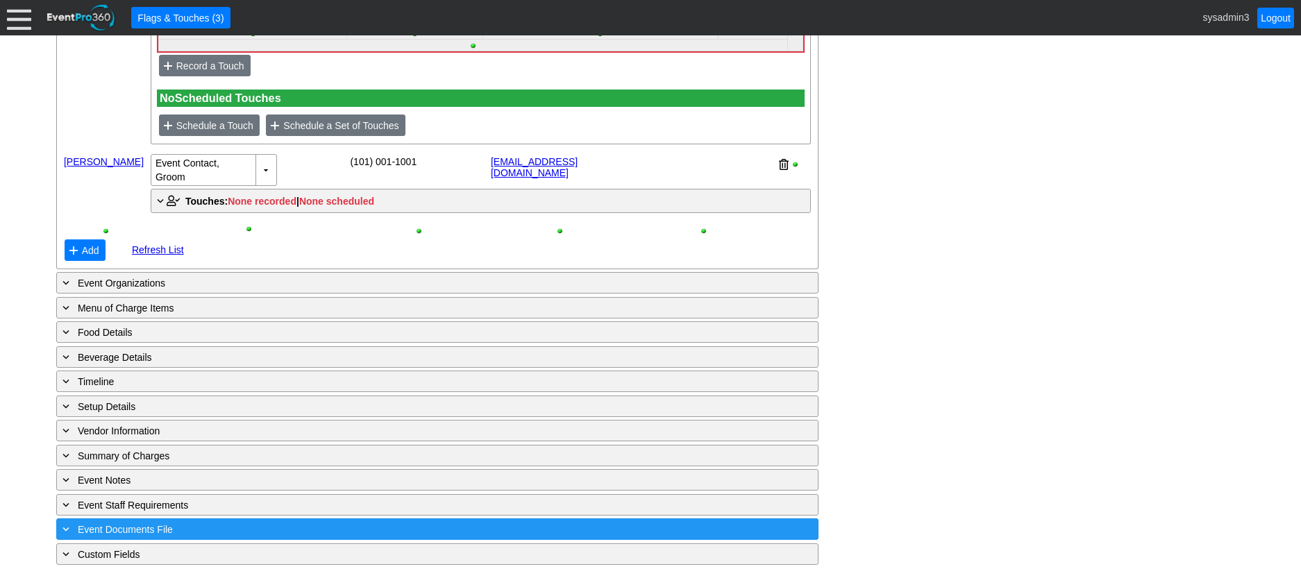
click at [239, 525] on div "+ Event Documents File" at bounding box center [409, 529] width 698 height 16
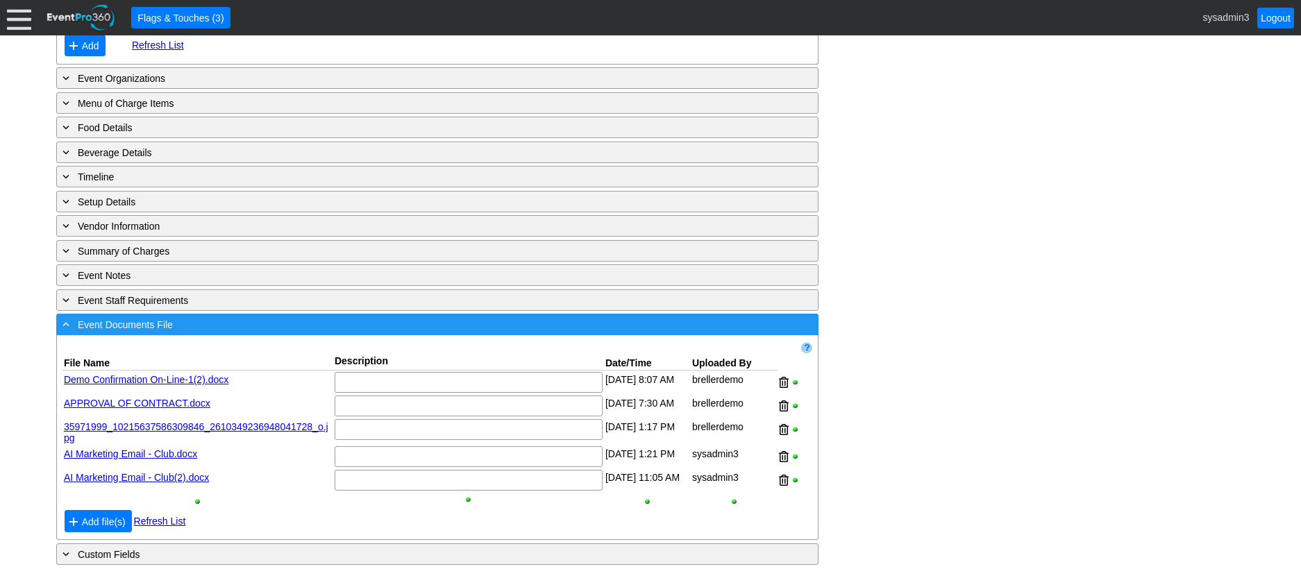
scroll to position [1399, 0]
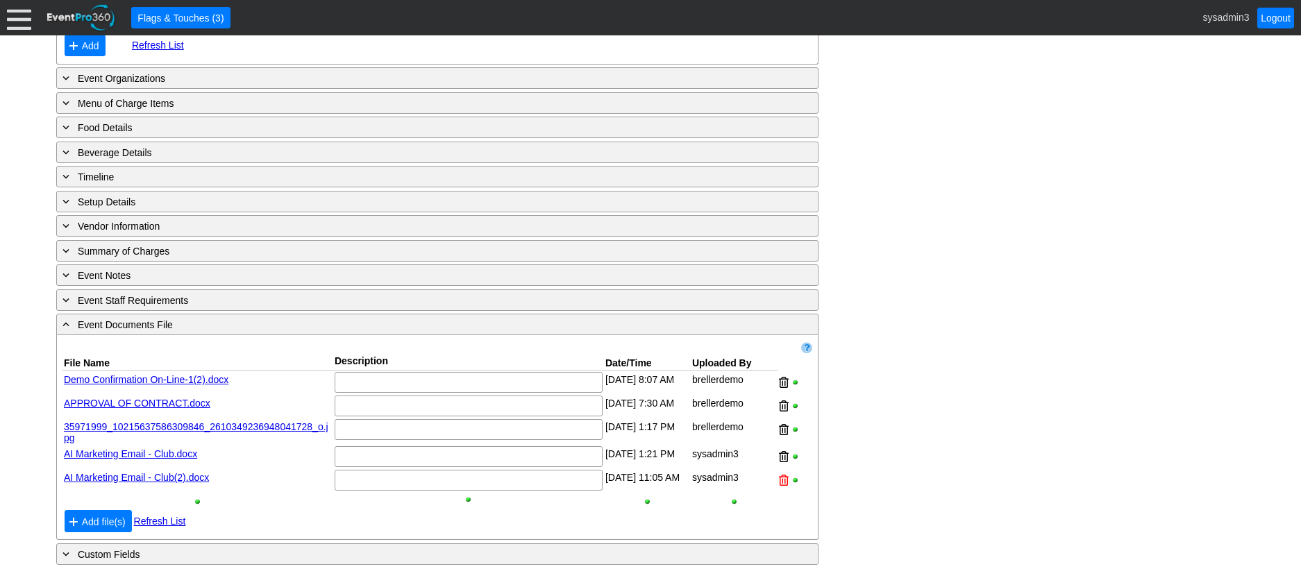
click at [781, 475] on div at bounding box center [784, 480] width 10 height 21
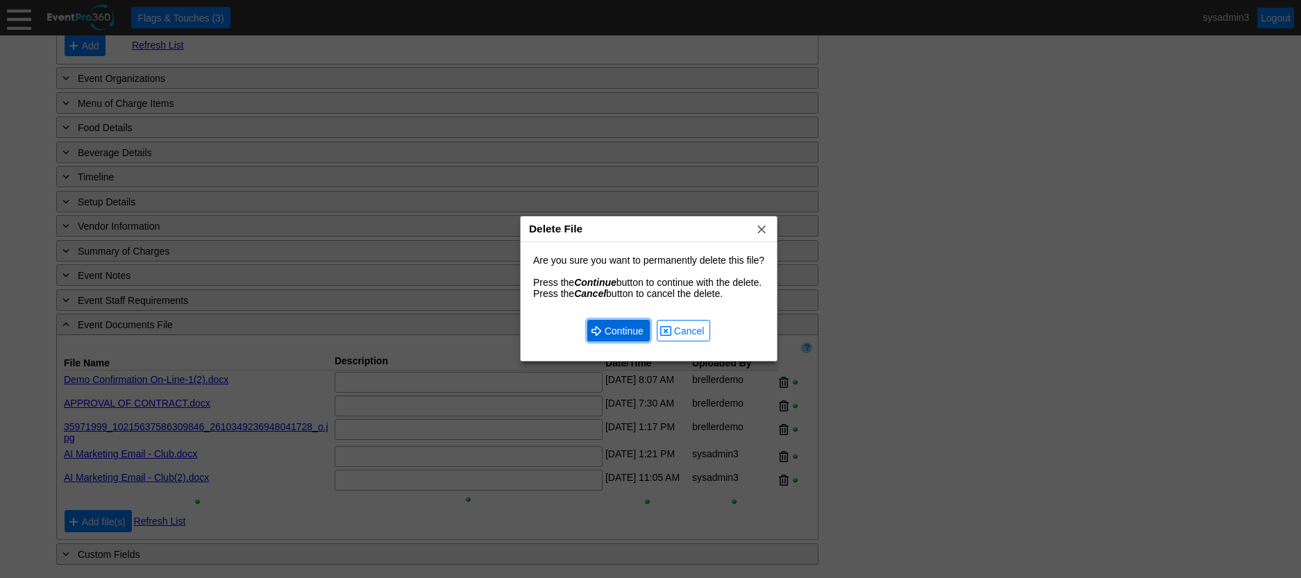
click at [623, 327] on span "Continue" at bounding box center [624, 331] width 44 height 14
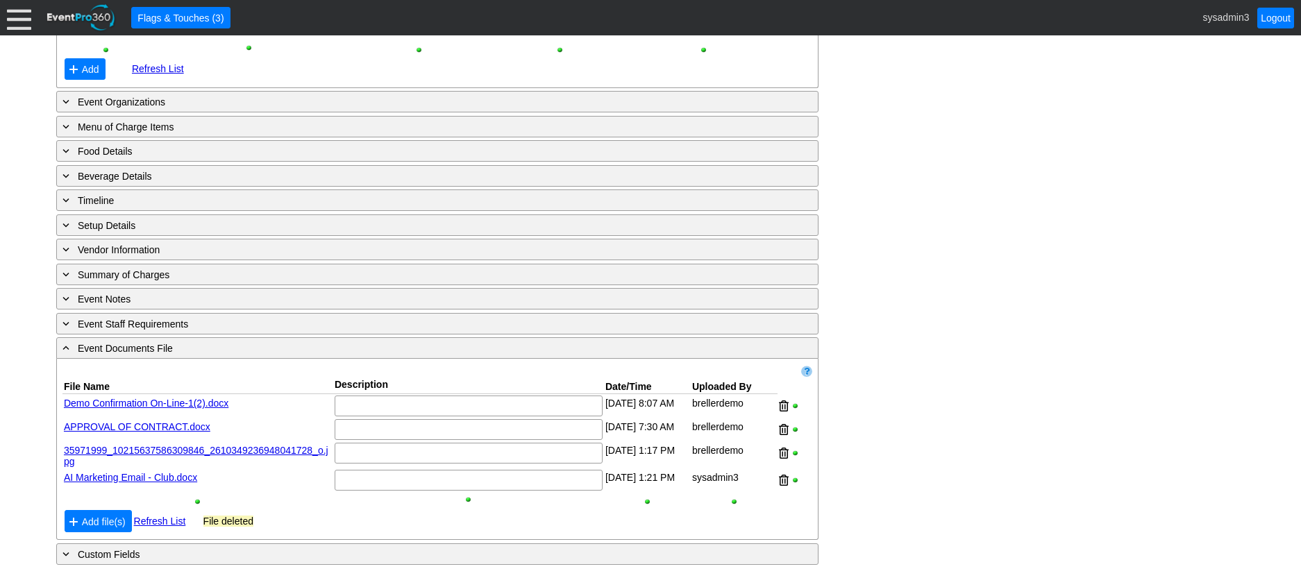
scroll to position [1372, 0]
click at [785, 482] on div at bounding box center [784, 480] width 10 height 21
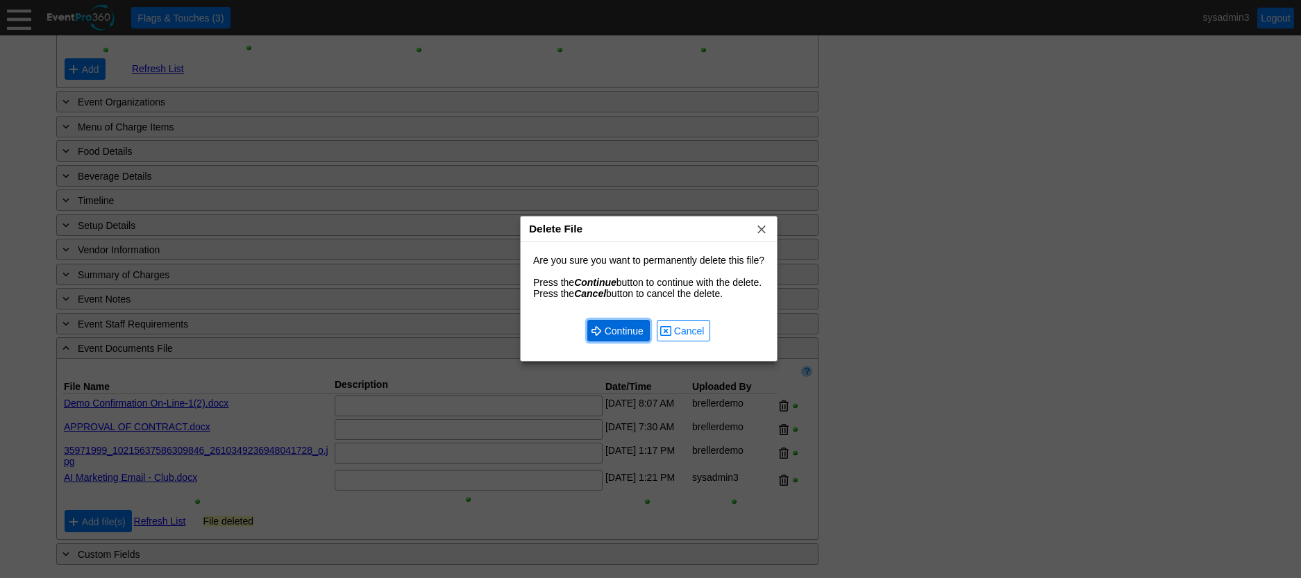
click at [621, 323] on span "● Continue" at bounding box center [618, 331] width 62 height 22
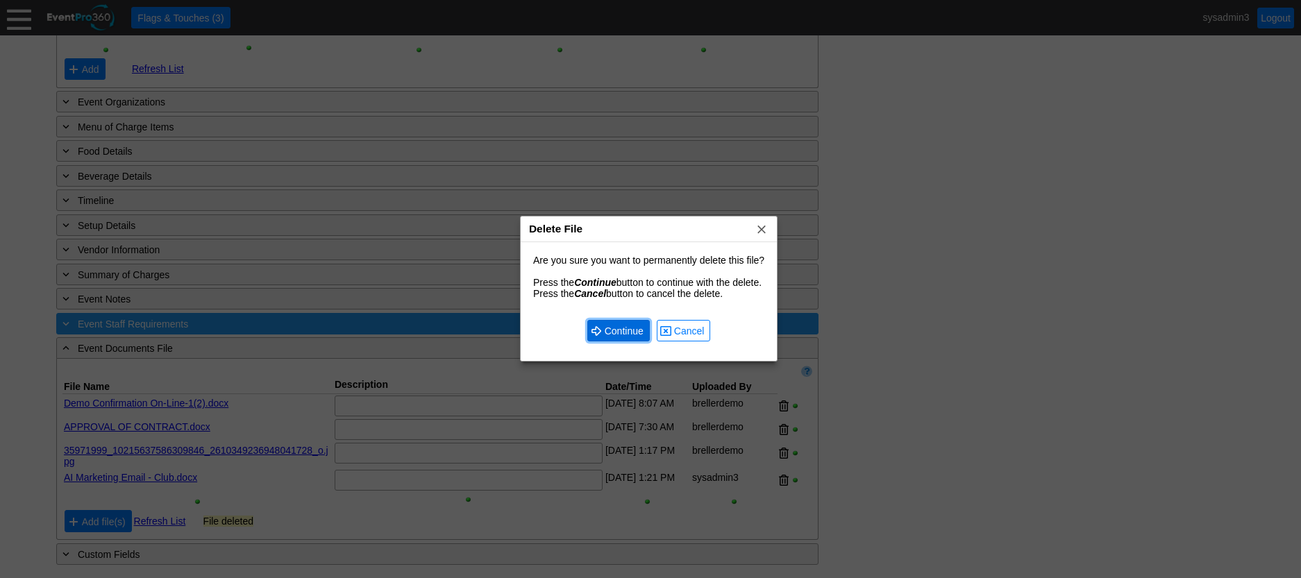
scroll to position [1349, 0]
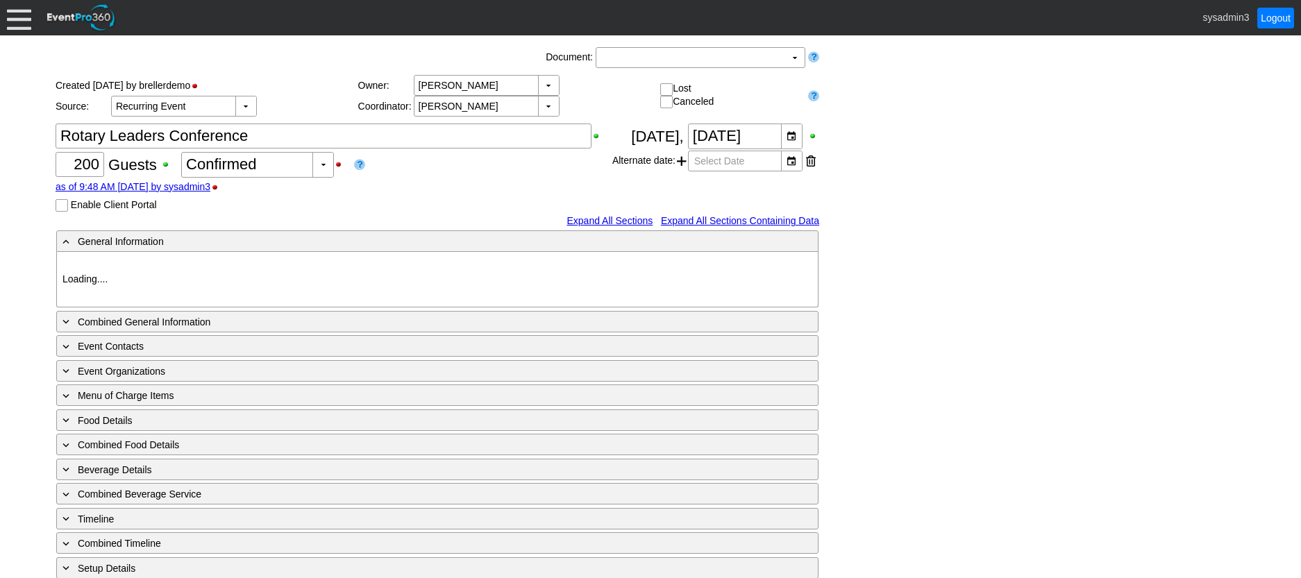
type input "Demo Venue 1"
type input "Meeting"
type input "91266"
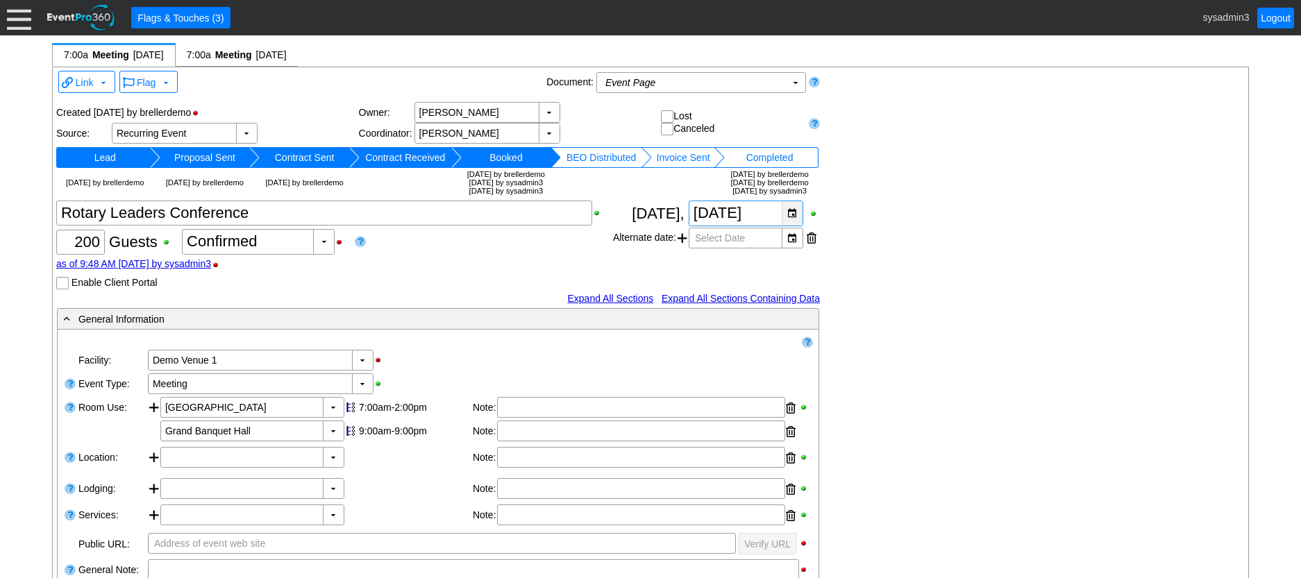
click at [794, 214] on div "▼" at bounding box center [791, 213] width 21 height 24
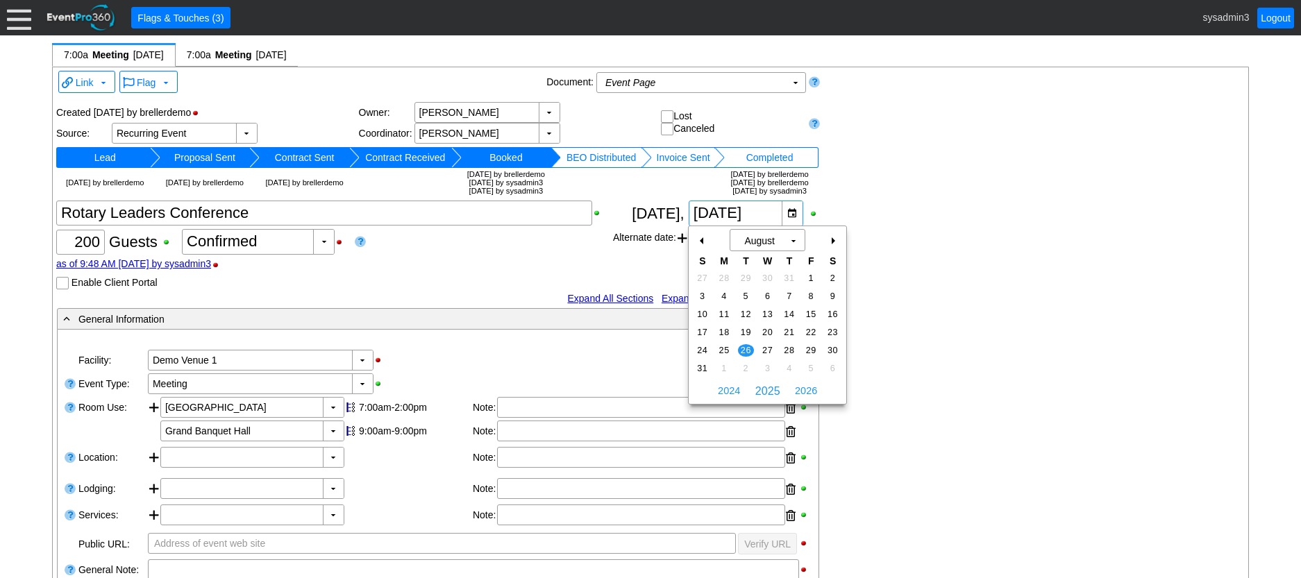
click at [829, 242] on div "+" at bounding box center [832, 241] width 22 height 24
click at [743, 332] on span "23" at bounding box center [746, 332] width 16 height 12
type input "[DATE]"
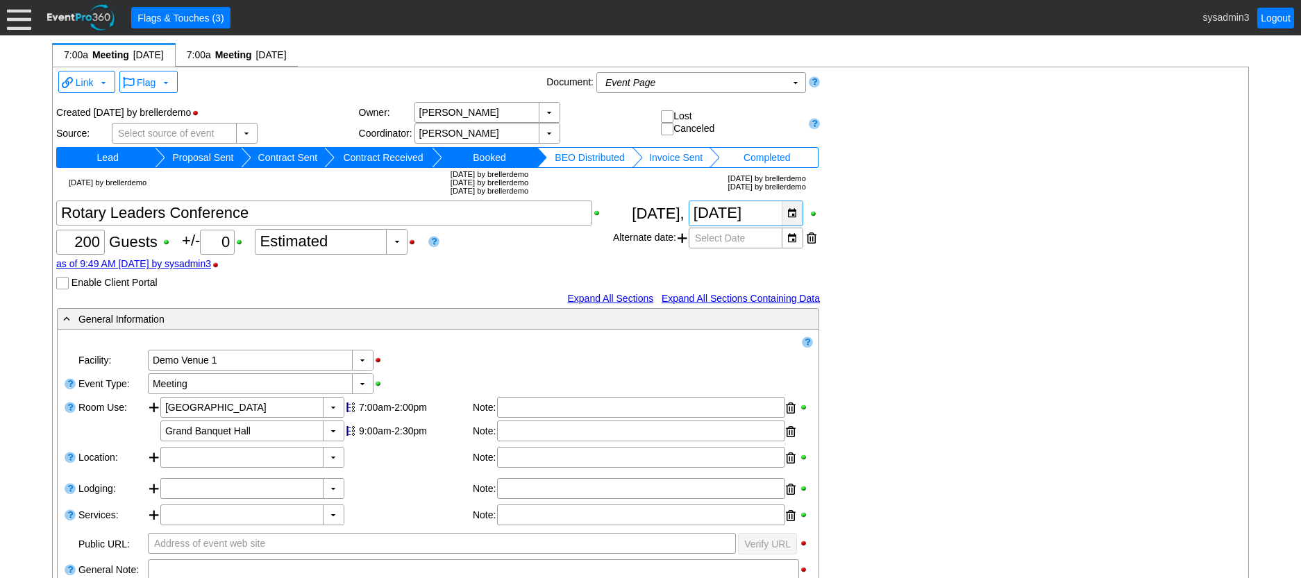
click at [792, 217] on div "▼" at bounding box center [791, 213] width 21 height 24
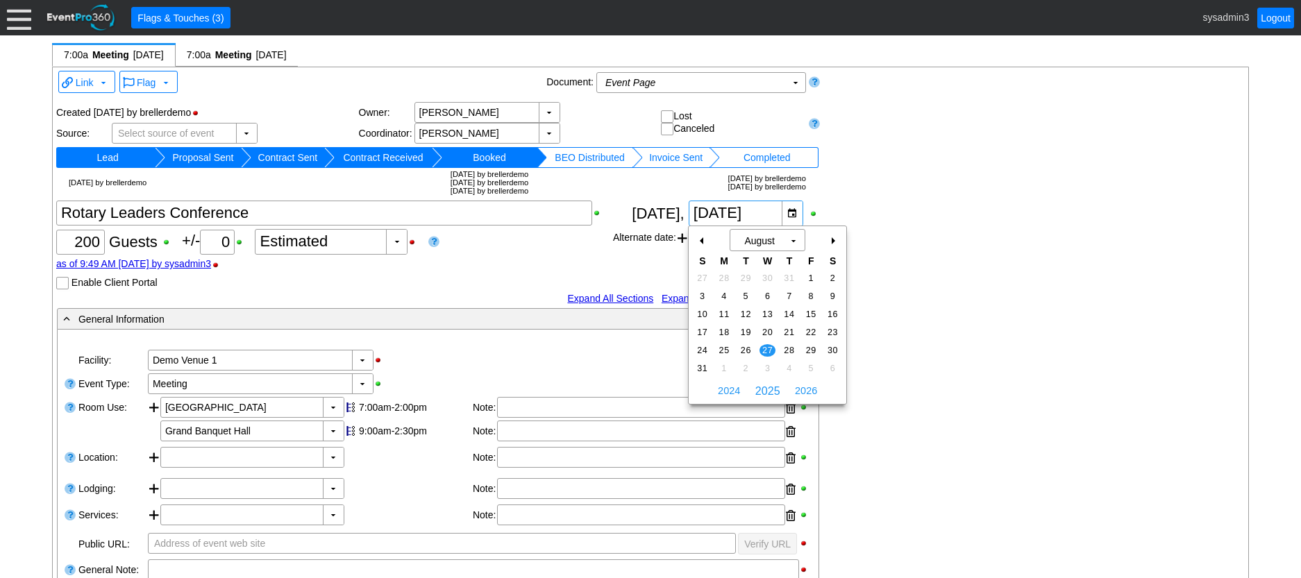
click at [834, 241] on div "+" at bounding box center [832, 241] width 22 height 24
click at [768, 328] on span "24" at bounding box center [767, 332] width 16 height 12
type input "9/24/2025"
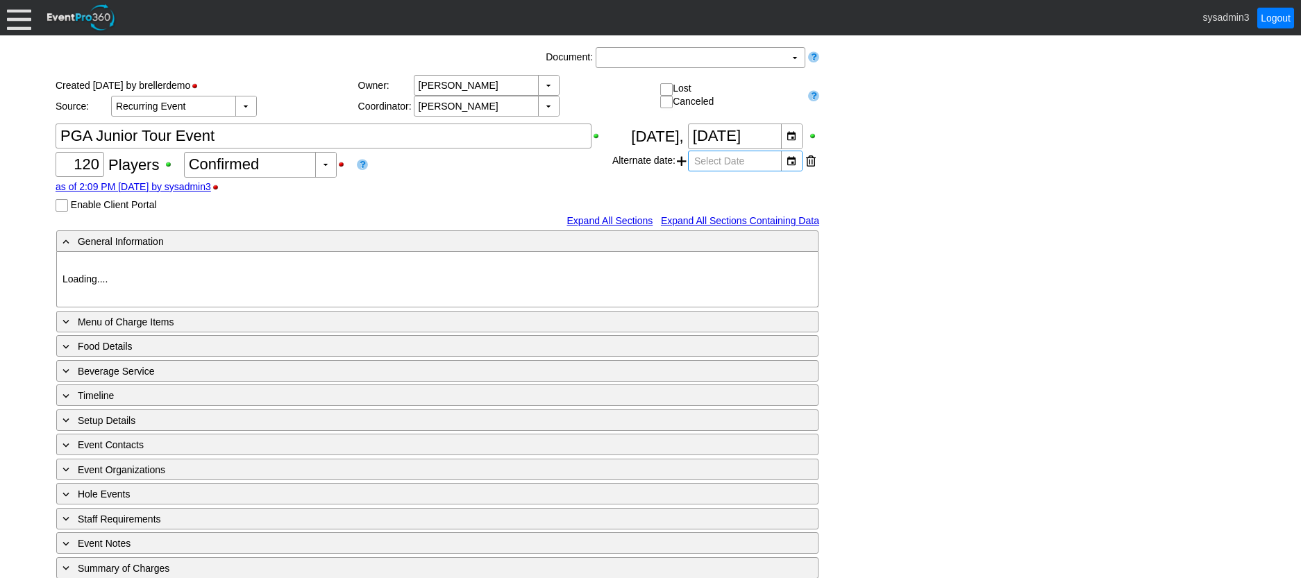
type input "Demo Venue 1"
type input "Golf Outing"
type input "Individual"
type input "Single Tee"
type input "5037"
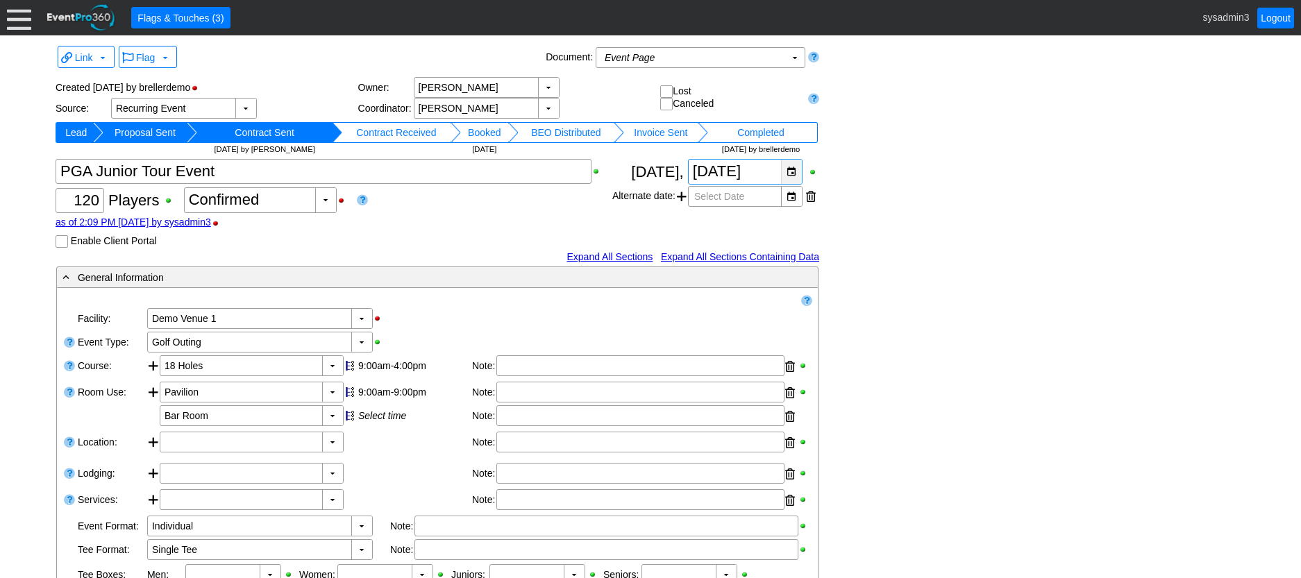
click at [793, 174] on div "▼" at bounding box center [791, 172] width 21 height 24
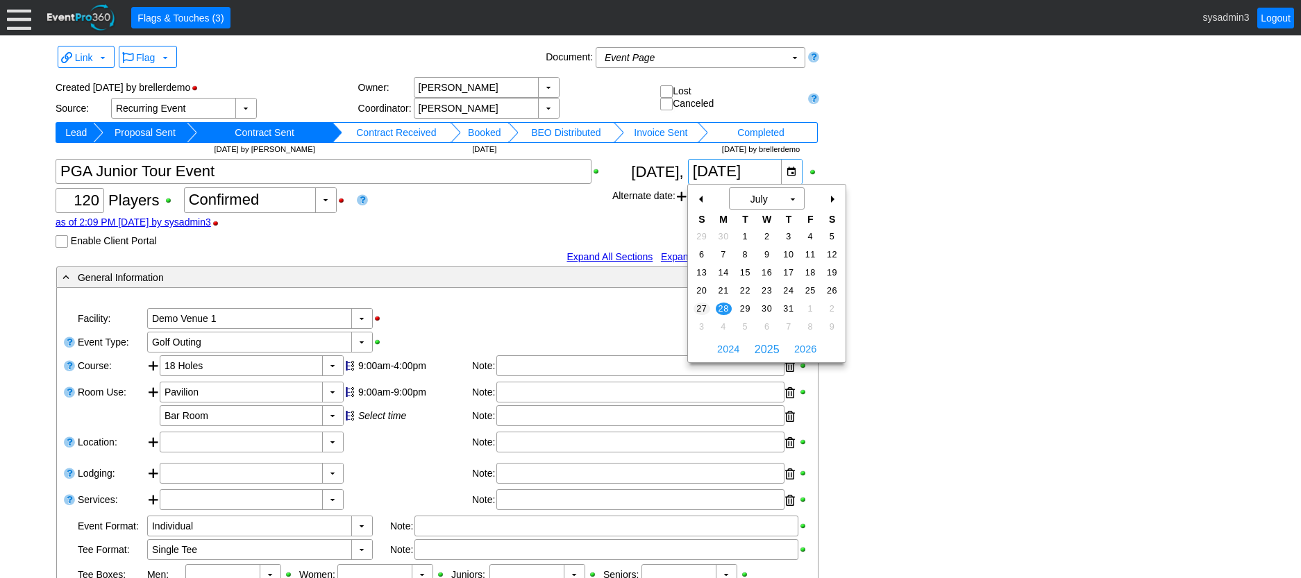
click at [700, 308] on span "27" at bounding box center [701, 309] width 16 height 12
type input "7/27/2025"
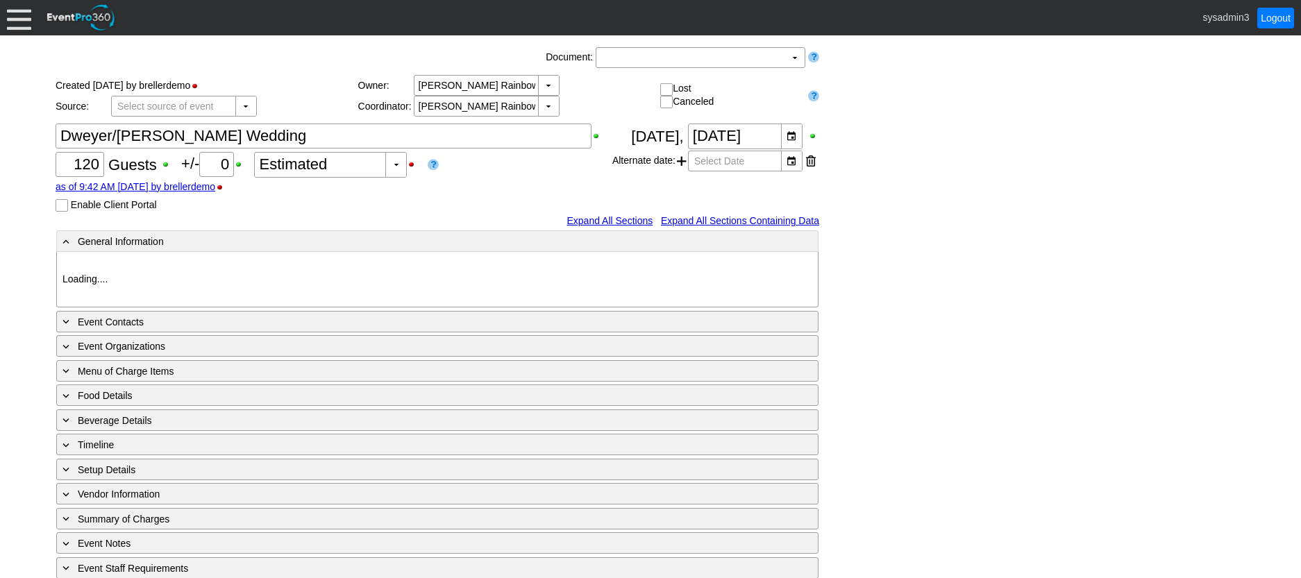
type input "Demo Venue 1"
type input "Wedding"
type input "466357"
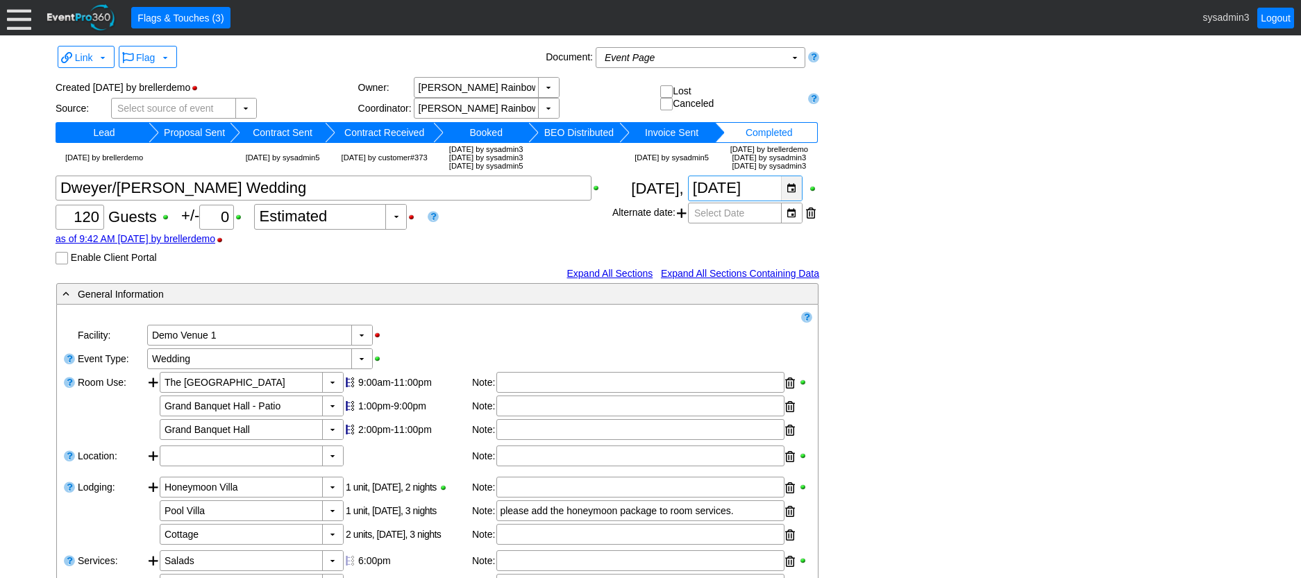
click at [792, 189] on div "▼" at bounding box center [791, 188] width 21 height 24
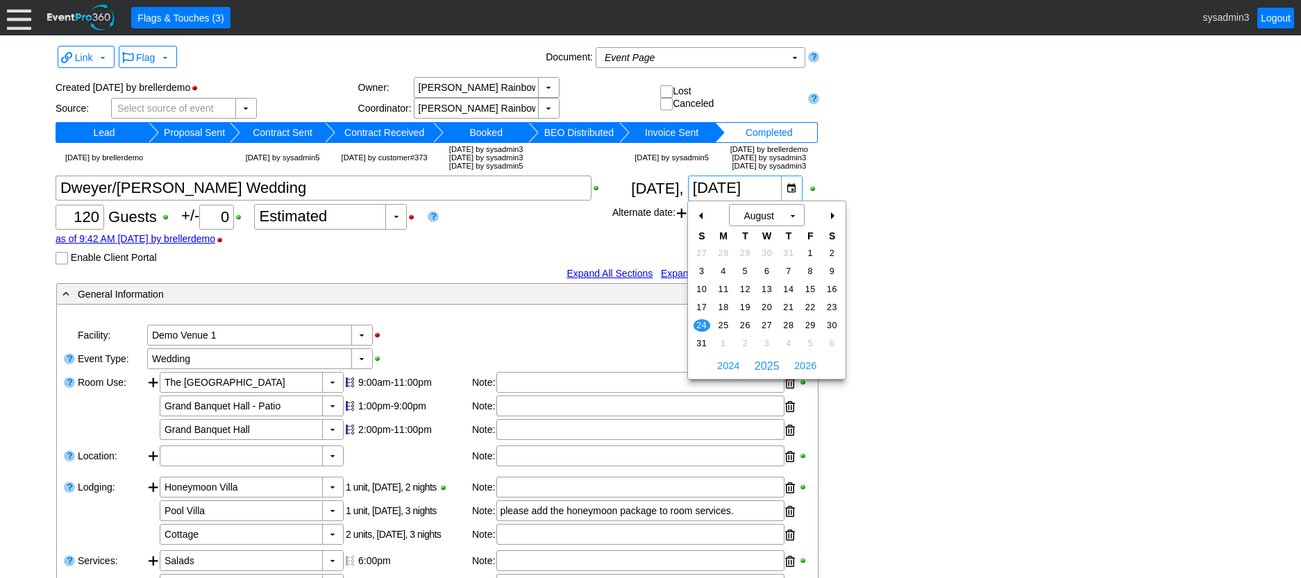
click at [834, 216] on div "+" at bounding box center [831, 216] width 22 height 24
click at [704, 321] on span "28" at bounding box center [701, 325] width 16 height 12
type input "9/28/2025"
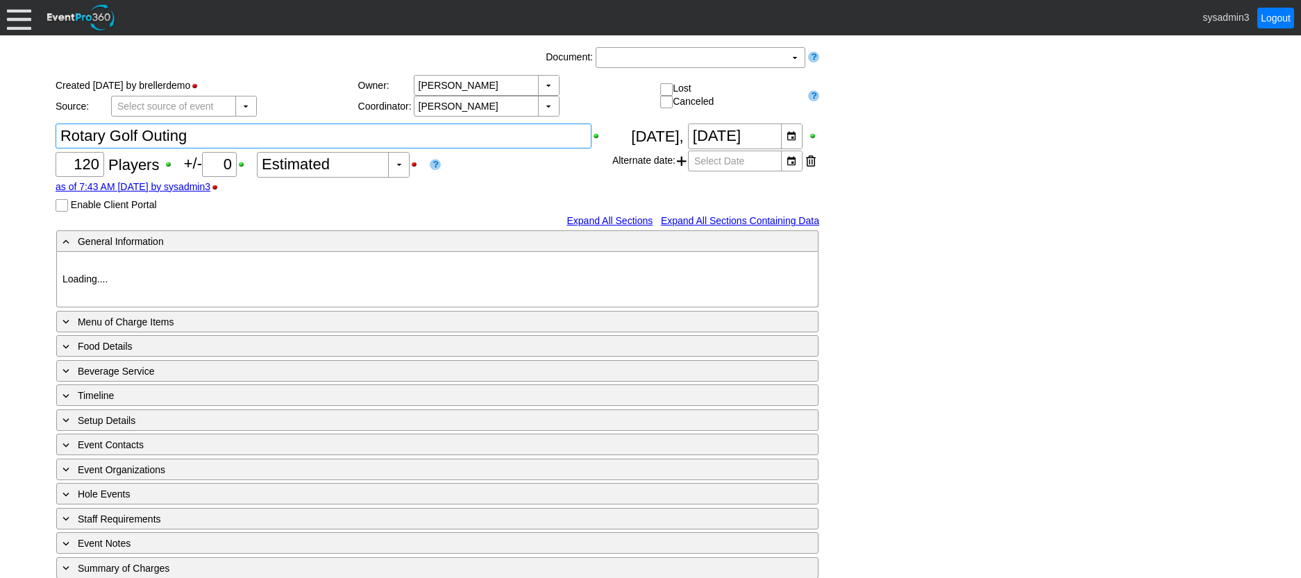
type input "Demo Venue 1"
type input "Golf Outing"
type input "Scramble"
type input "Shotgun"
type input "White"
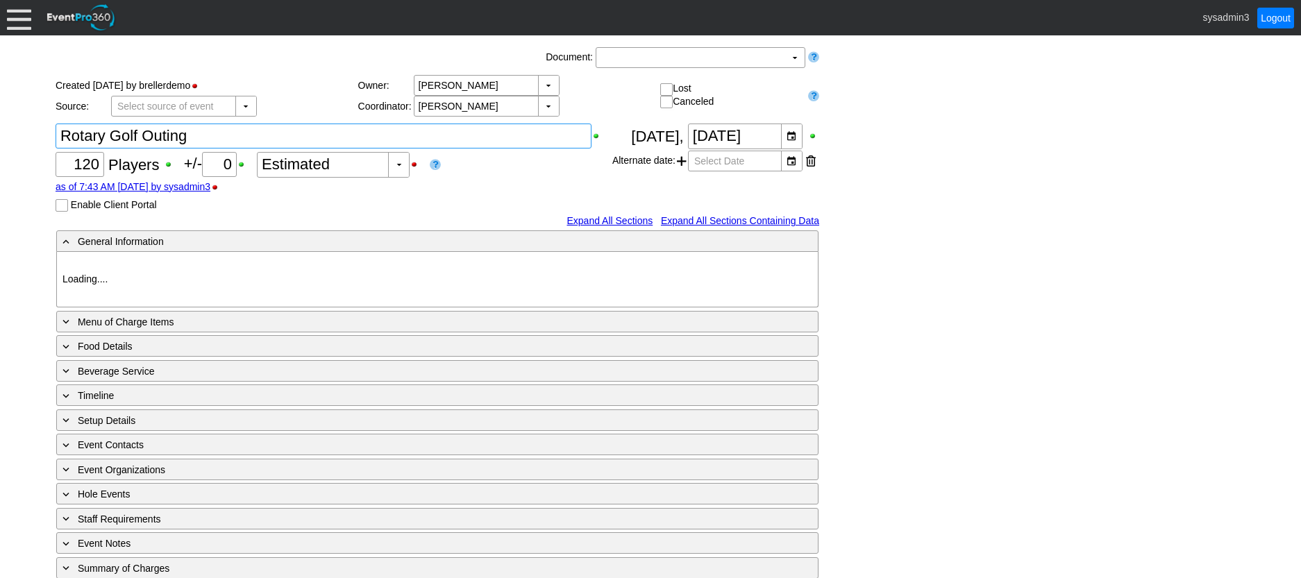
type input "Red"
type input "384014"
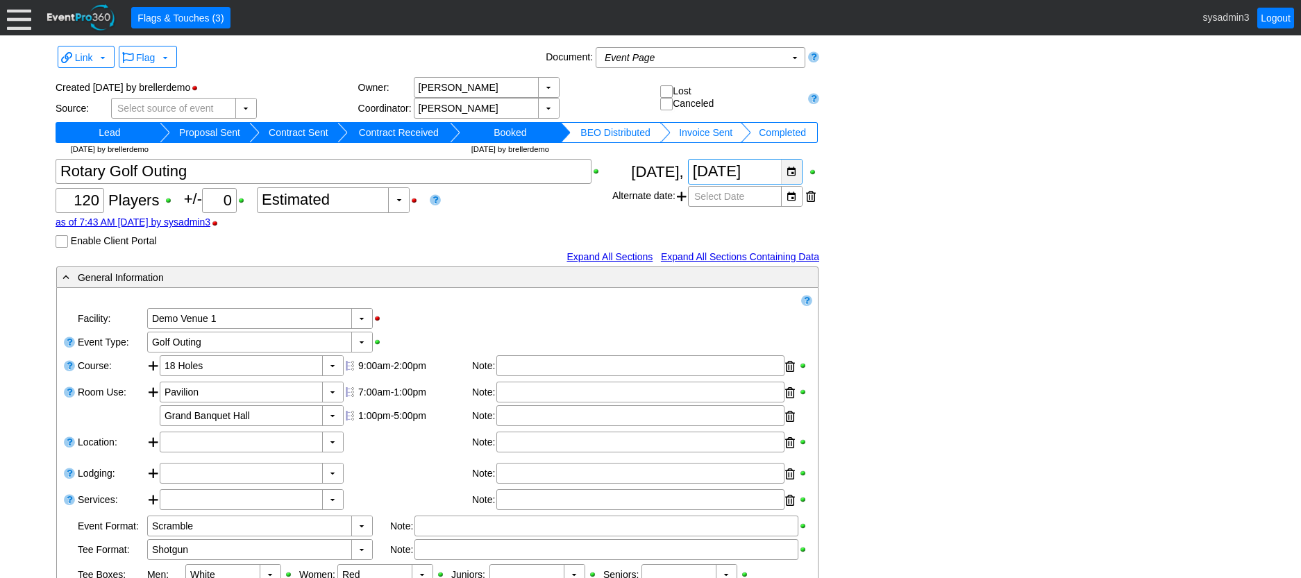
click at [788, 171] on div "▼" at bounding box center [791, 172] width 21 height 24
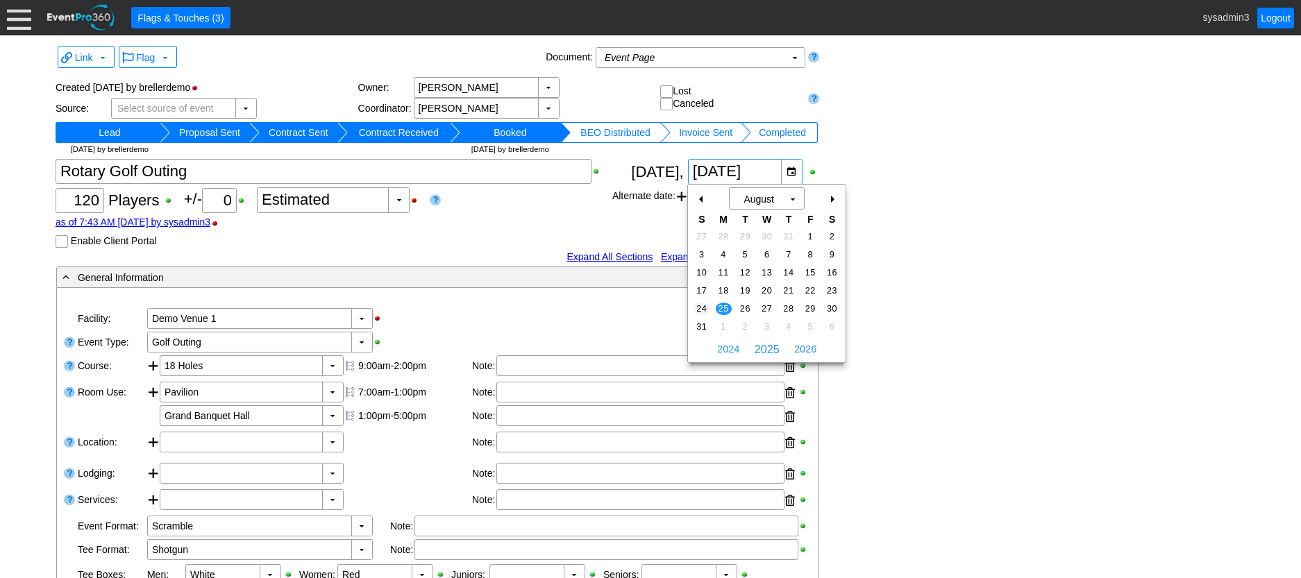
click at [704, 305] on span "24" at bounding box center [701, 309] width 16 height 12
type input "8/24/2025"
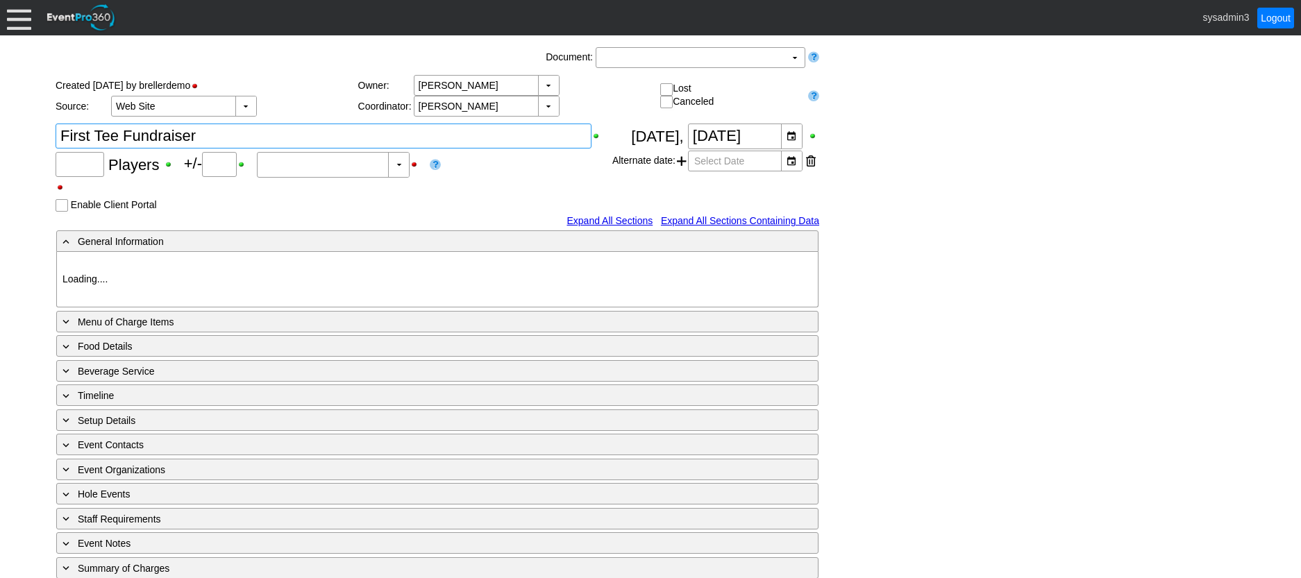
type input "180"
type input "Confirmed"
type input "Demo Venue 1"
type input "Golf Outing"
type input "Scramble"
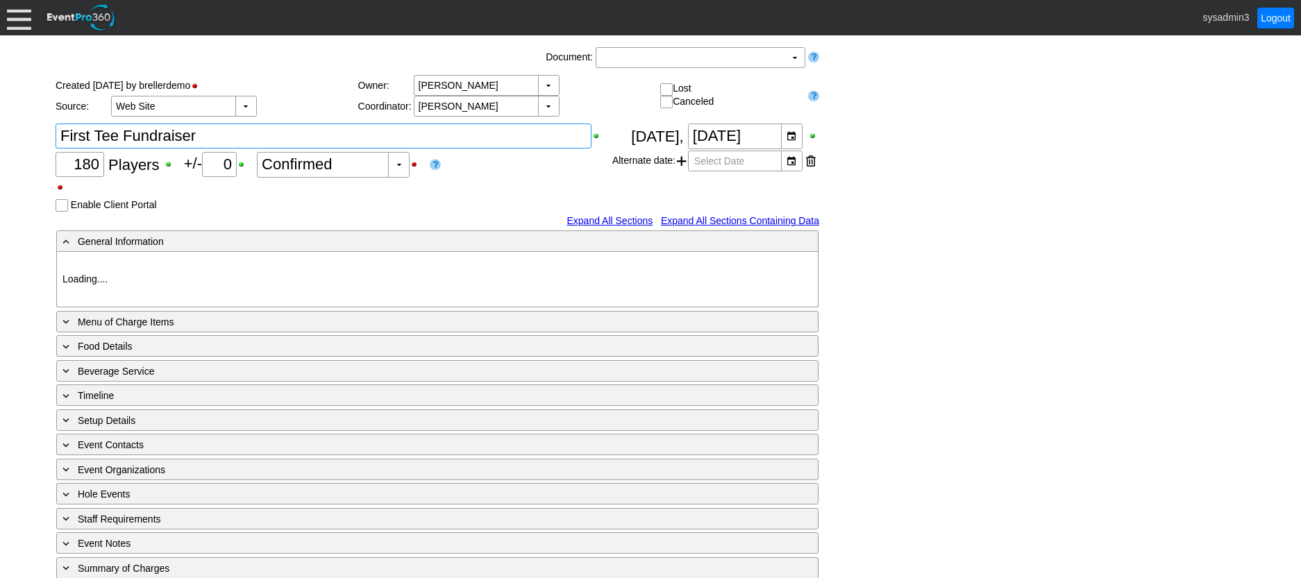
type input "Shotgun"
type input "White"
type input "Red"
type input "20570"
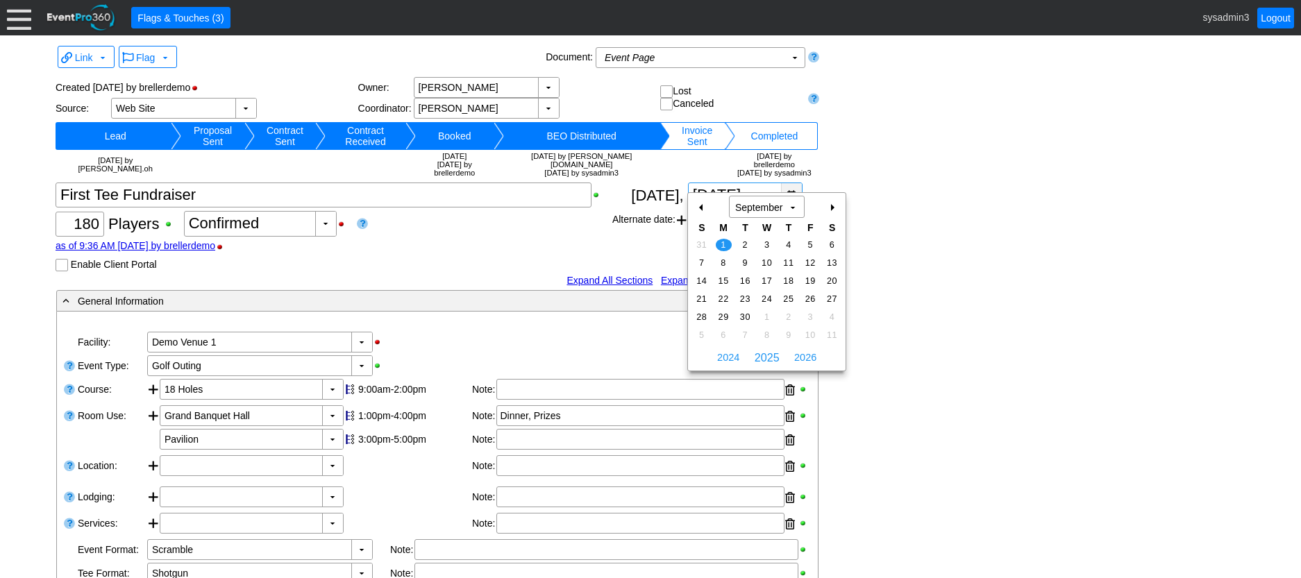
click at [795, 183] on div "▼" at bounding box center [791, 195] width 21 height 24
click at [700, 242] on span "31" at bounding box center [701, 245] width 16 height 12
type input "8/31/2025"
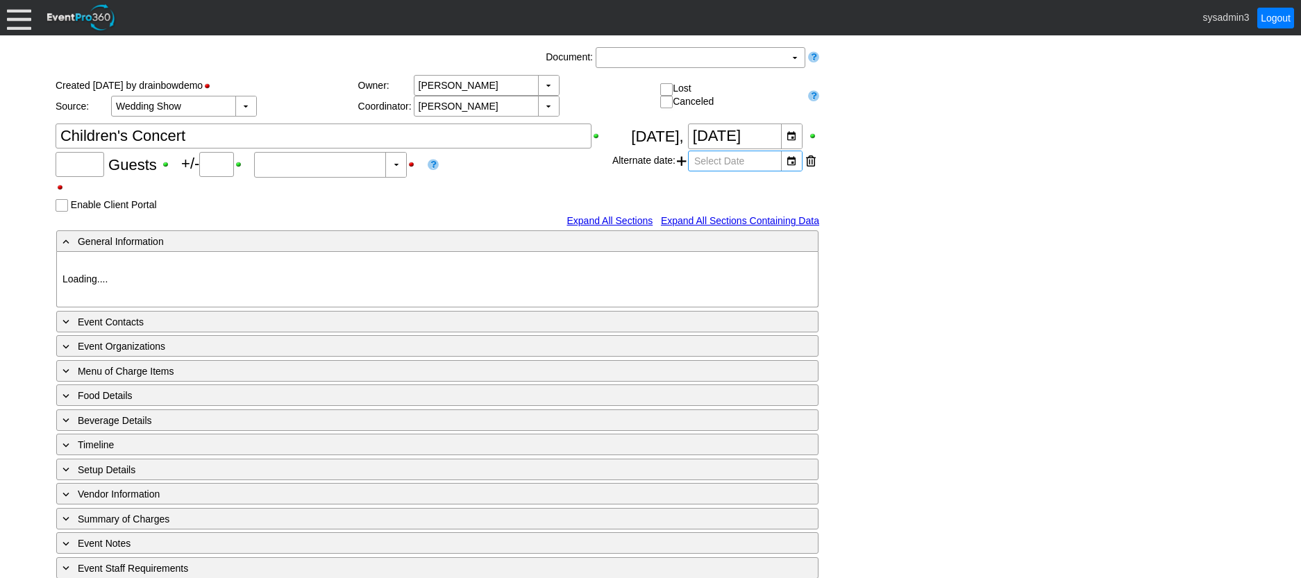
type input "220"
type input "0"
type input "Estimated"
type input "Demo Venue 1"
type input "Fundraiser"
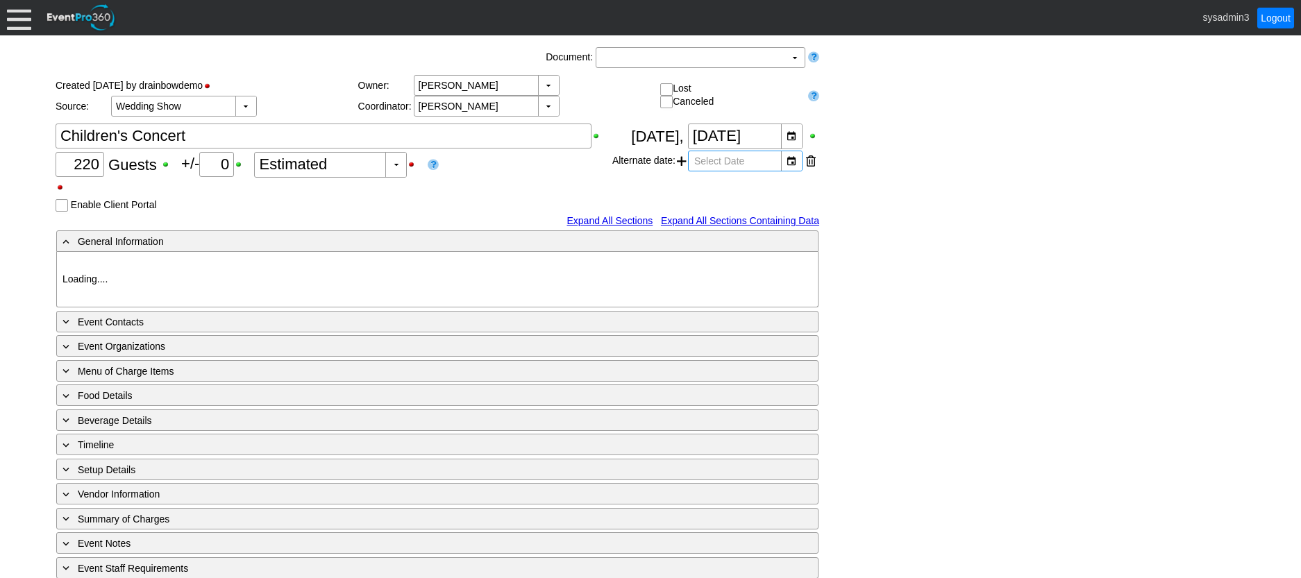
type input "601772"
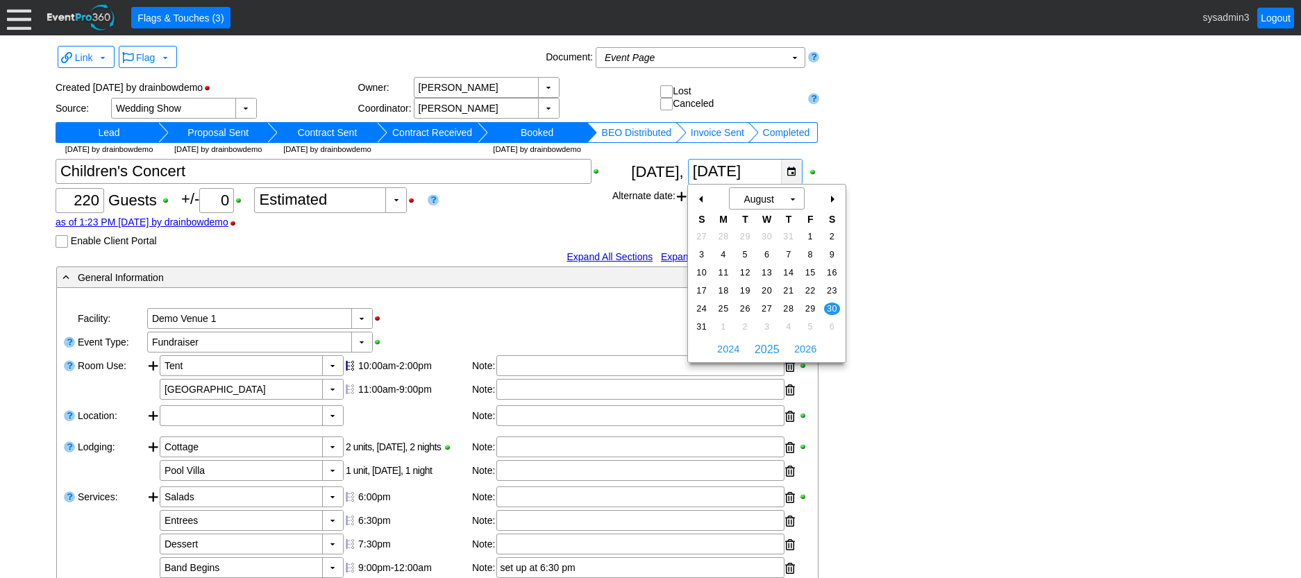
click at [793, 169] on div "▼" at bounding box center [791, 172] width 21 height 24
click at [832, 201] on div "+" at bounding box center [831, 199] width 22 height 24
click at [831, 286] on span "27" at bounding box center [832, 291] width 16 height 12
type input "9/27/2025"
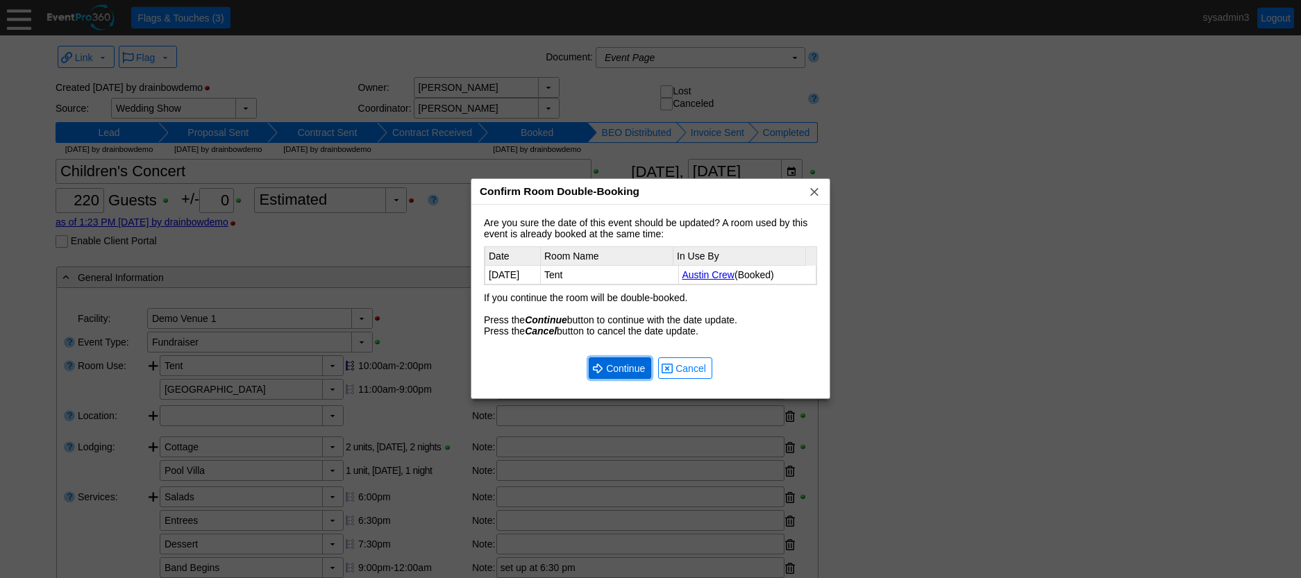
click at [620, 370] on span "Continue" at bounding box center [625, 369] width 44 height 14
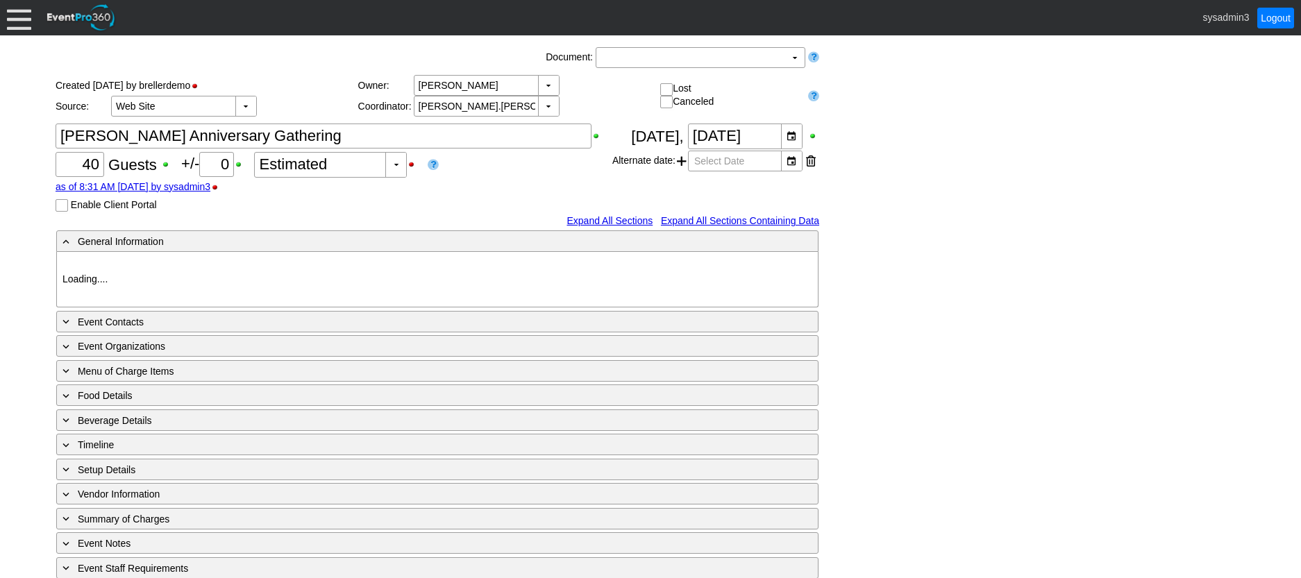
type input "Demo Venue 1"
type input "Meeting"
type input "260379"
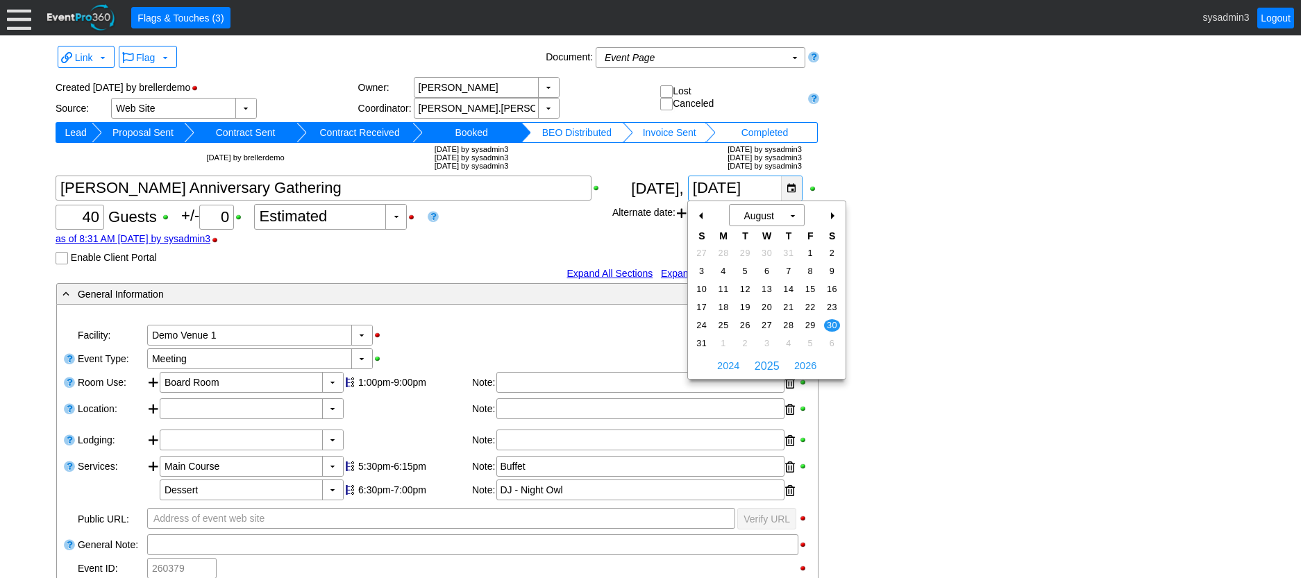
click at [793, 188] on div "▼" at bounding box center [791, 188] width 21 height 24
click at [834, 344] on span "6" at bounding box center [832, 343] width 16 height 12
type input "[DATE]"
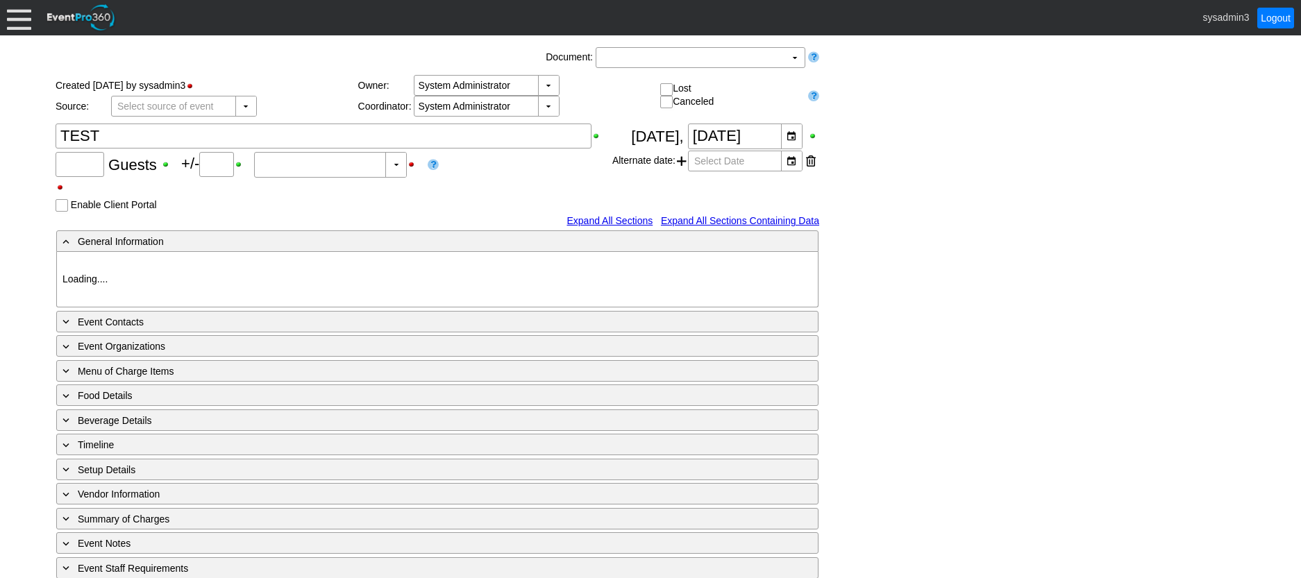
type input "100"
type input "0"
type input "Estimated"
type input "Demo Venue 1"
type input "Fundraiser"
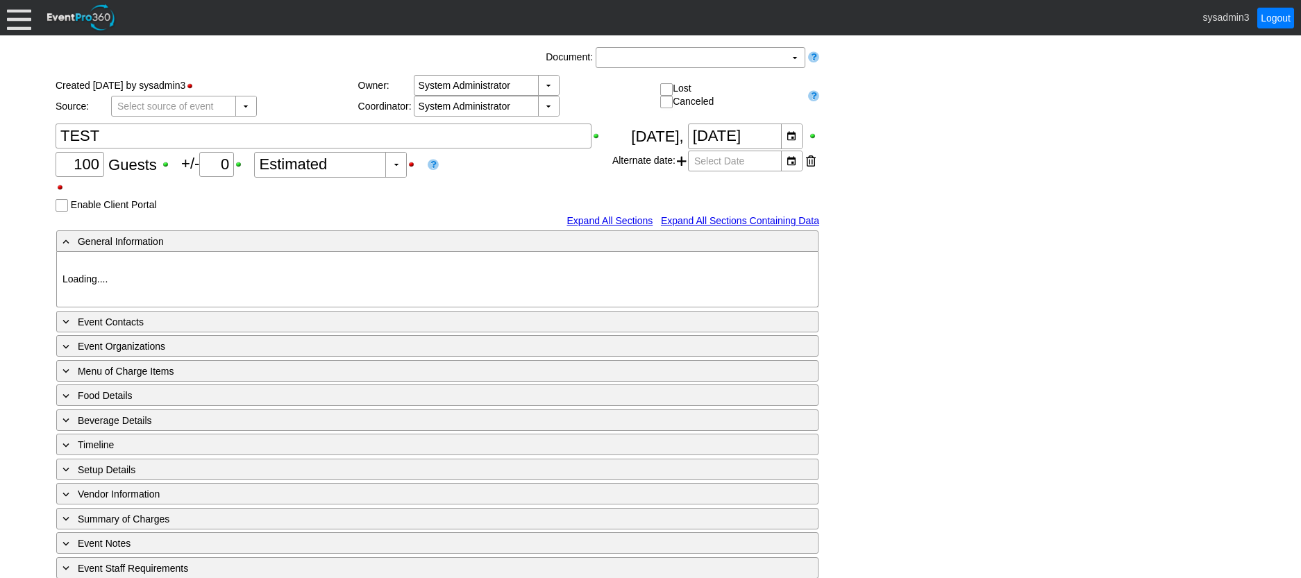
type input "1202814"
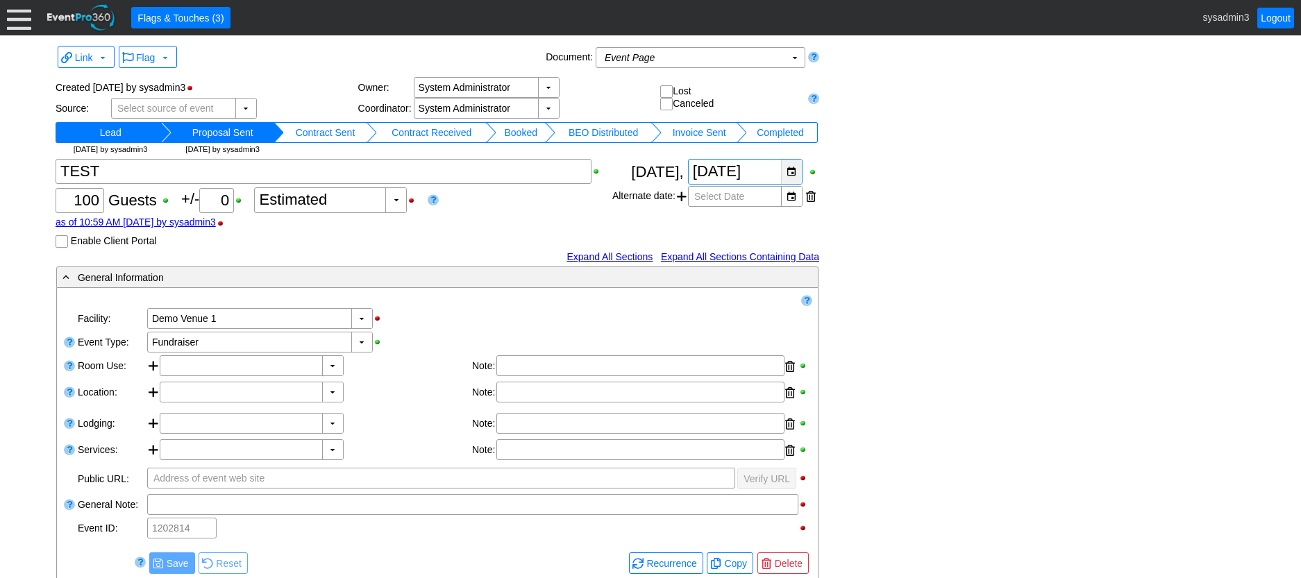
click at [793, 170] on div "▼" at bounding box center [791, 172] width 21 height 24
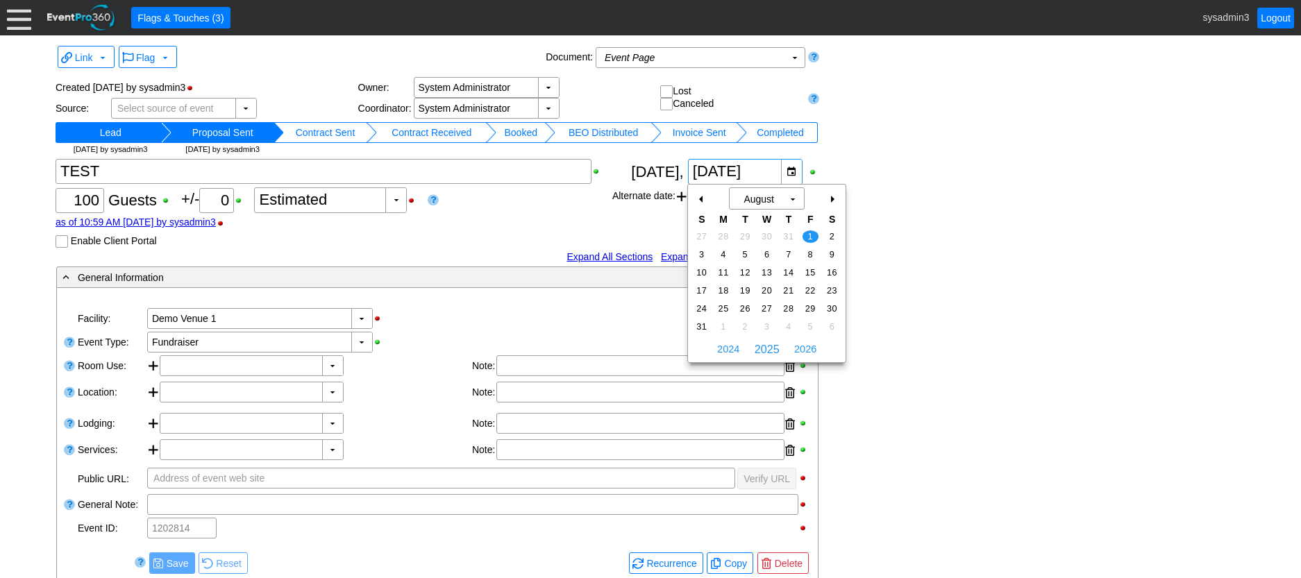
click at [944, 198] on div "Link ▼ Flag ▼ Document: Event Page Χ ▼ ● Print or PDF E-Sign ▼ Insert ▼ Save ▼ …" at bounding box center [650, 486] width 1197 height 888
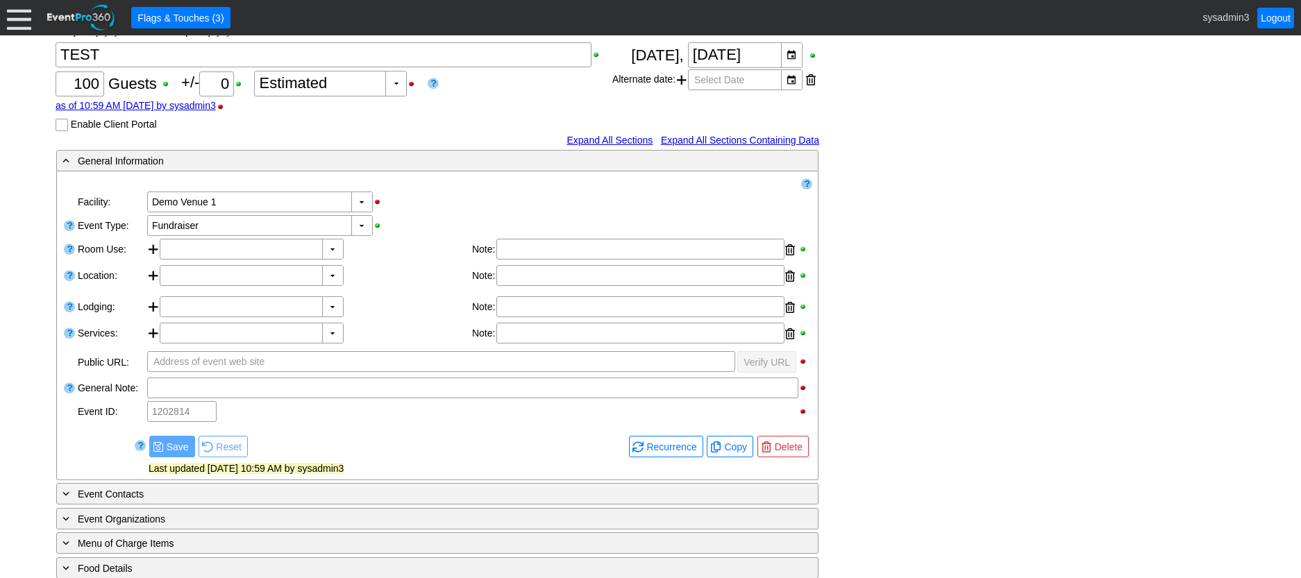
scroll to position [139, 0]
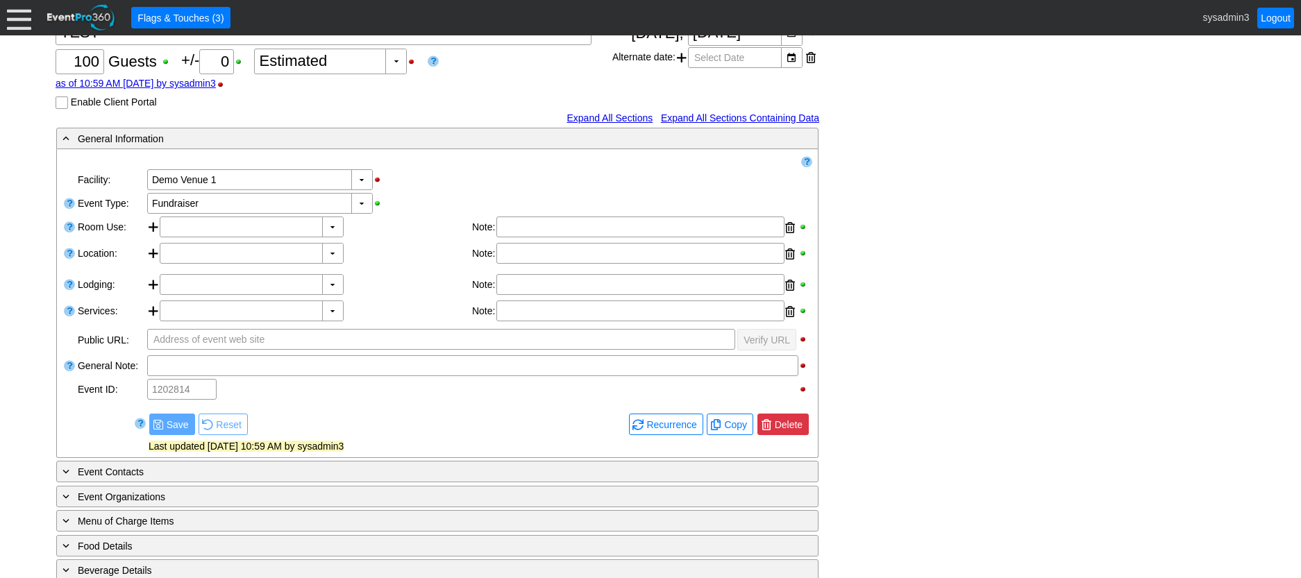
click at [779, 432] on span "Delete" at bounding box center [788, 425] width 33 height 14
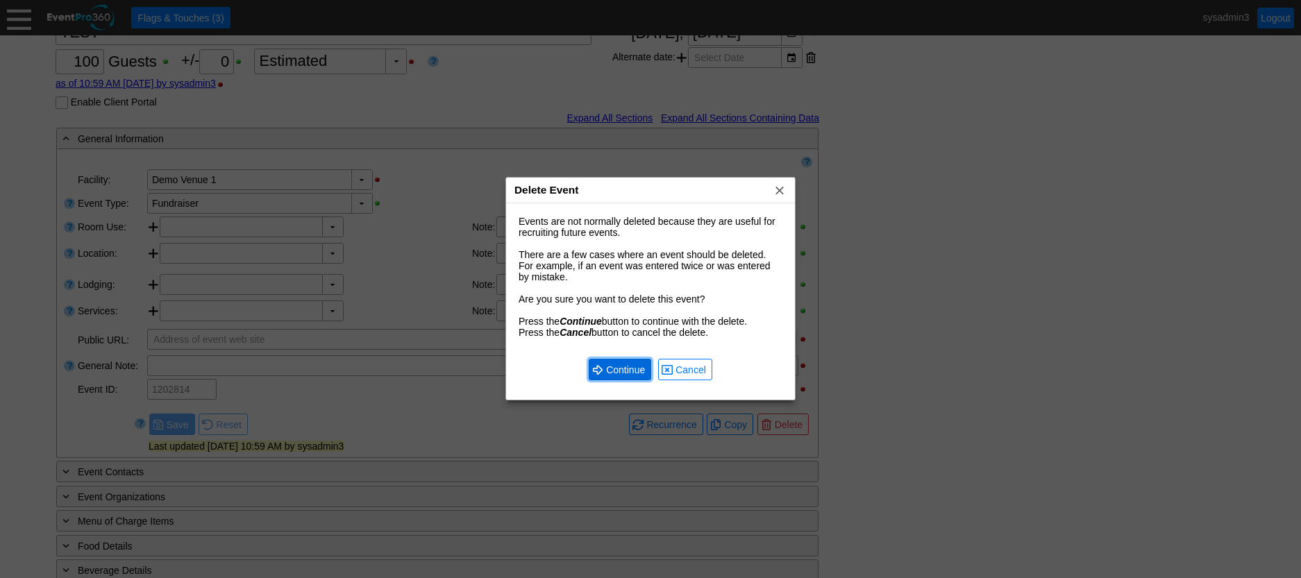
click at [626, 371] on span "Continue" at bounding box center [625, 370] width 44 height 14
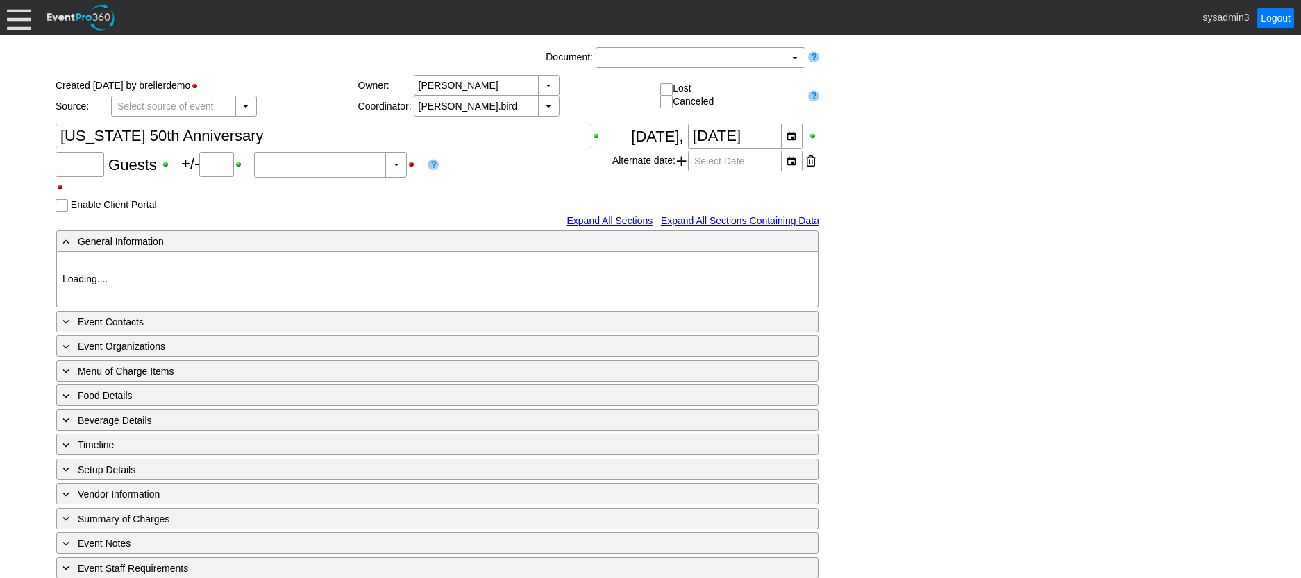
type input "48"
type input "Confirmed"
type input "Demo Venue 1"
type input "Anniversary Celebration"
type input "10371"
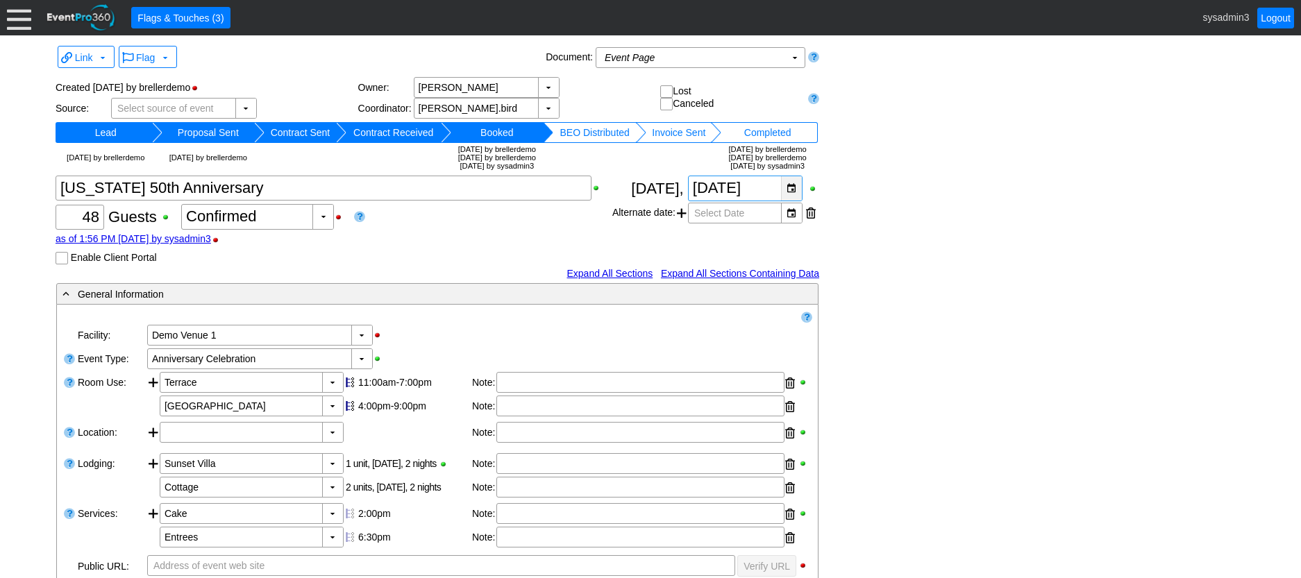
click at [794, 187] on div "▼" at bounding box center [791, 188] width 21 height 24
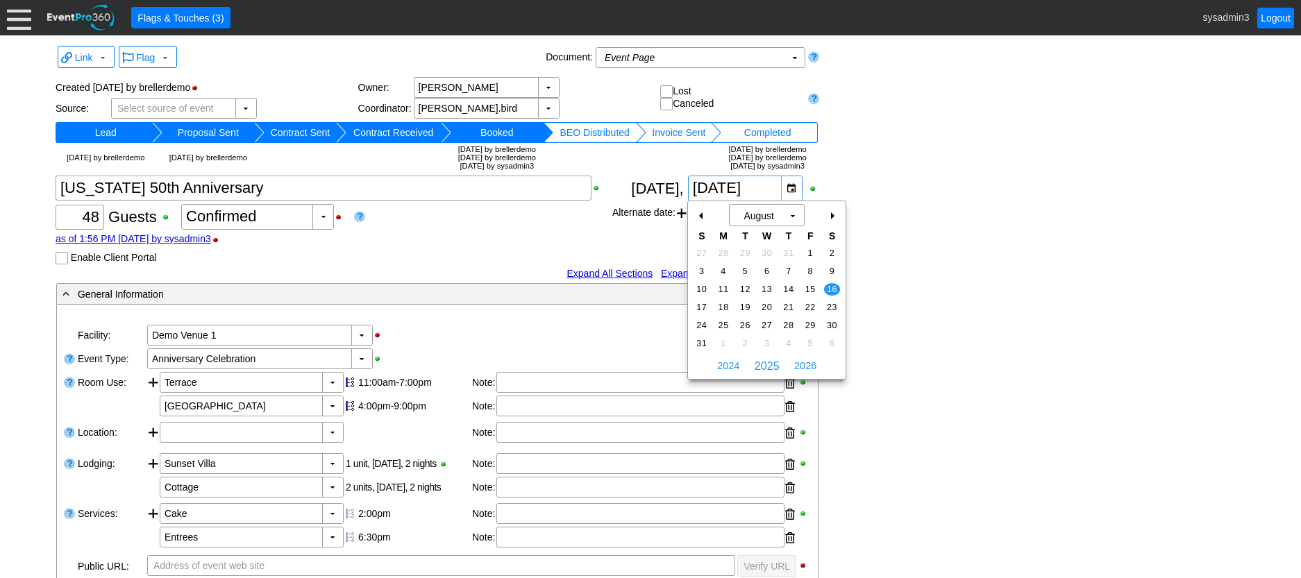
click at [837, 213] on div "+" at bounding box center [831, 216] width 22 height 24
click at [833, 289] on span "20" at bounding box center [832, 289] width 16 height 12
type input "[DATE]"
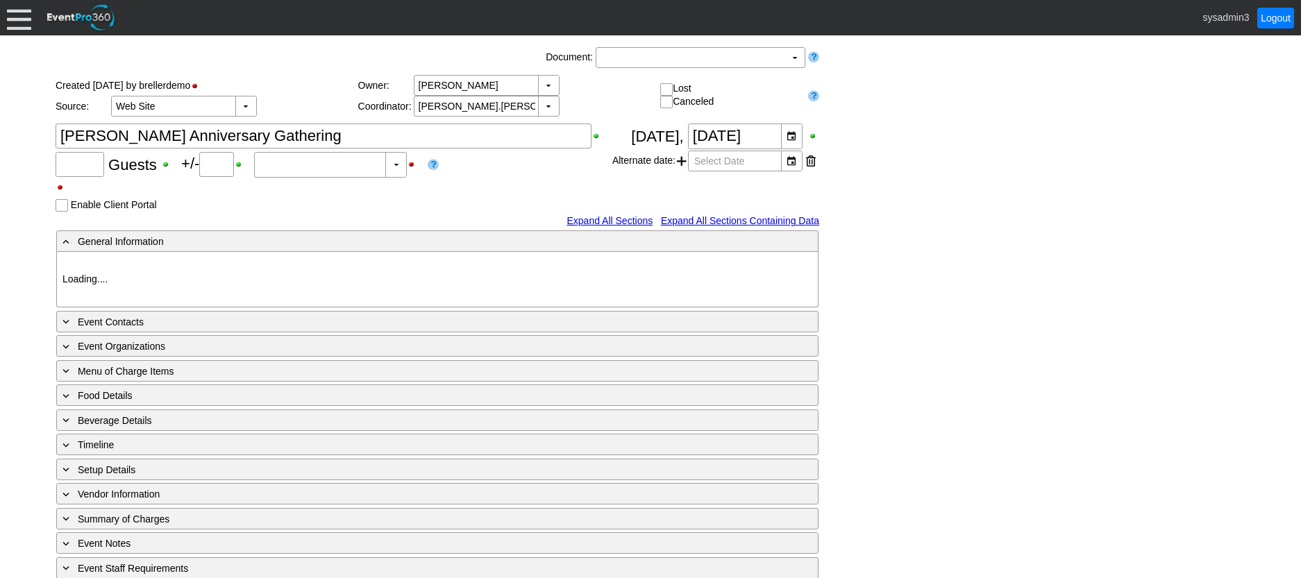
type input "40"
type input "0"
type input "Estimated"
type input "Demo Venue 1"
type input "Meeting"
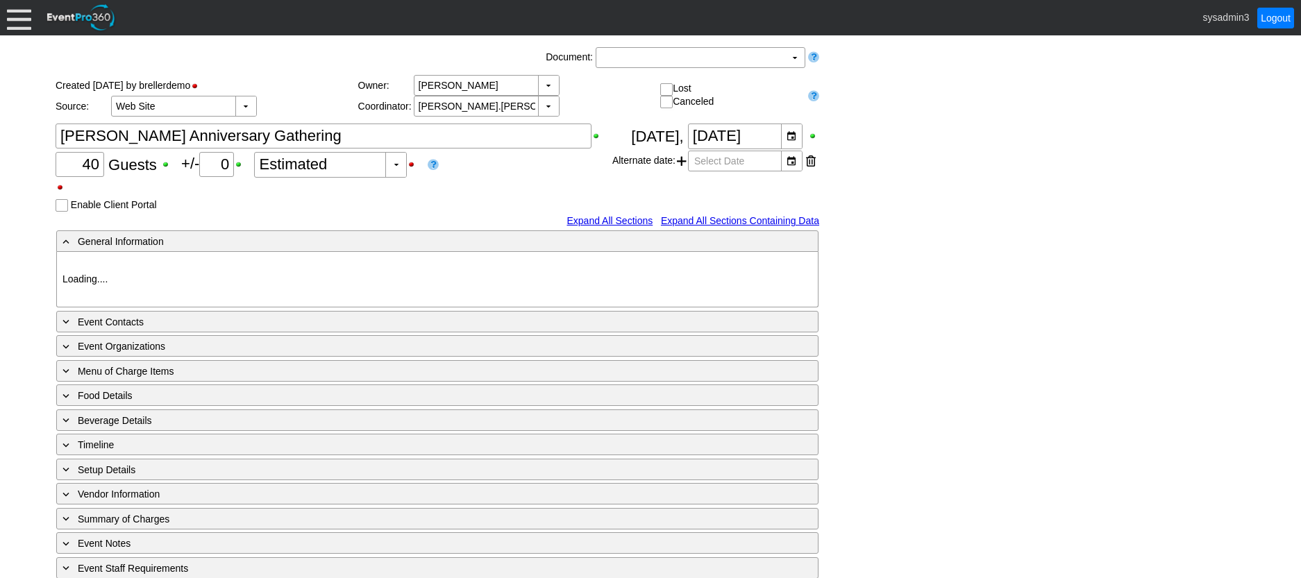
type input "260379"
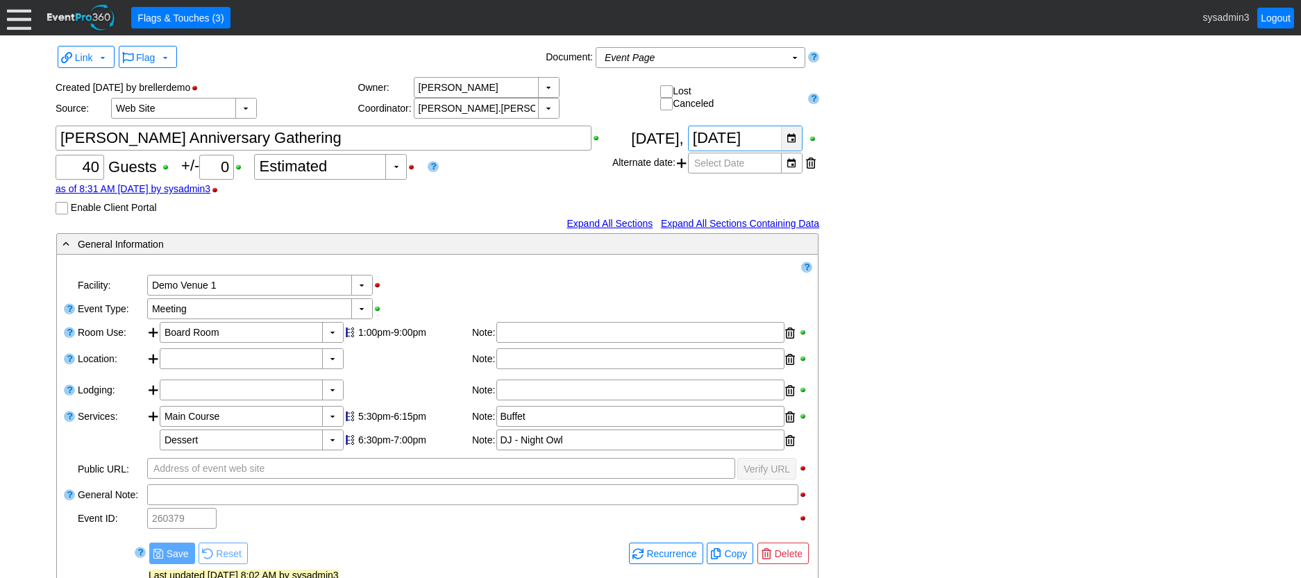
click at [790, 140] on div "▼" at bounding box center [791, 138] width 21 height 24
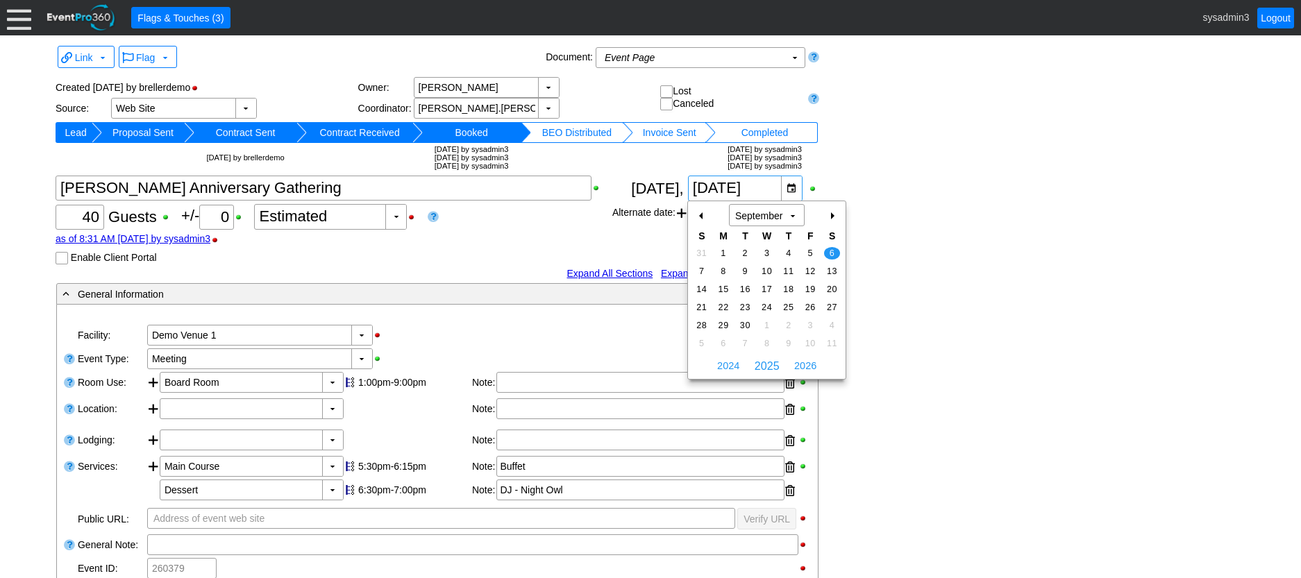
click at [833, 213] on div "+" at bounding box center [831, 216] width 22 height 24
click at [834, 269] on span "11" at bounding box center [832, 271] width 16 height 12
type input "10/11/2025"
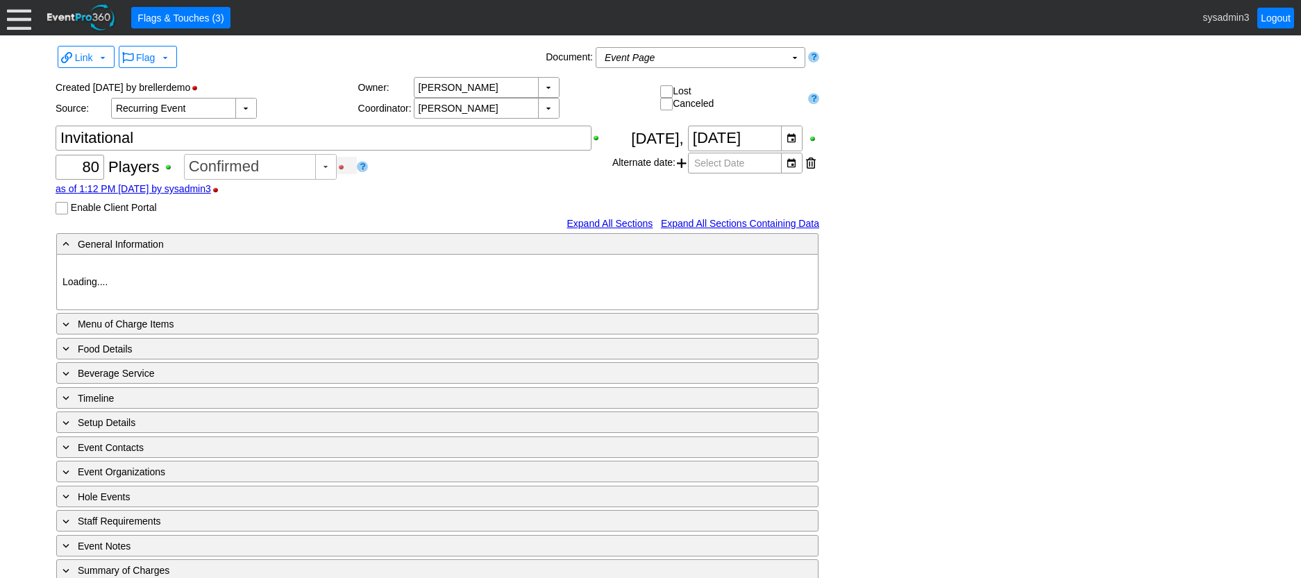
type input "Demo Venue 1"
type input "Golf Outing"
type input "Scramble"
type input "Shotgun"
type input "White"
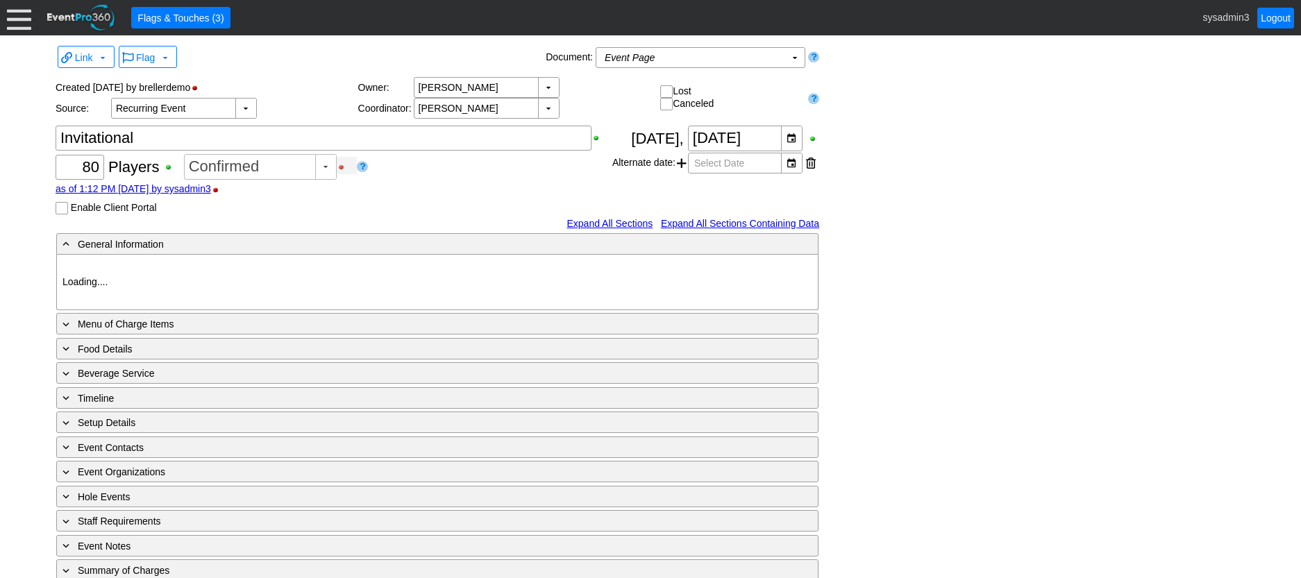
type input "Red"
type input "354064"
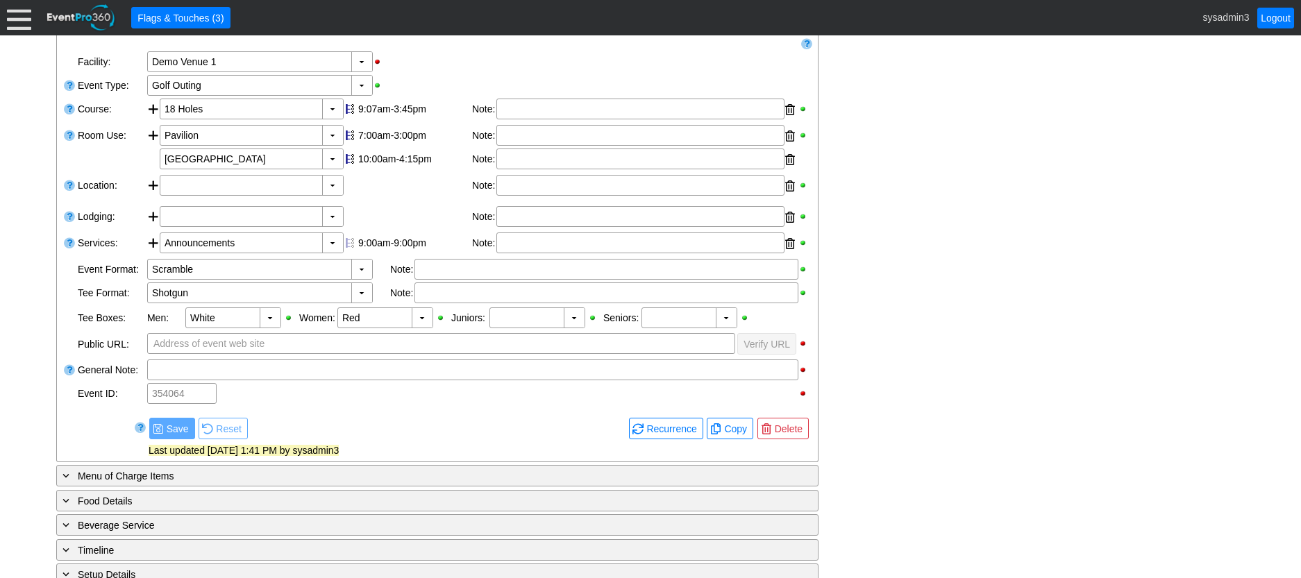
scroll to position [507, 0]
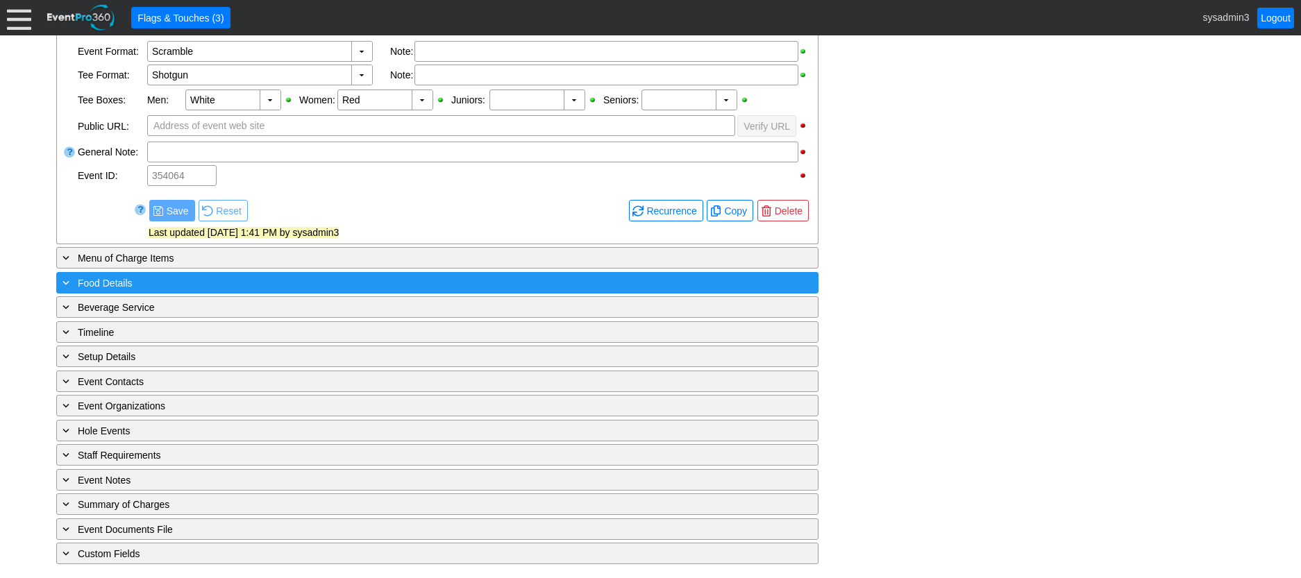
click at [254, 287] on div "+ Food Details" at bounding box center [409, 283] width 698 height 16
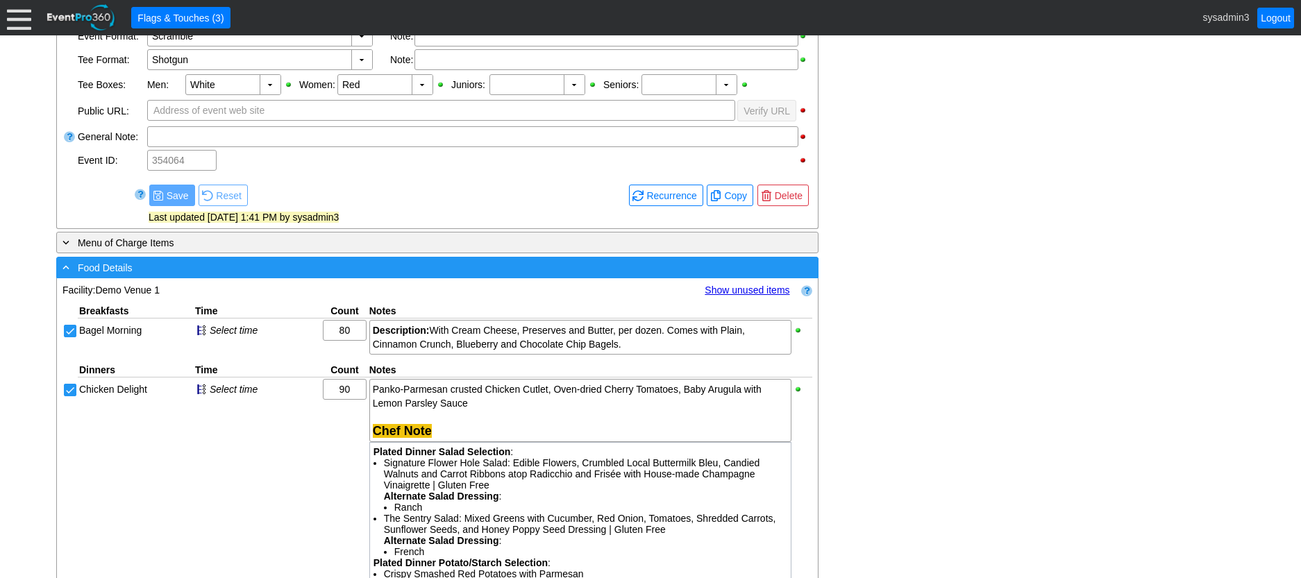
click at [283, 276] on div "- Food Details" at bounding box center [409, 268] width 698 height 16
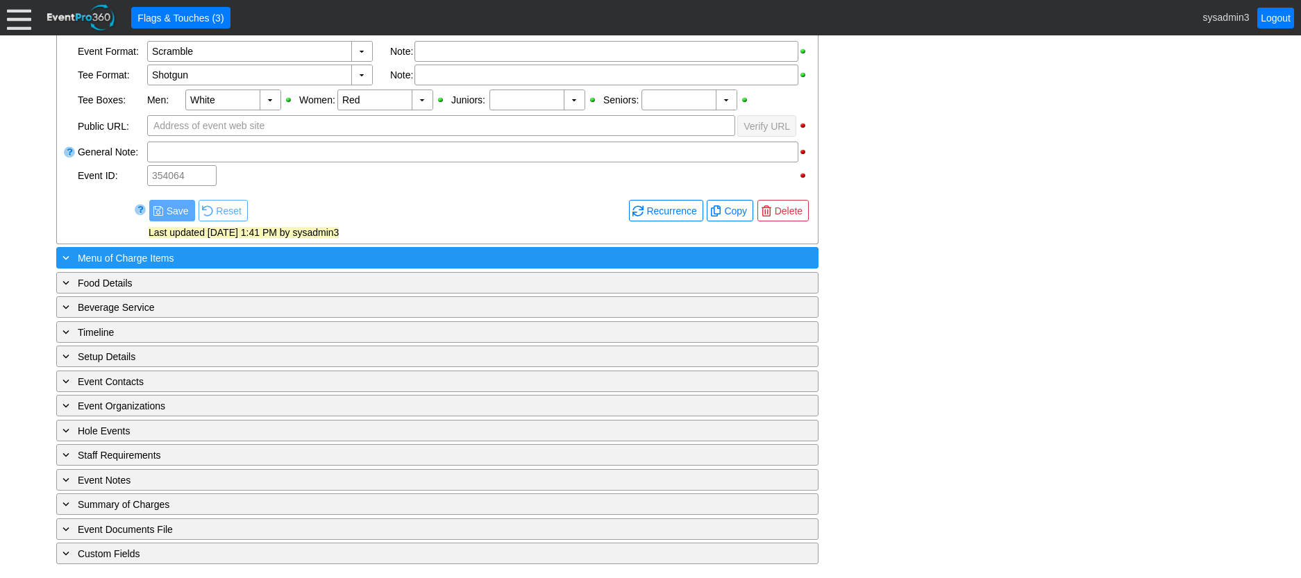
click at [290, 262] on div "+ Menu of Charge Items" at bounding box center [409, 258] width 698 height 16
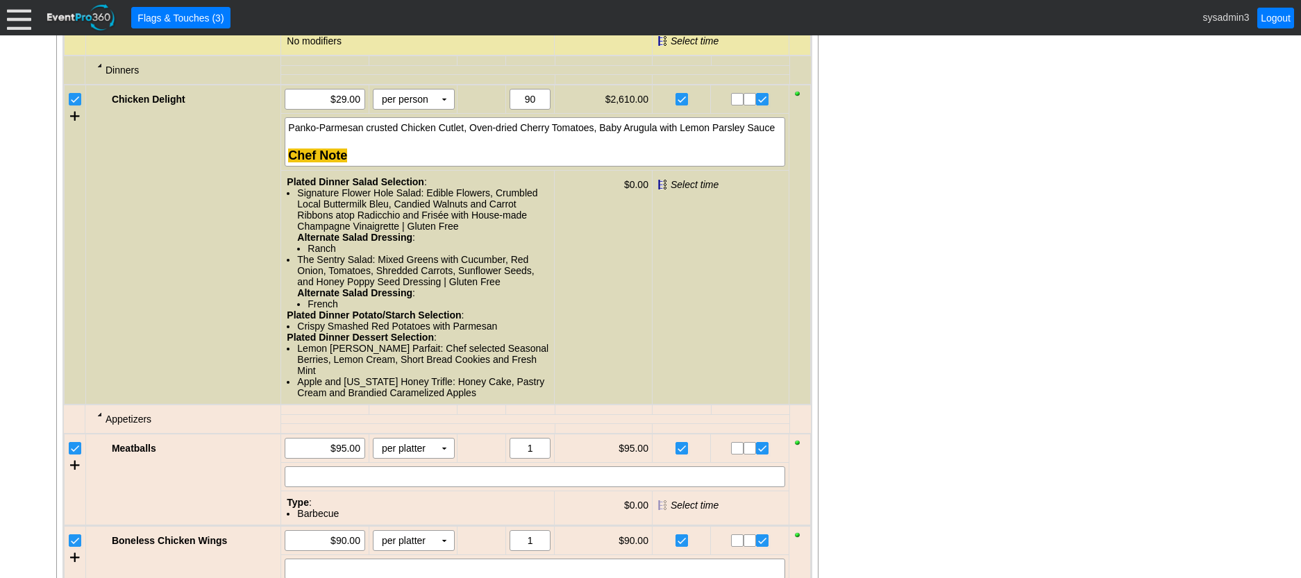
scroll to position [1201, 0]
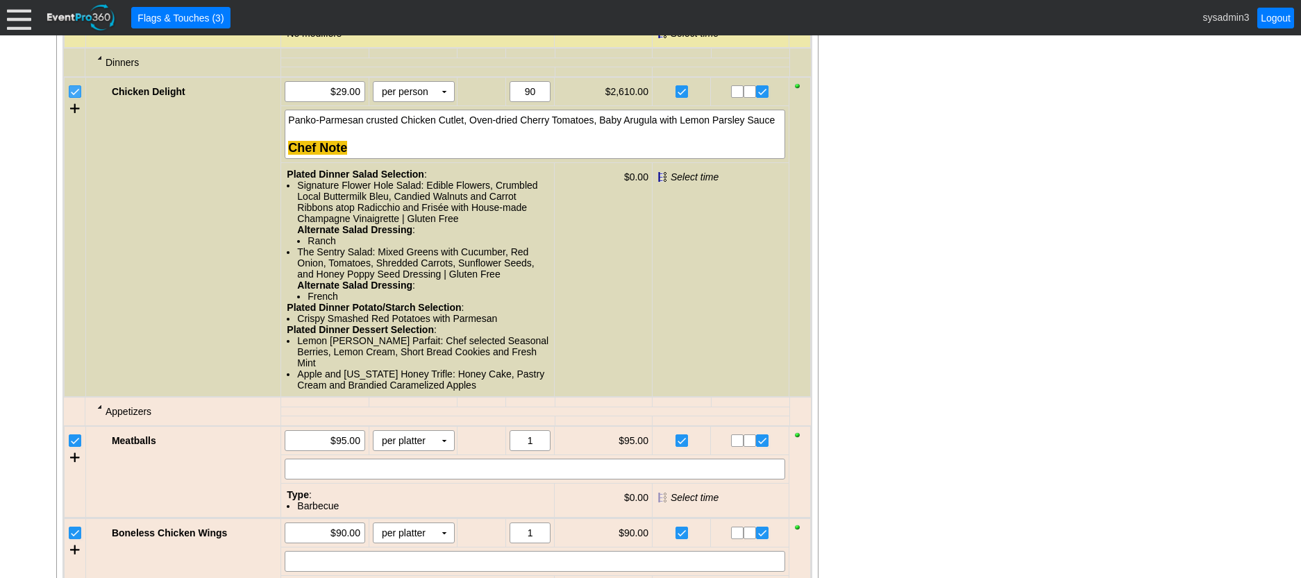
click at [74, 100] on input "checkbox" at bounding box center [76, 93] width 14 height 14
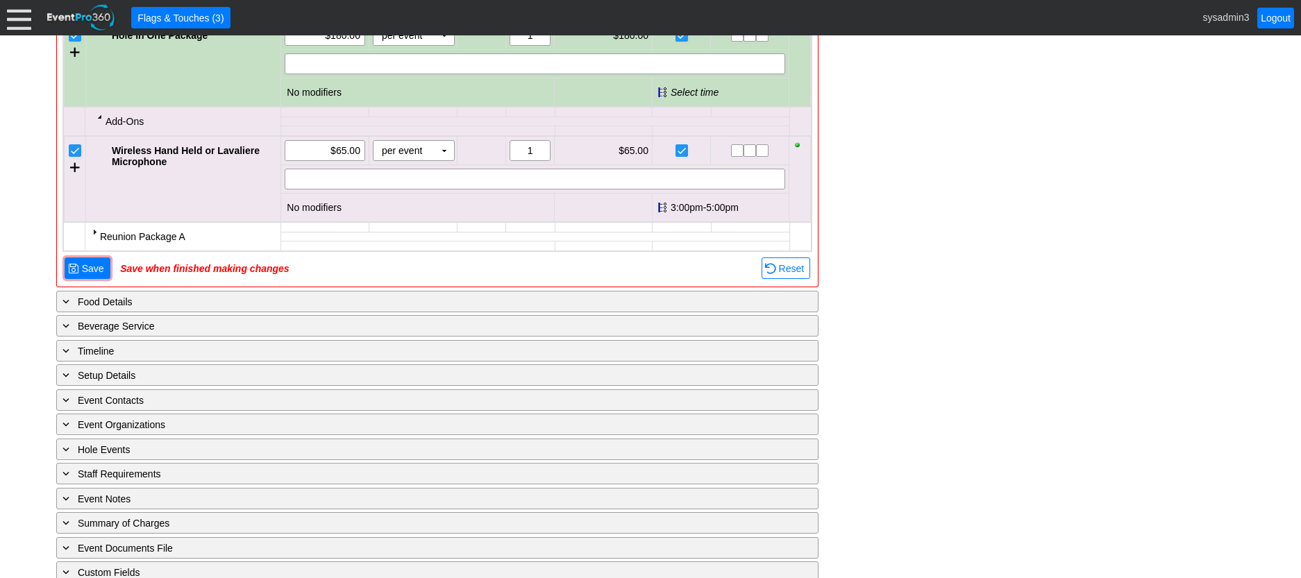
scroll to position [1825, 0]
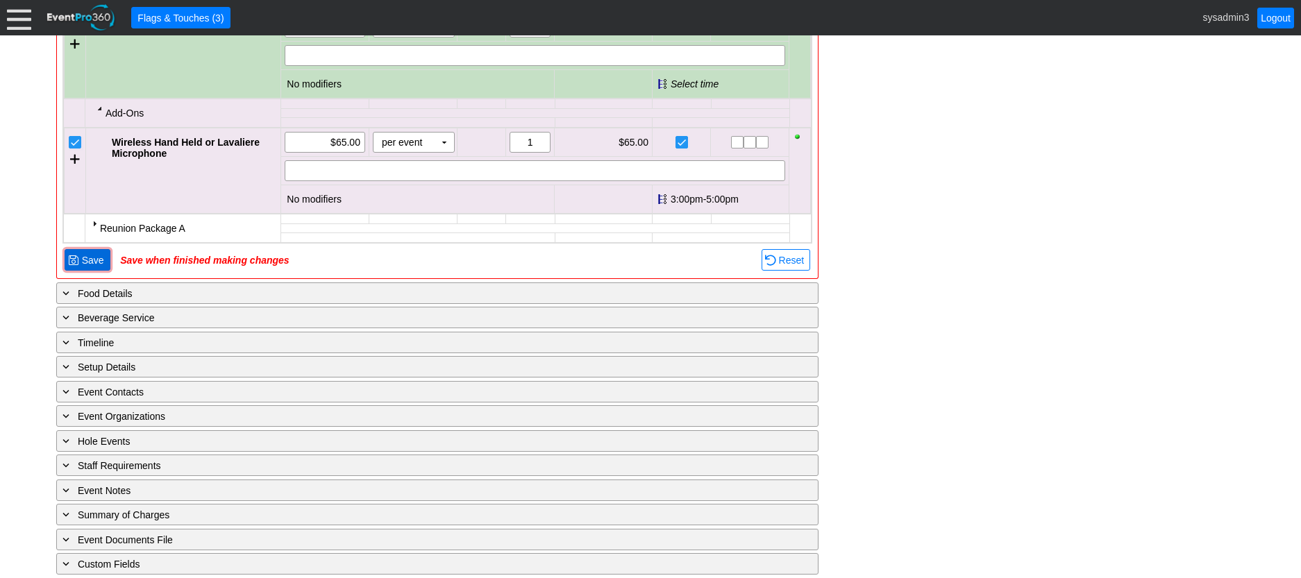
click at [97, 267] on span "Save" at bounding box center [93, 260] width 28 height 14
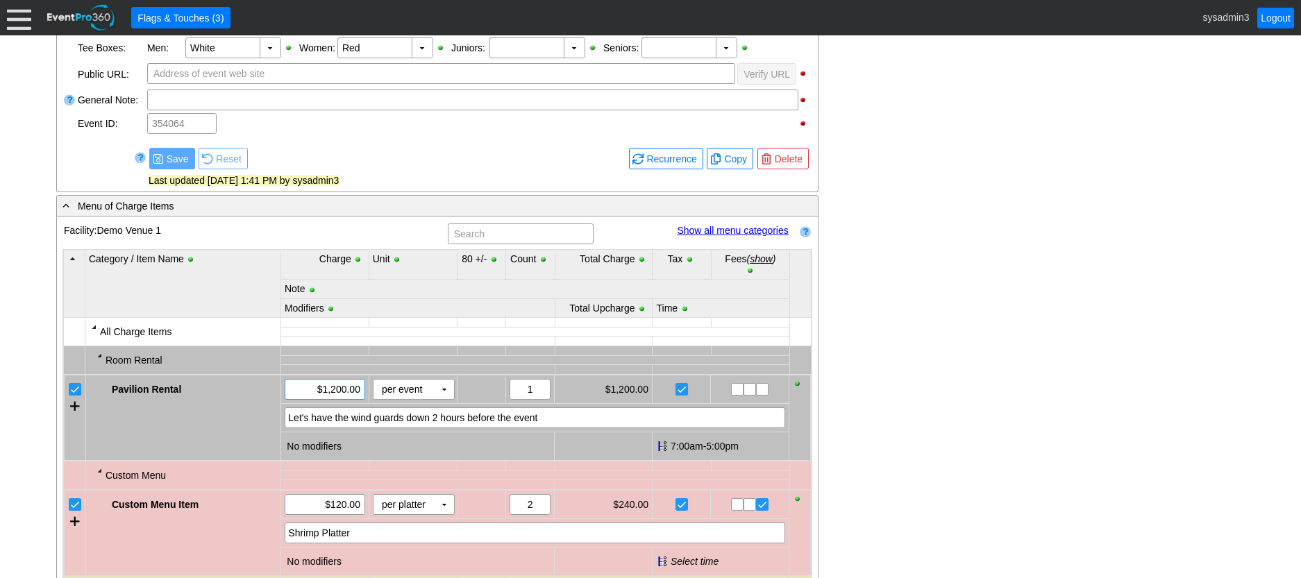
scroll to position [543, 0]
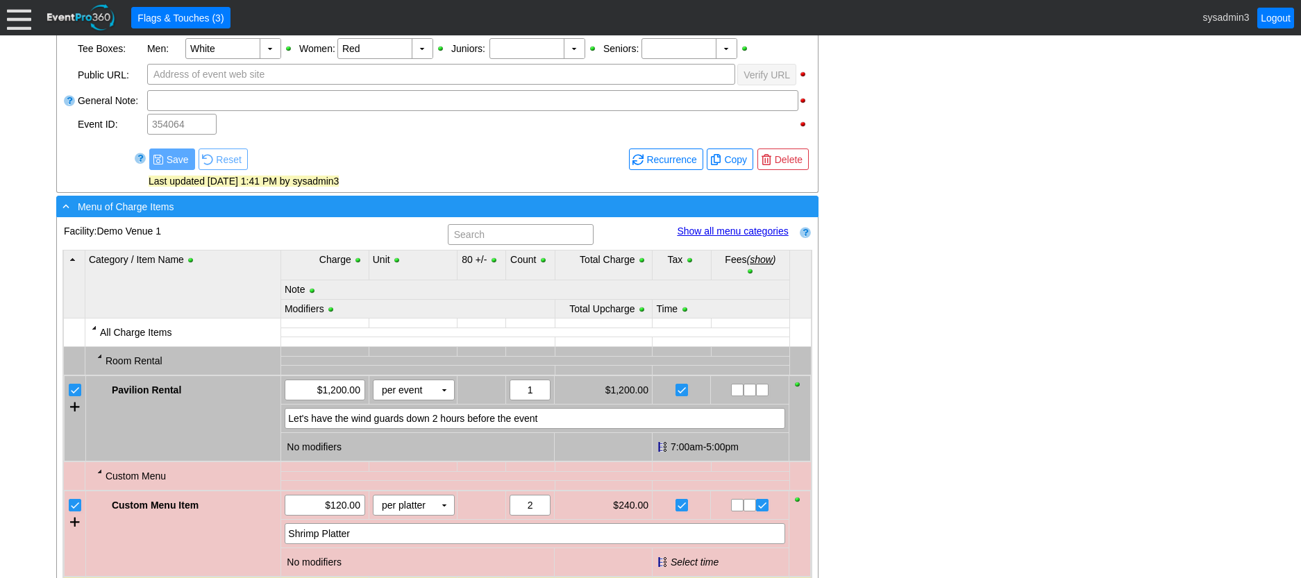
click at [305, 214] on div "- Menu of Charge Items" at bounding box center [409, 206] width 698 height 16
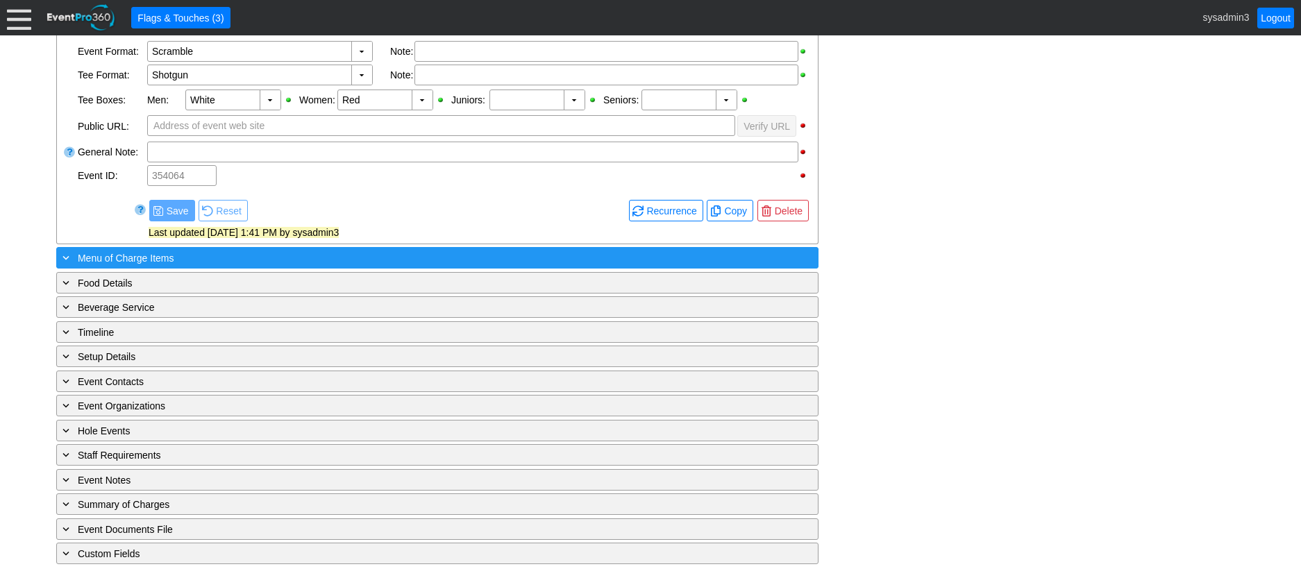
scroll to position [507, 0]
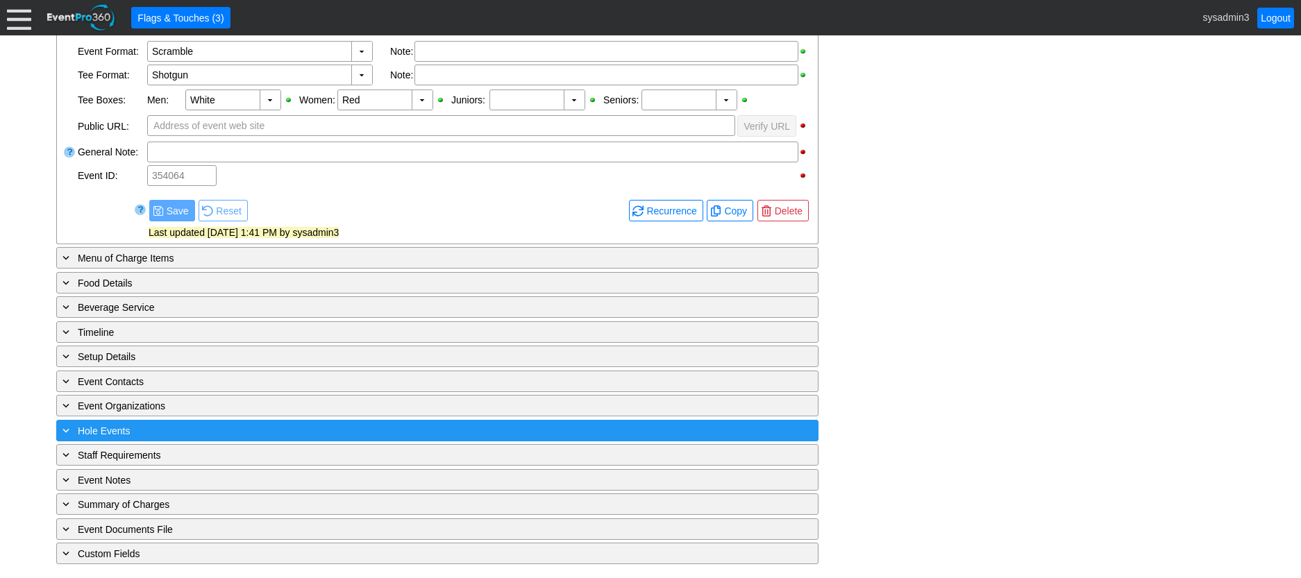
click at [326, 432] on div "+ Hole Events" at bounding box center [409, 431] width 698 height 16
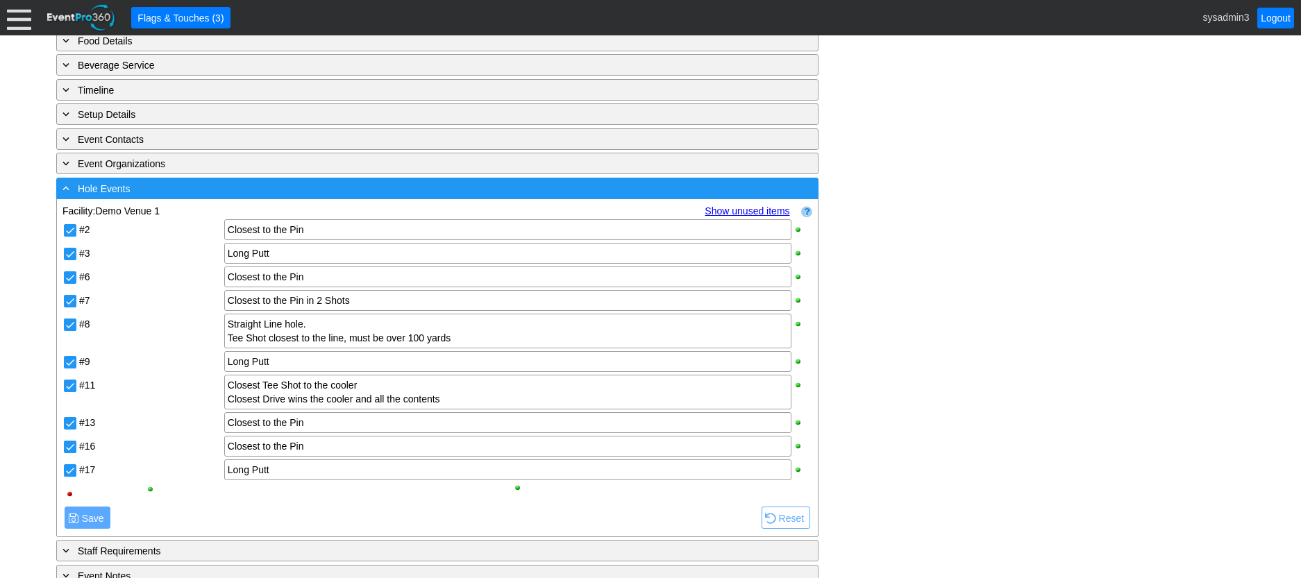
scroll to position [784, 0]
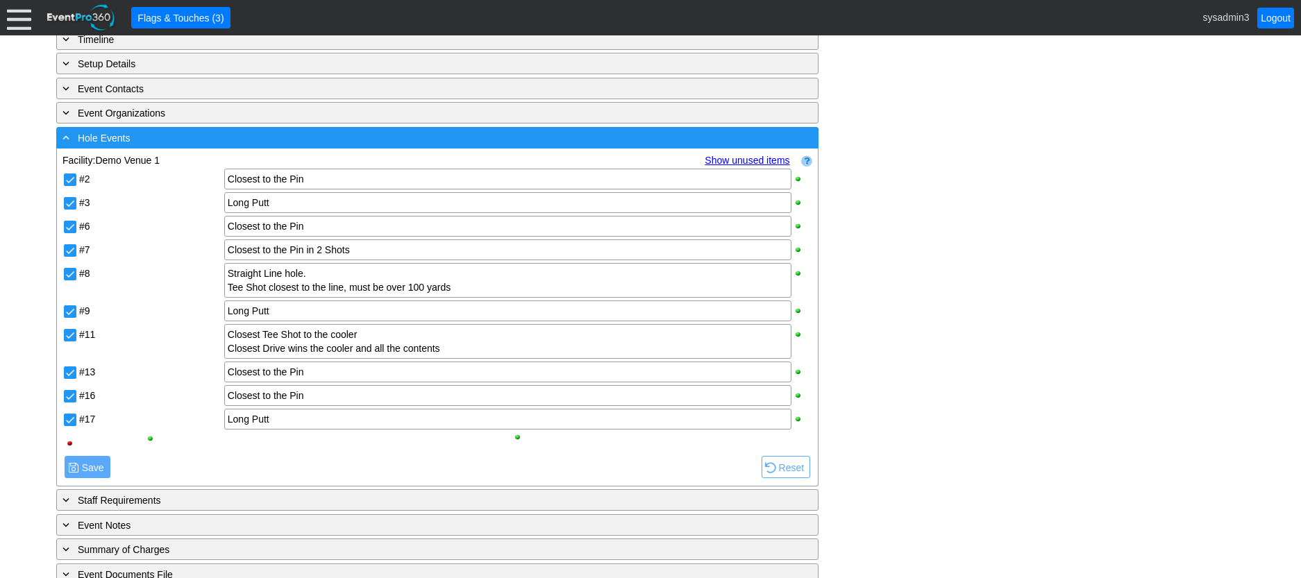
click at [350, 146] on div "- Hole Events" at bounding box center [409, 138] width 698 height 16
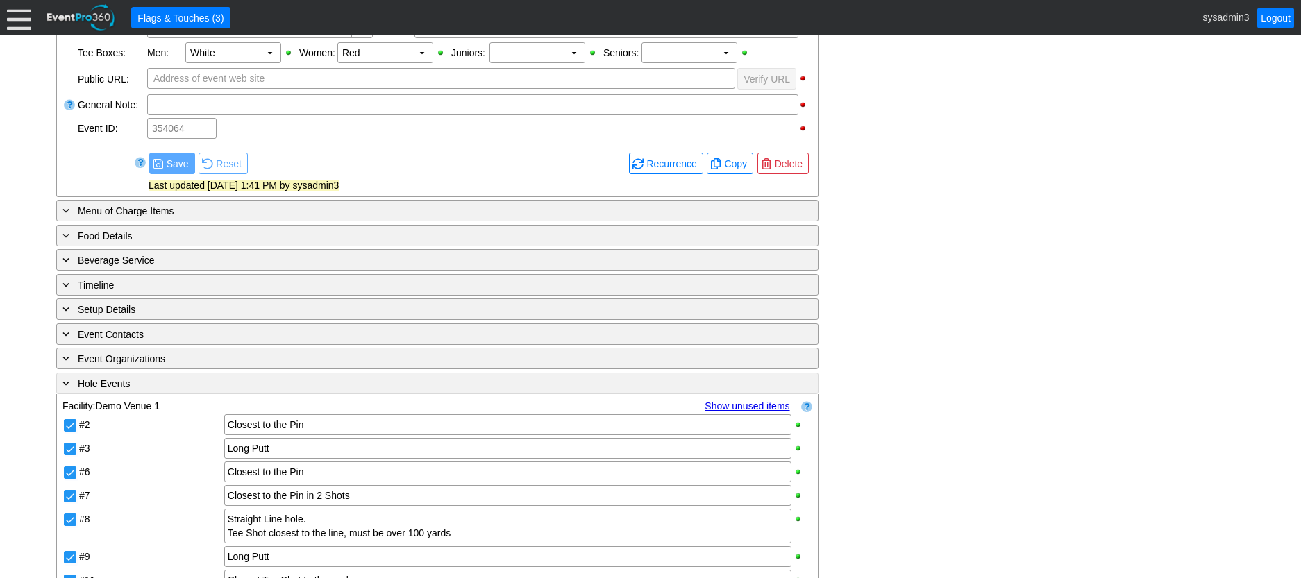
scroll to position [507, 0]
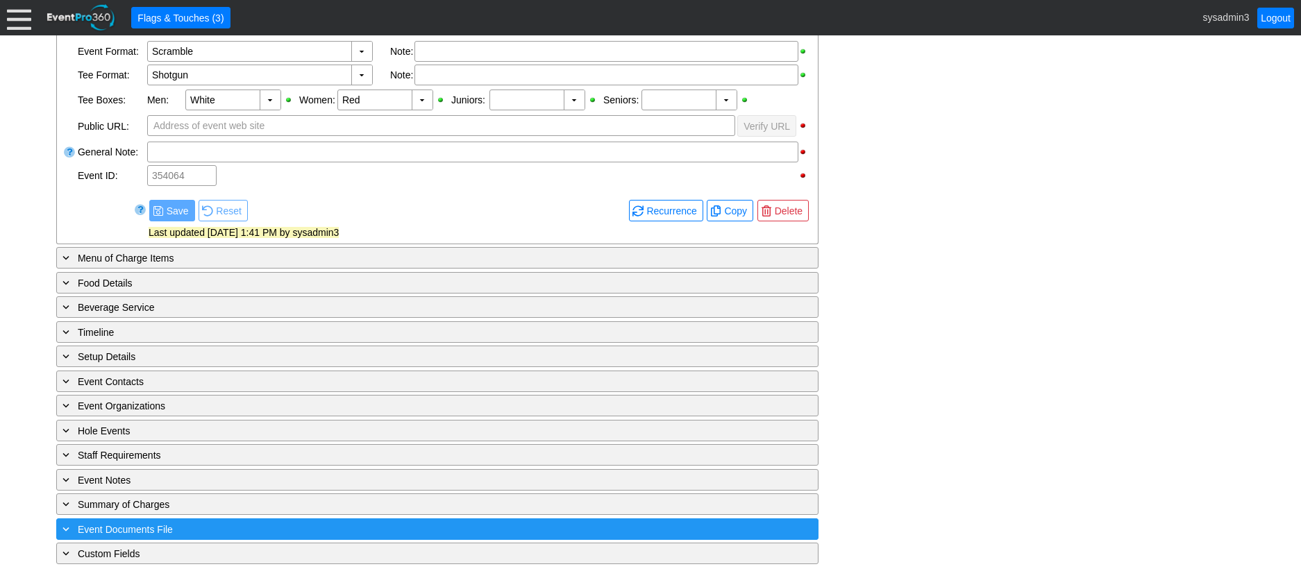
click at [322, 522] on div "+ Event Documents File" at bounding box center [409, 529] width 698 height 16
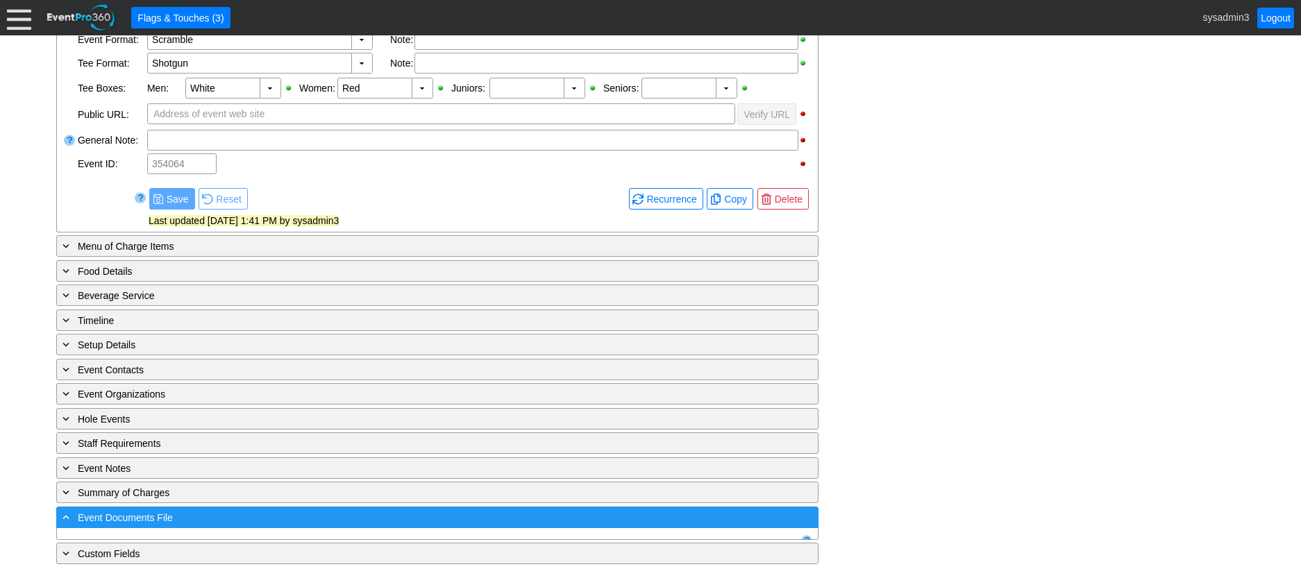
scroll to position [735, 0]
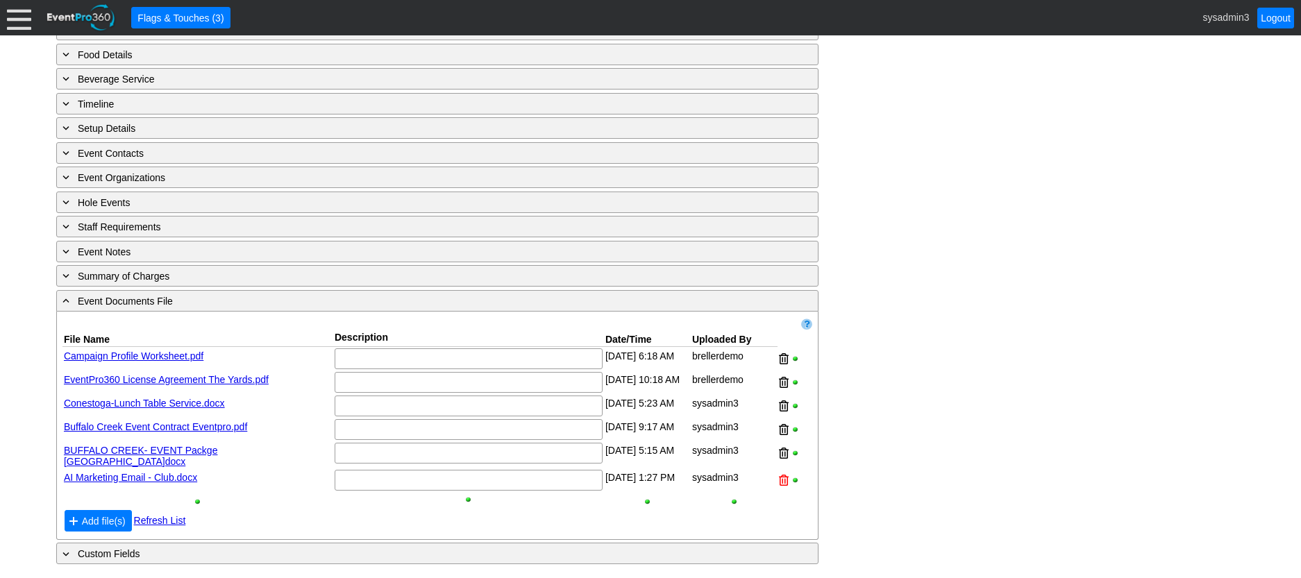
click at [782, 484] on div at bounding box center [784, 480] width 10 height 21
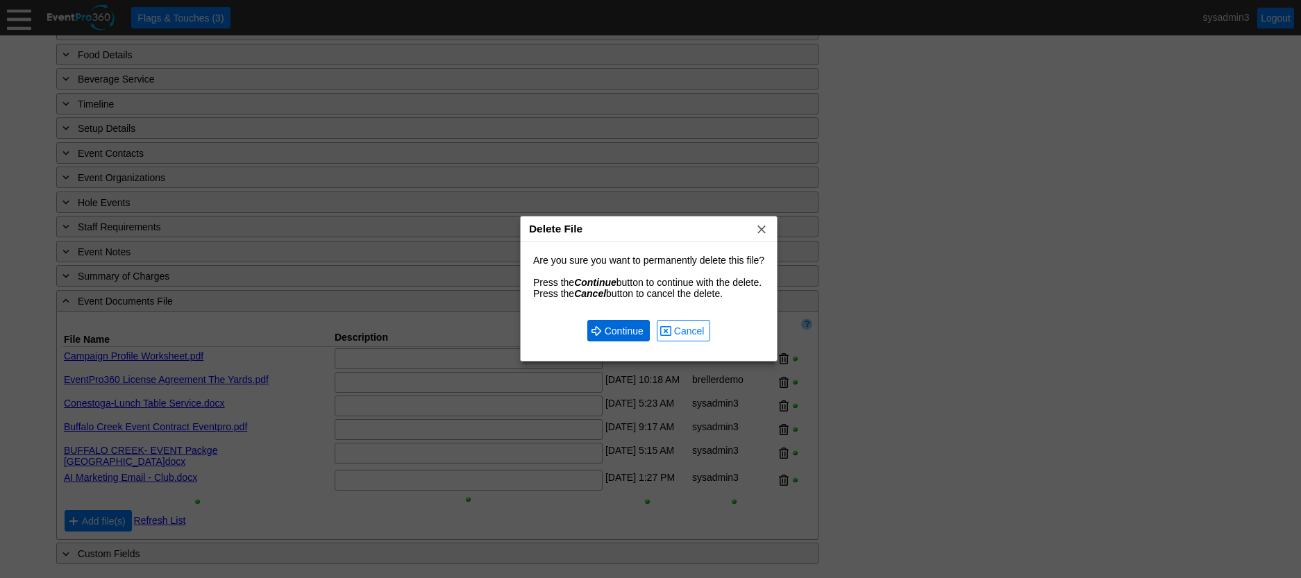
click at [603, 327] on span "Continue" at bounding box center [624, 331] width 44 height 14
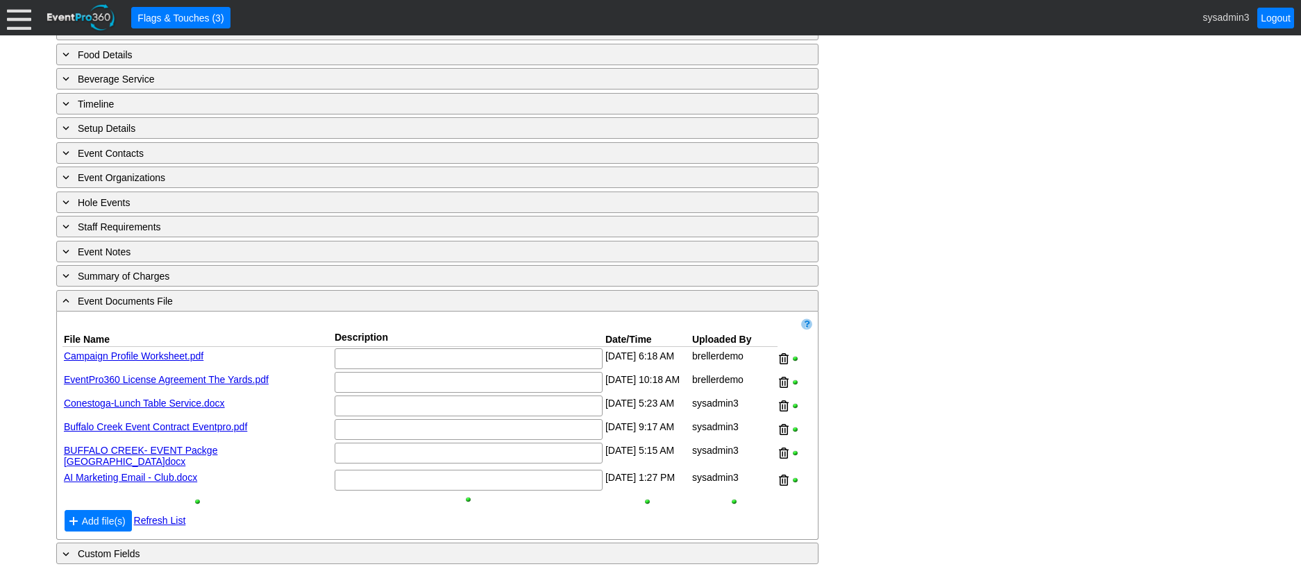
scroll to position [711, 0]
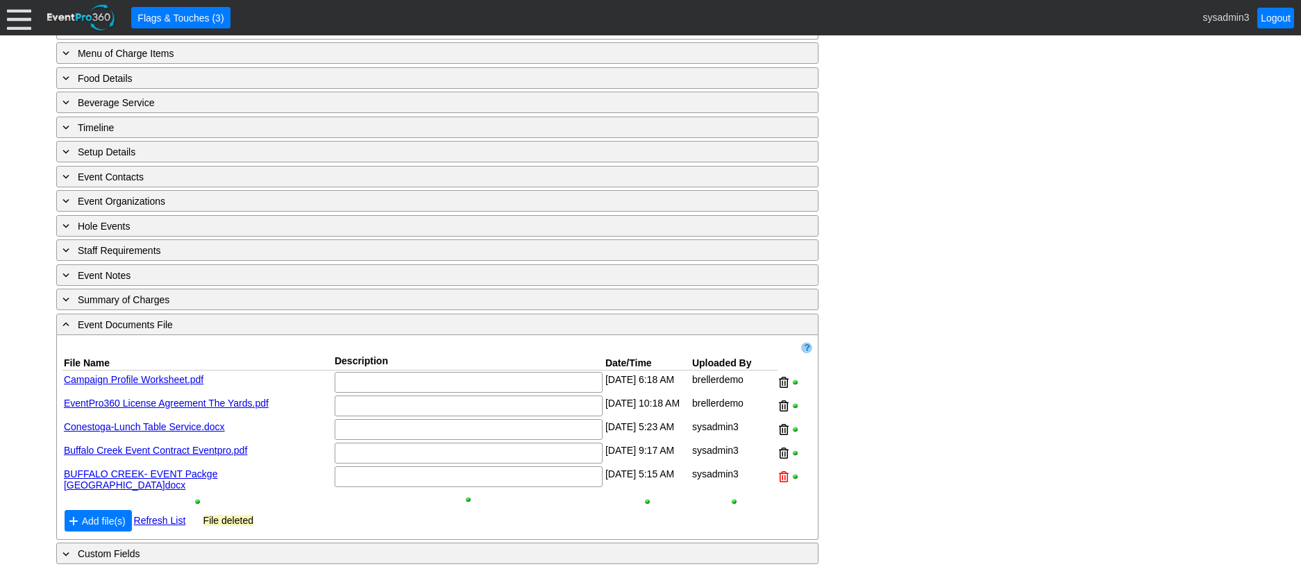
click at [781, 479] on div at bounding box center [784, 476] width 10 height 21
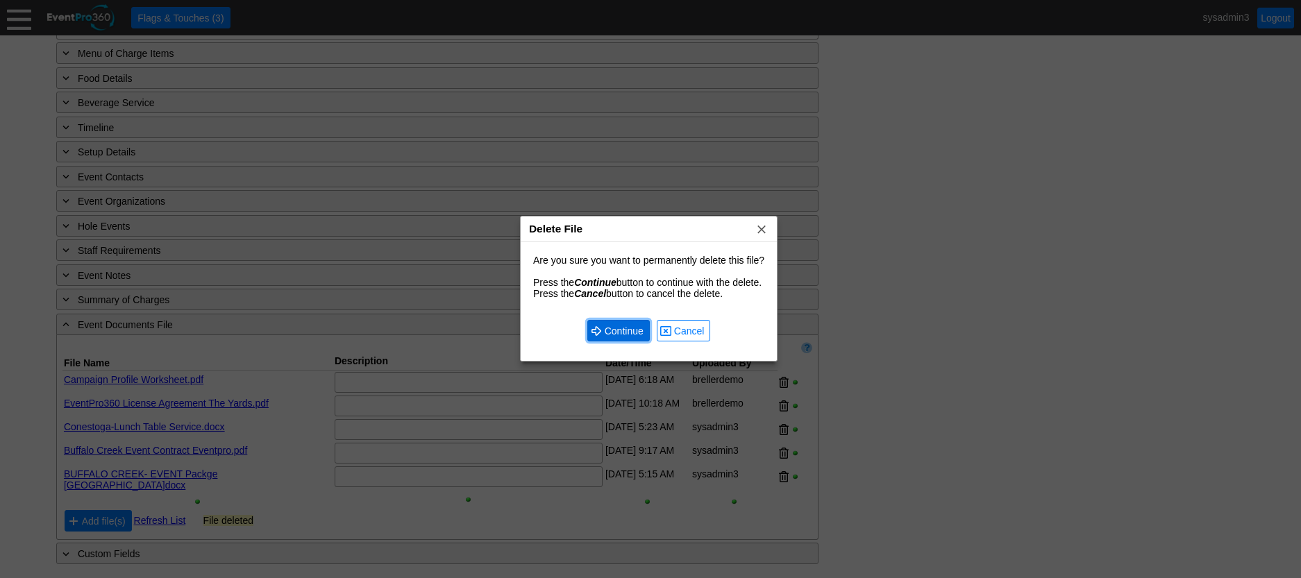
click at [607, 328] on span "Continue" at bounding box center [624, 331] width 44 height 14
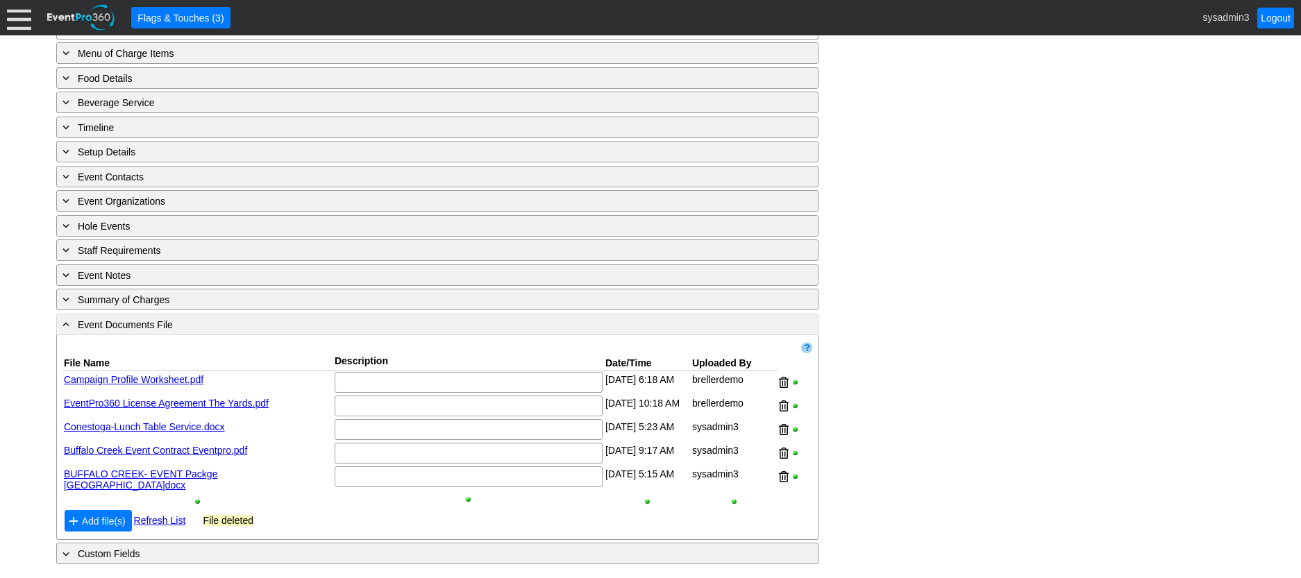
scroll to position [688, 0]
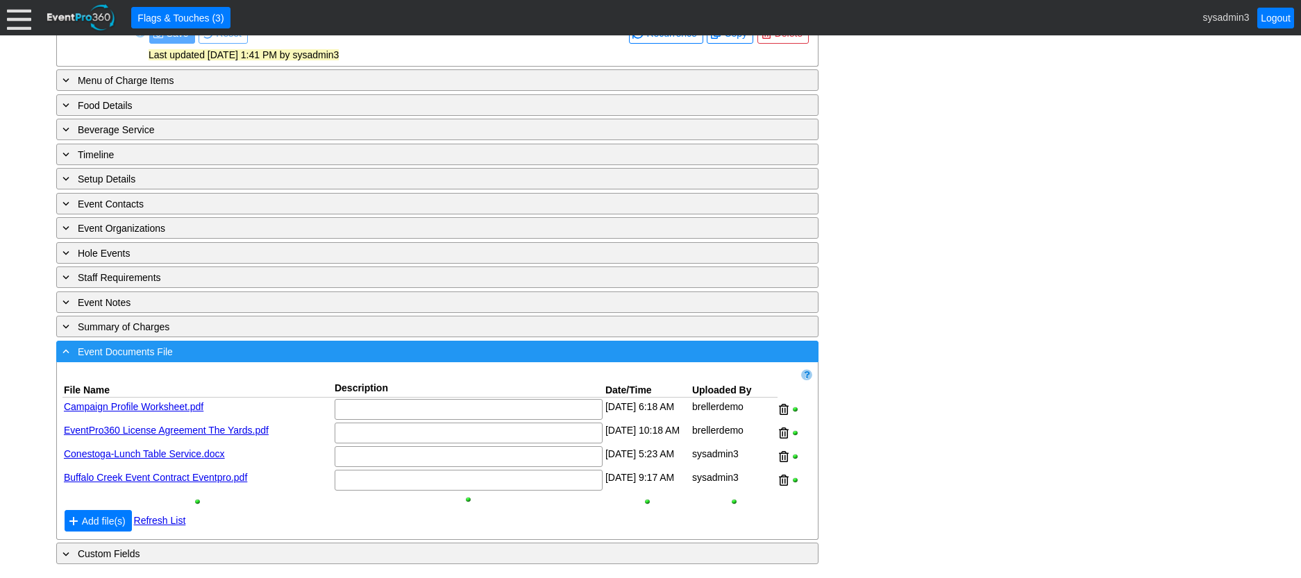
click at [341, 344] on div "- Event Documents File" at bounding box center [409, 352] width 698 height 16
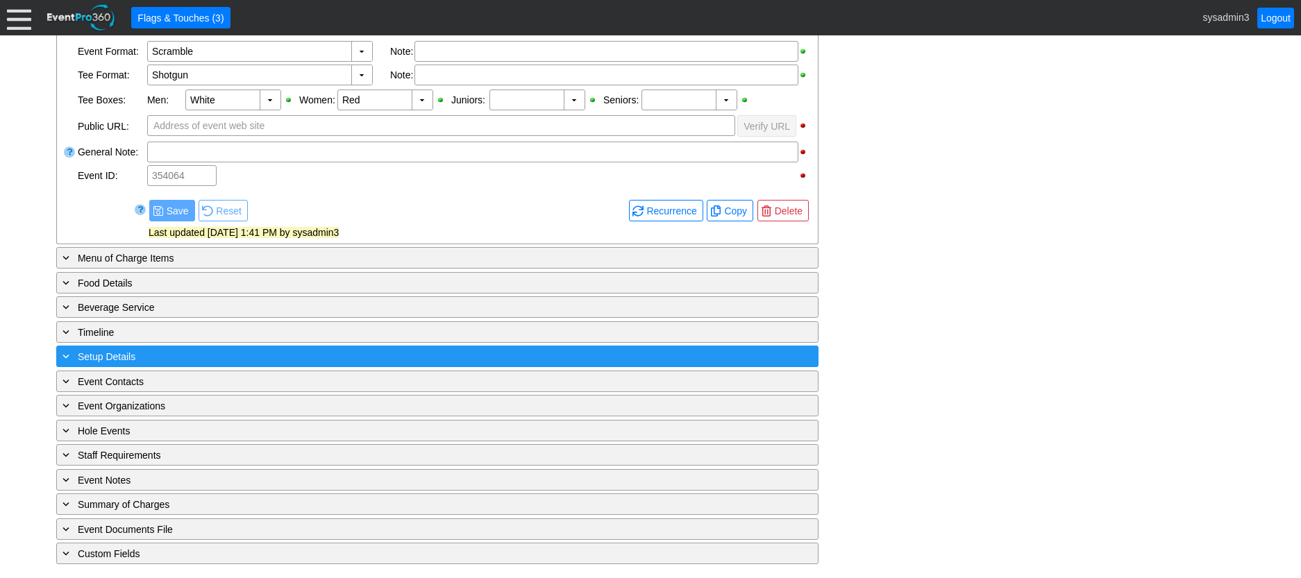
scroll to position [507, 0]
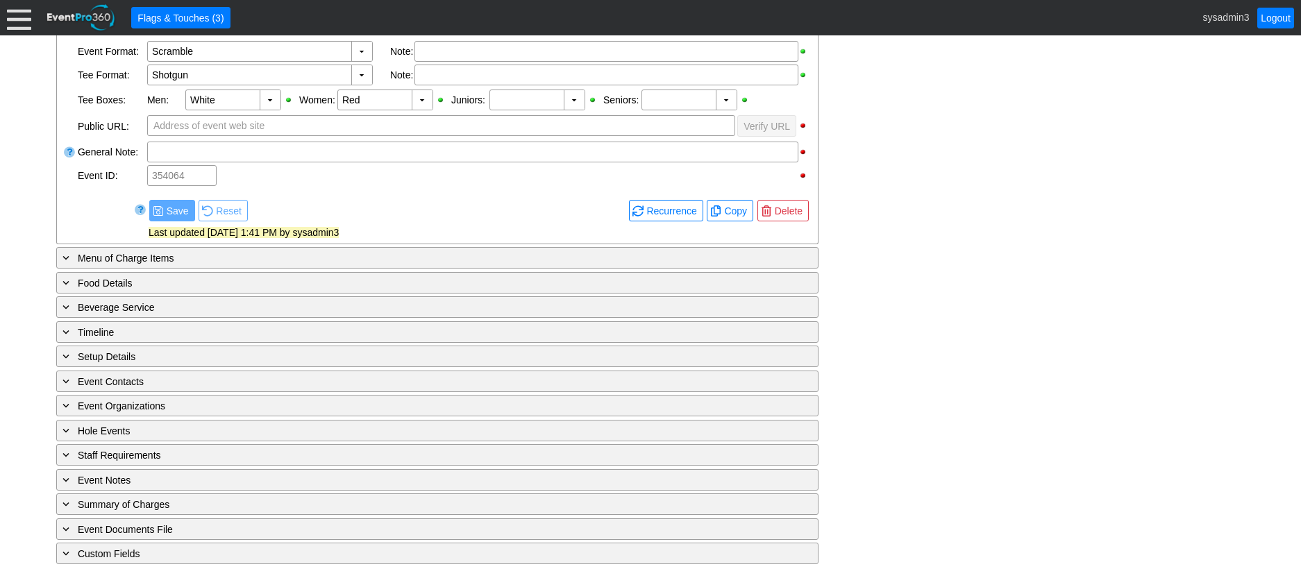
click at [328, 369] on div "- General Information ▼ Loading.... Remove all highlights Facility: ▼ Χ Demo Ve…" at bounding box center [650, 178] width 1197 height 774
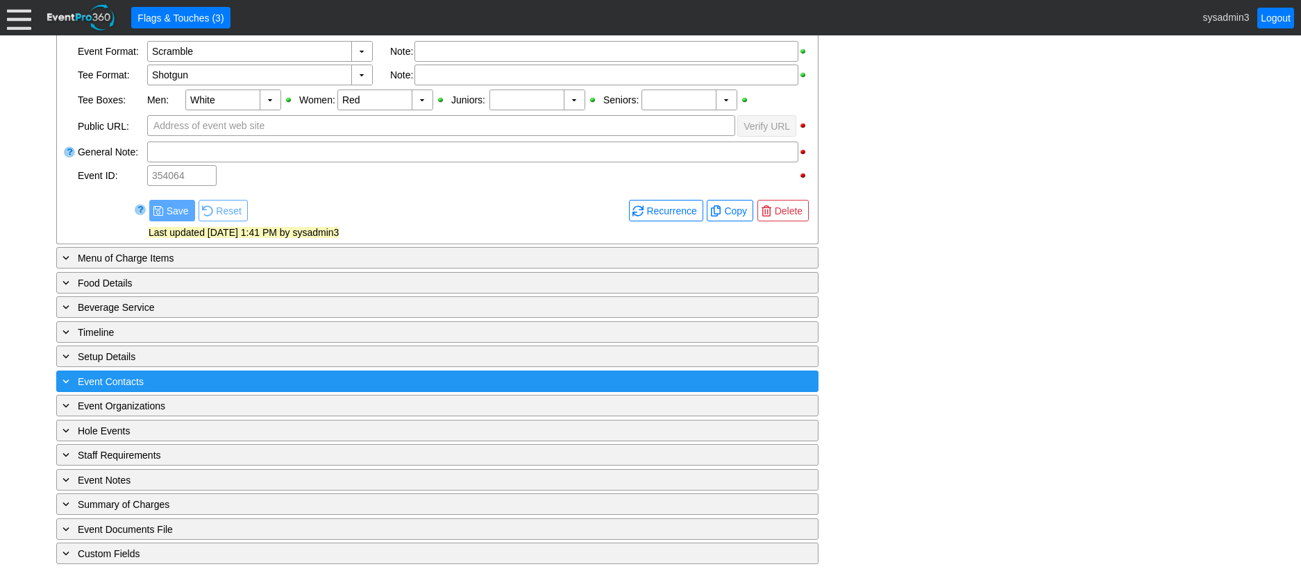
click at [324, 375] on div "+ Event Contacts" at bounding box center [409, 381] width 698 height 16
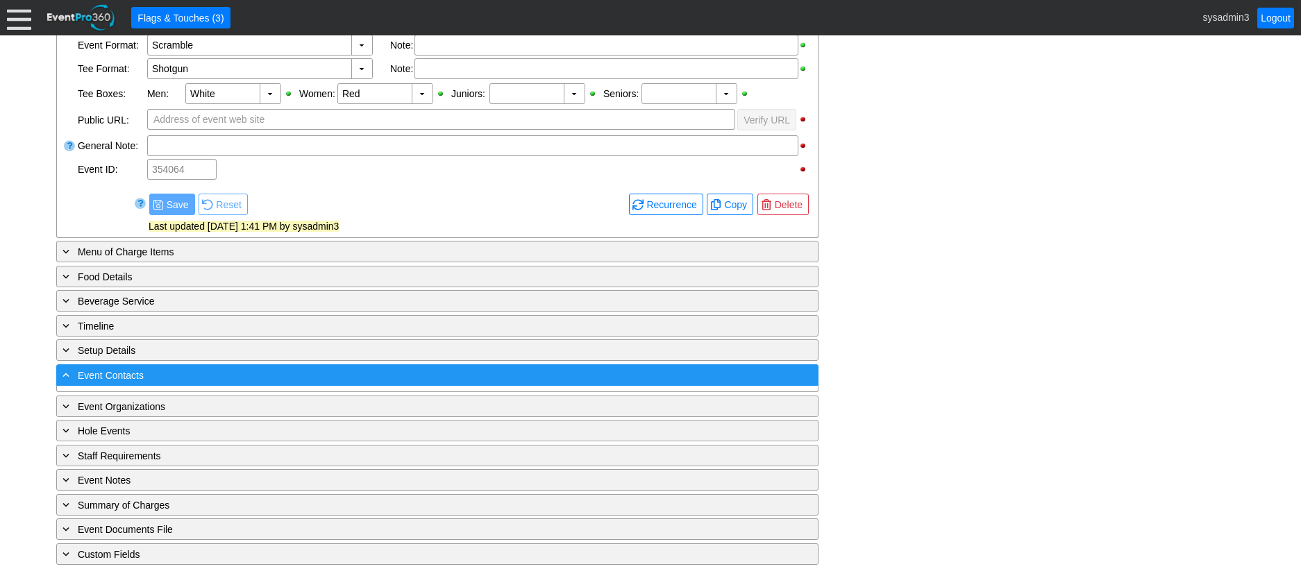
scroll to position [651, 0]
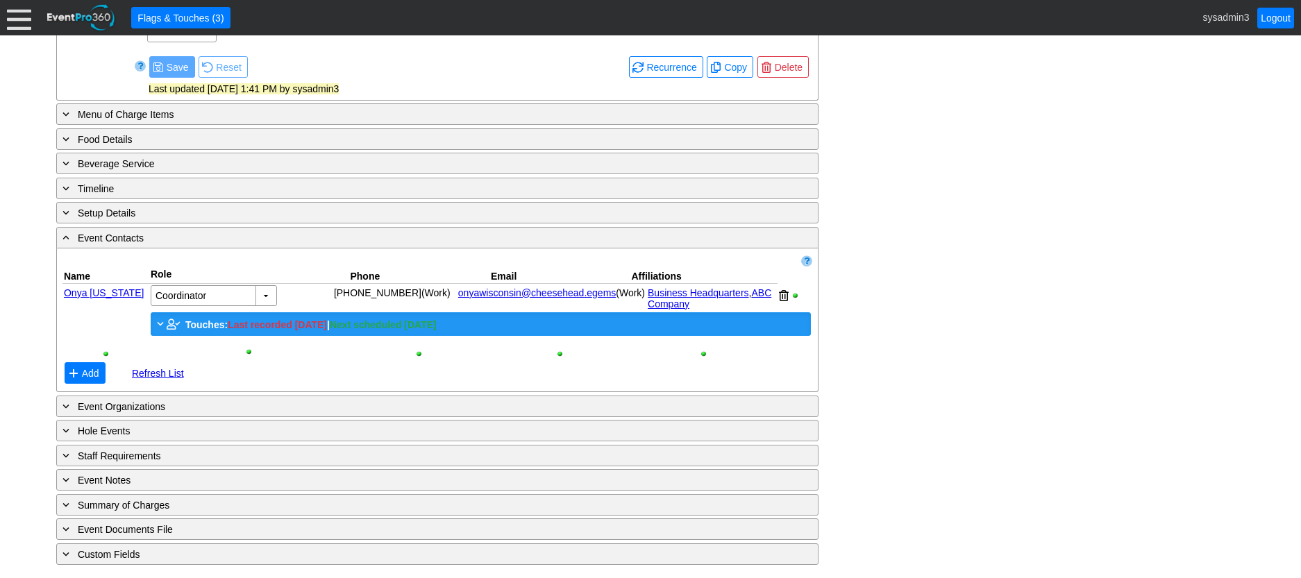
click at [210, 325] on span "Touches:" at bounding box center [206, 324] width 42 height 11
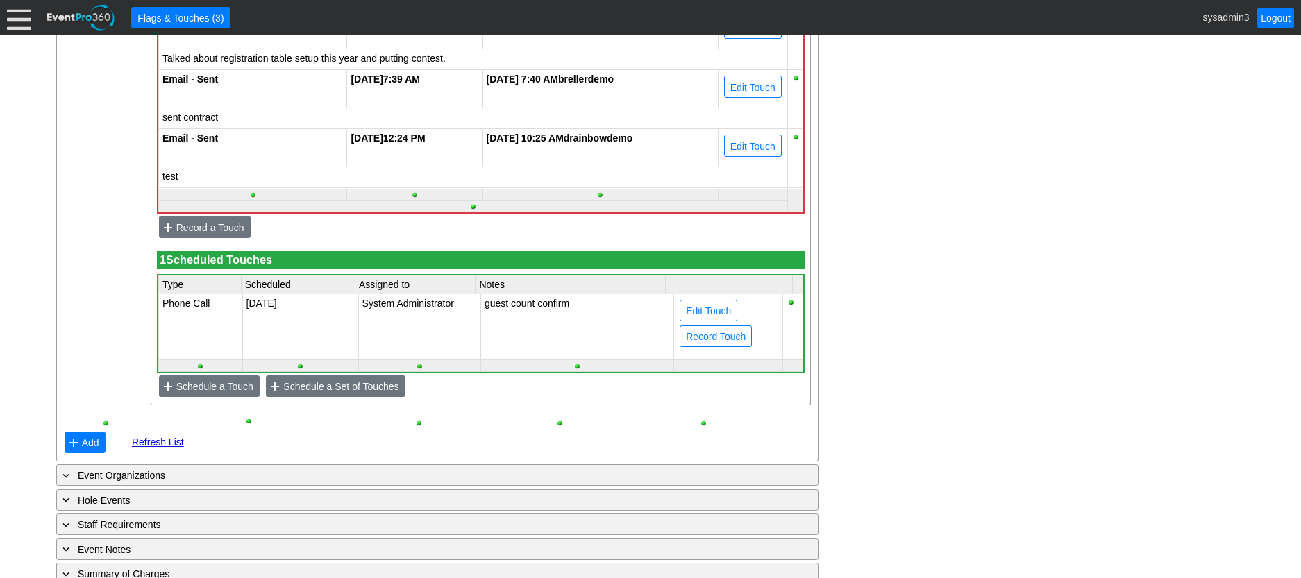
scroll to position [1067, 0]
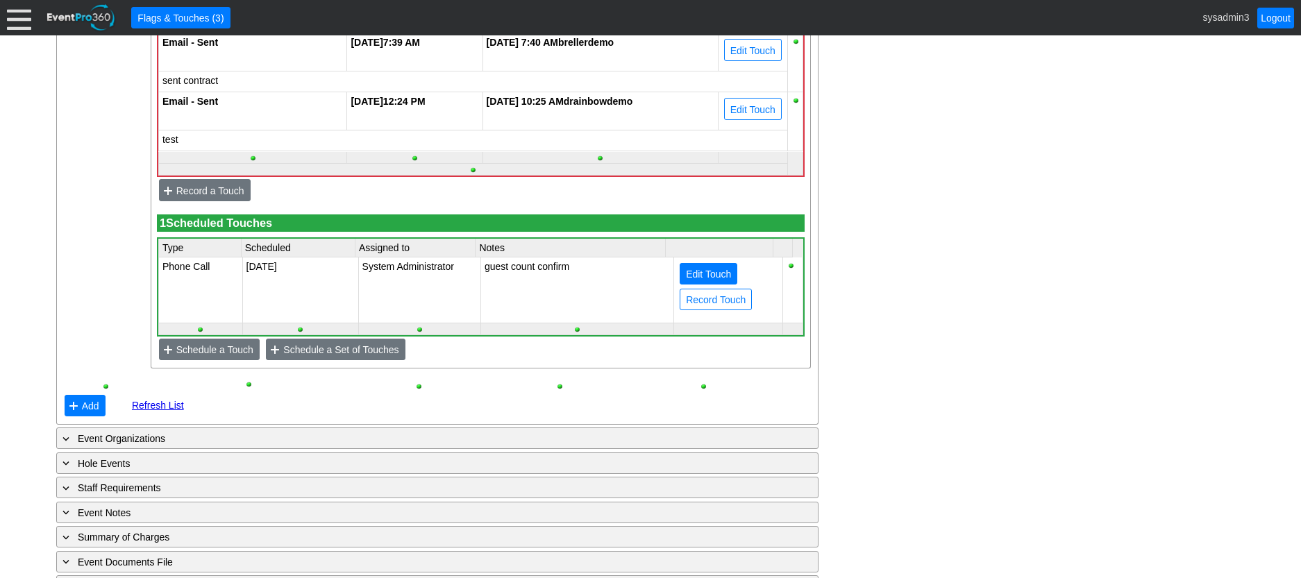
click at [683, 281] on span "Edit Touch" at bounding box center [708, 274] width 51 height 14
type input "Phone Call"
type input "[DATE]"
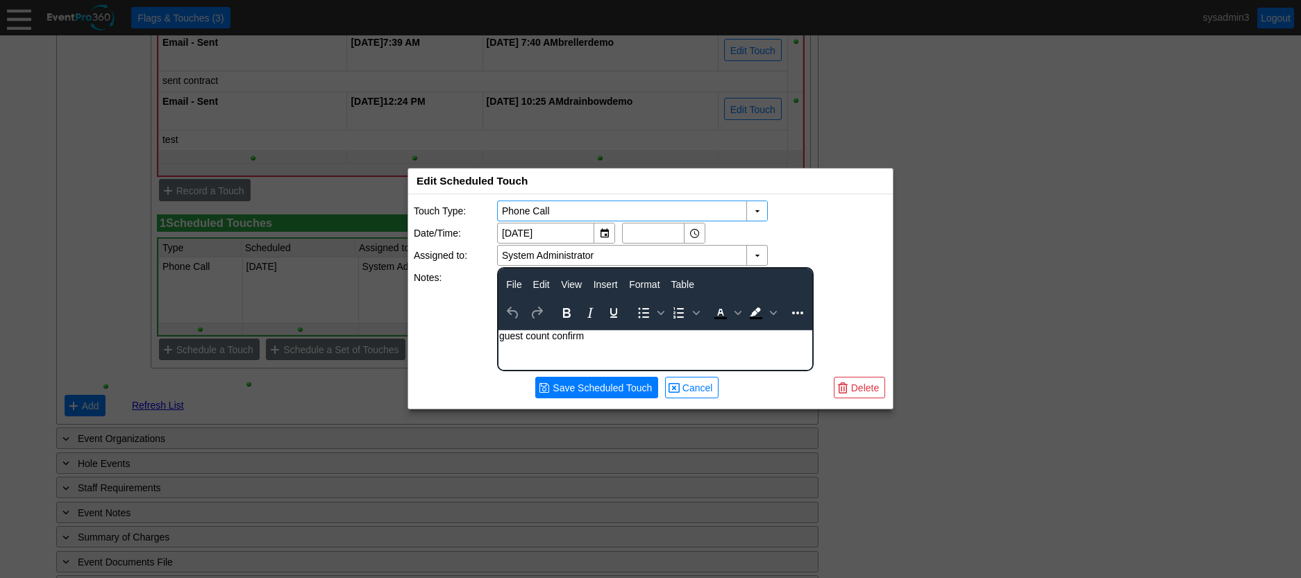
scroll to position [0, 0]
click at [864, 391] on span "Delete" at bounding box center [864, 388] width 33 height 14
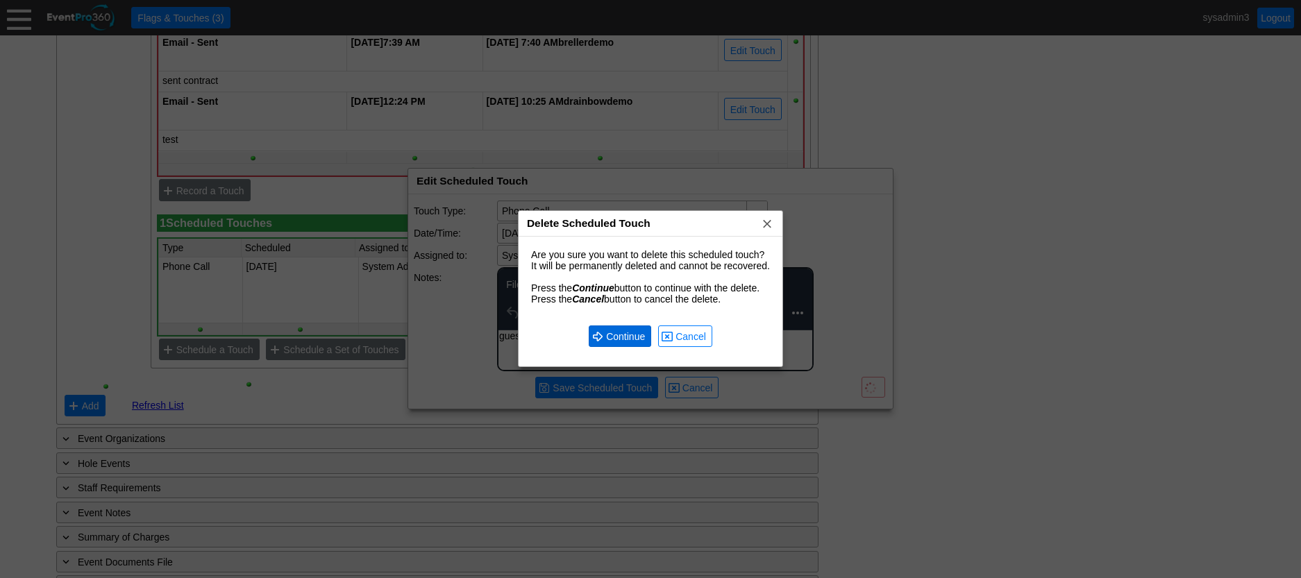
click at [618, 332] on span "Continue" at bounding box center [625, 337] width 44 height 14
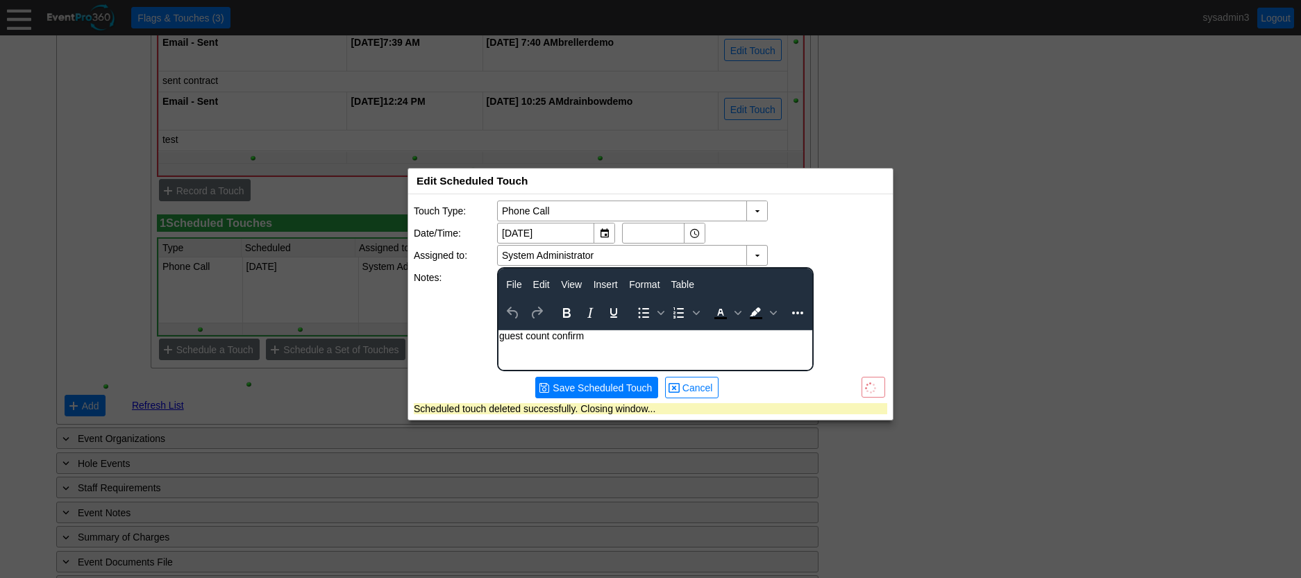
scroll to position [1017, 0]
